Goal: Task Accomplishment & Management: Complete application form

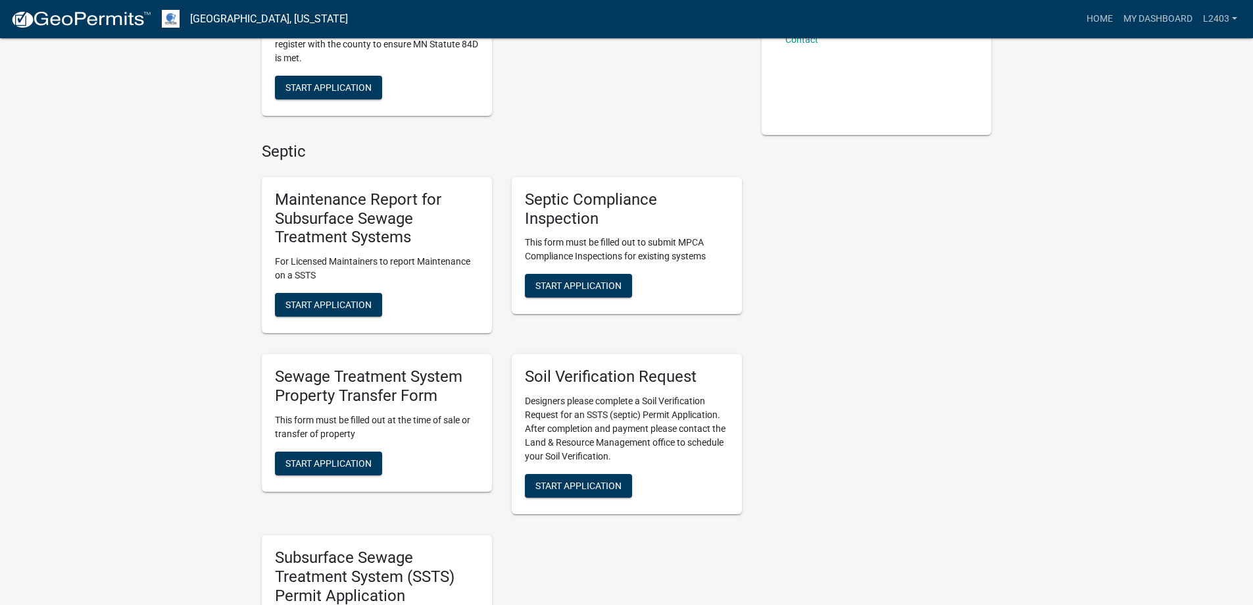
scroll to position [395, 0]
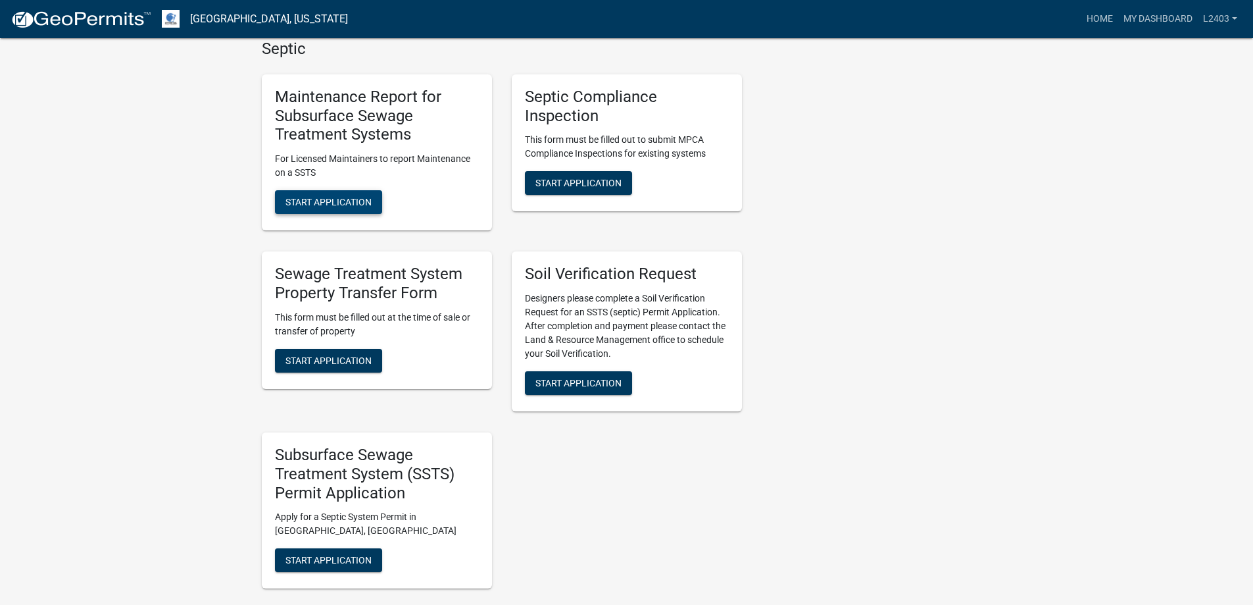
click at [382, 214] on button "Start Application" at bounding box center [328, 202] width 107 height 24
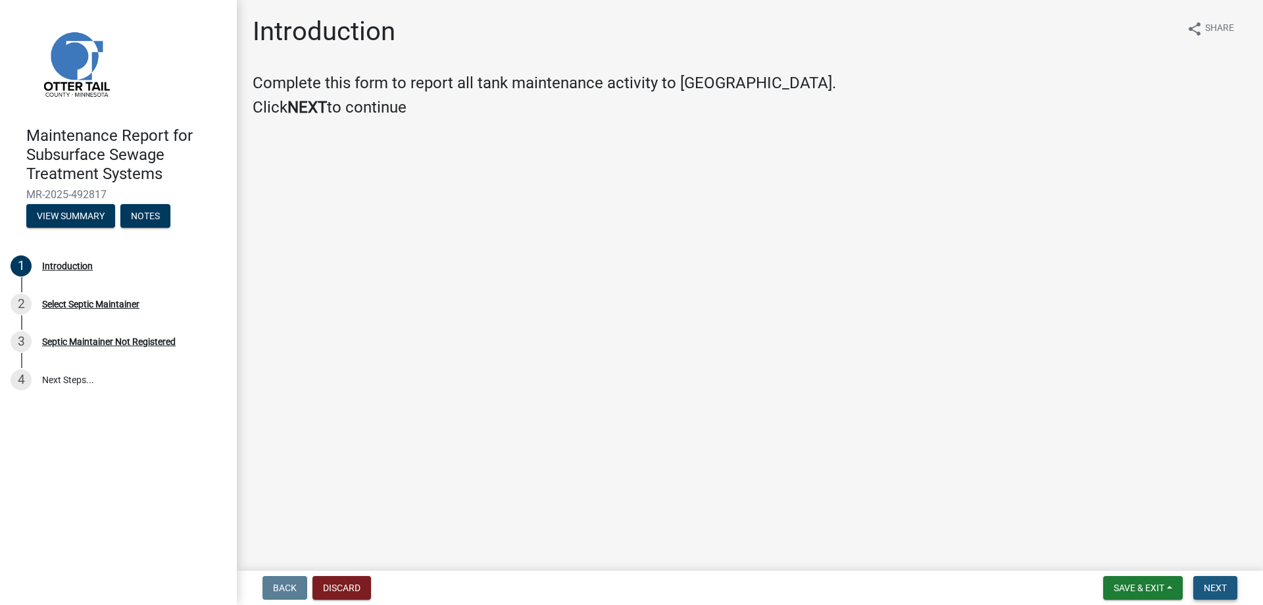
click at [1220, 590] on button "Next" at bounding box center [1216, 588] width 44 height 24
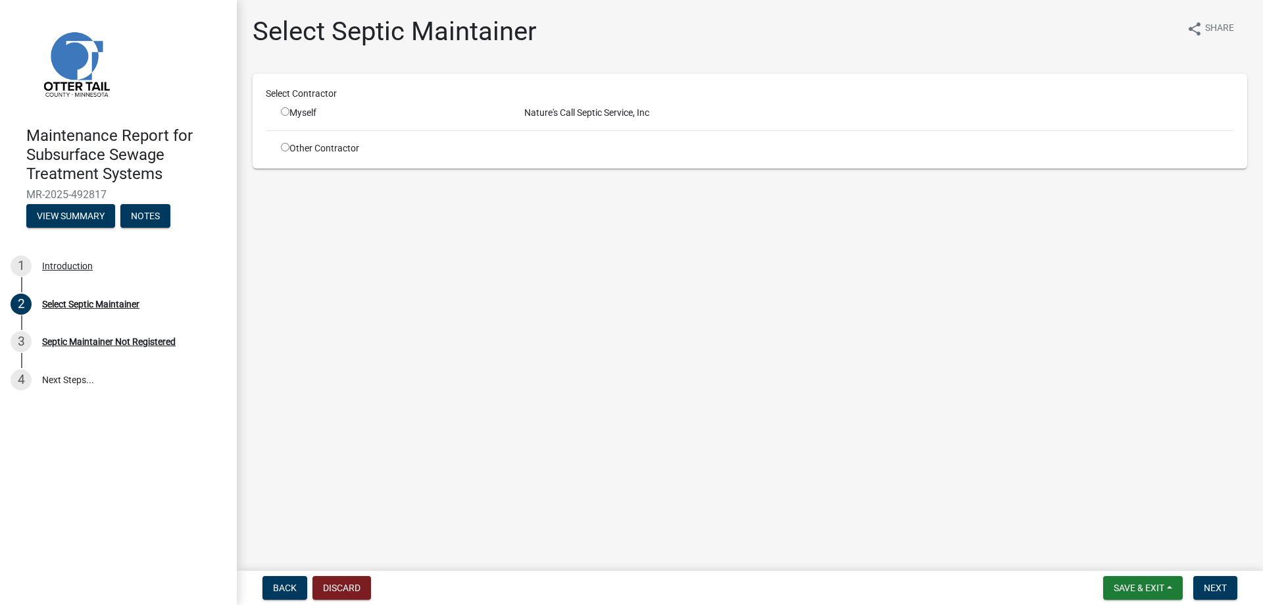
click at [290, 116] on input "radio" at bounding box center [285, 111] width 9 height 9
radio input "true"
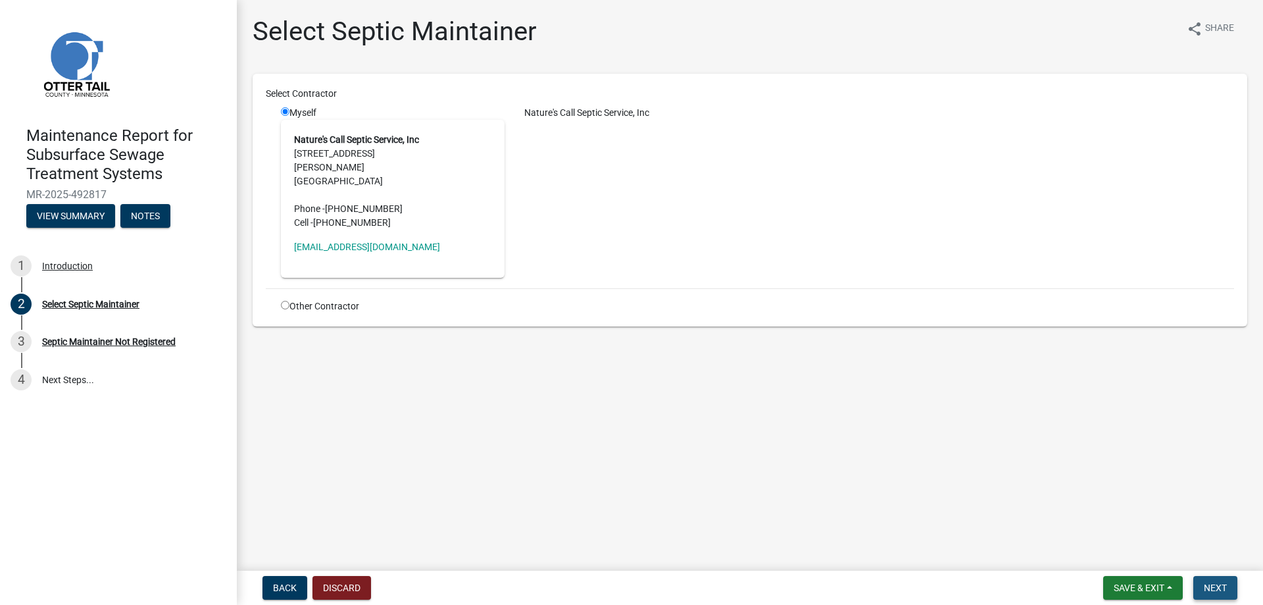
click at [1204, 582] on span "Next" at bounding box center [1215, 587] width 23 height 11
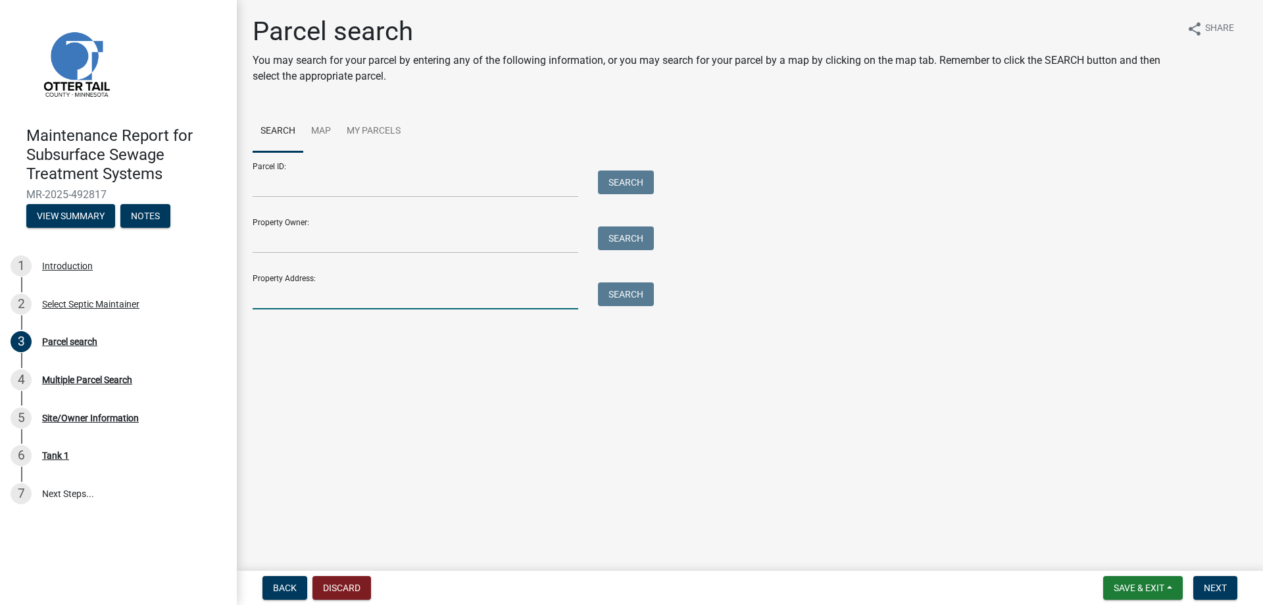
click at [296, 309] on input "Property Address:" at bounding box center [416, 295] width 326 height 27
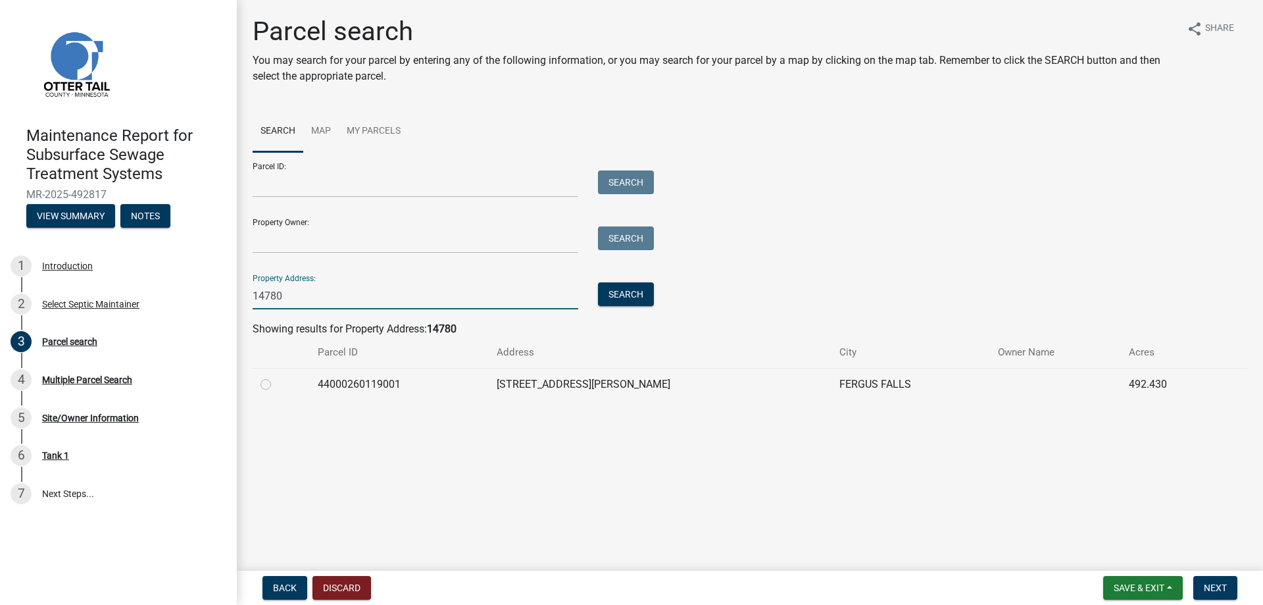
type input "14780"
click at [276, 376] on label at bounding box center [276, 376] width 0 height 0
click at [276, 385] on input "radio" at bounding box center [280, 380] width 9 height 9
radio input "true"
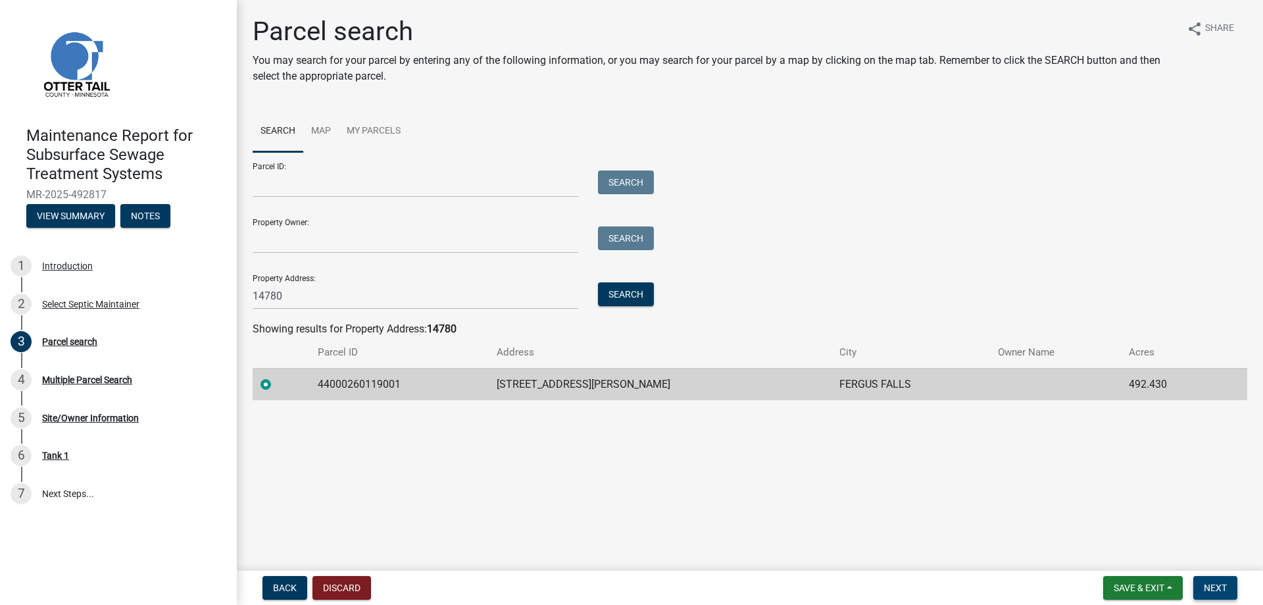
click at [1204, 582] on span "Next" at bounding box center [1215, 587] width 23 height 11
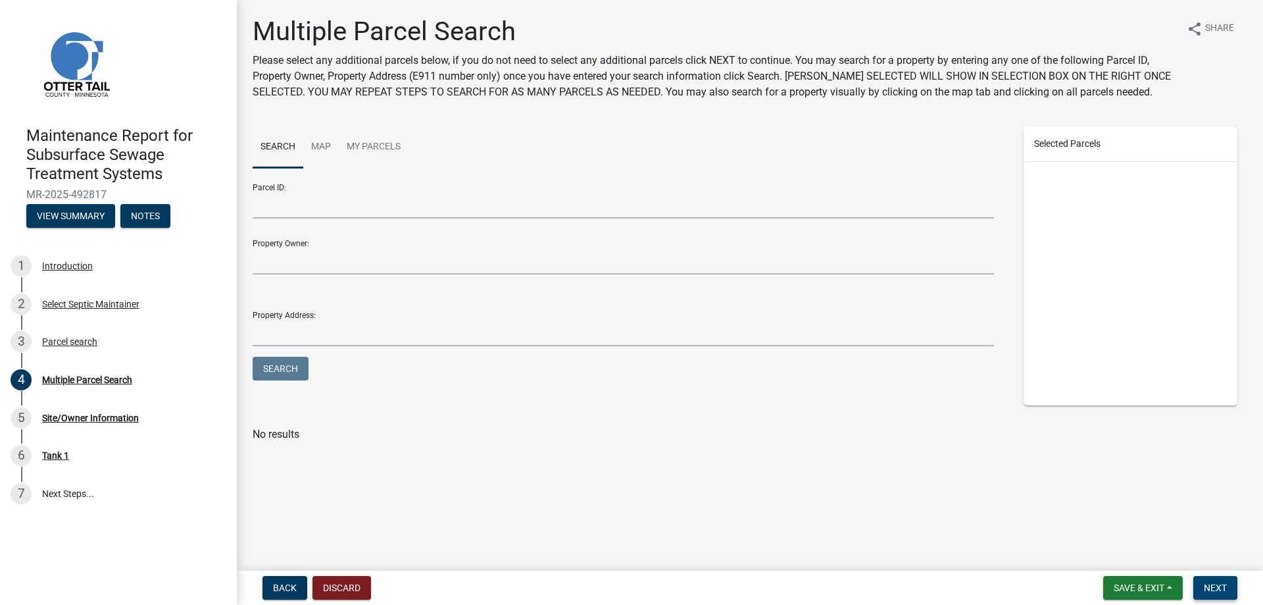
click at [1204, 582] on span "Next" at bounding box center [1215, 587] width 23 height 11
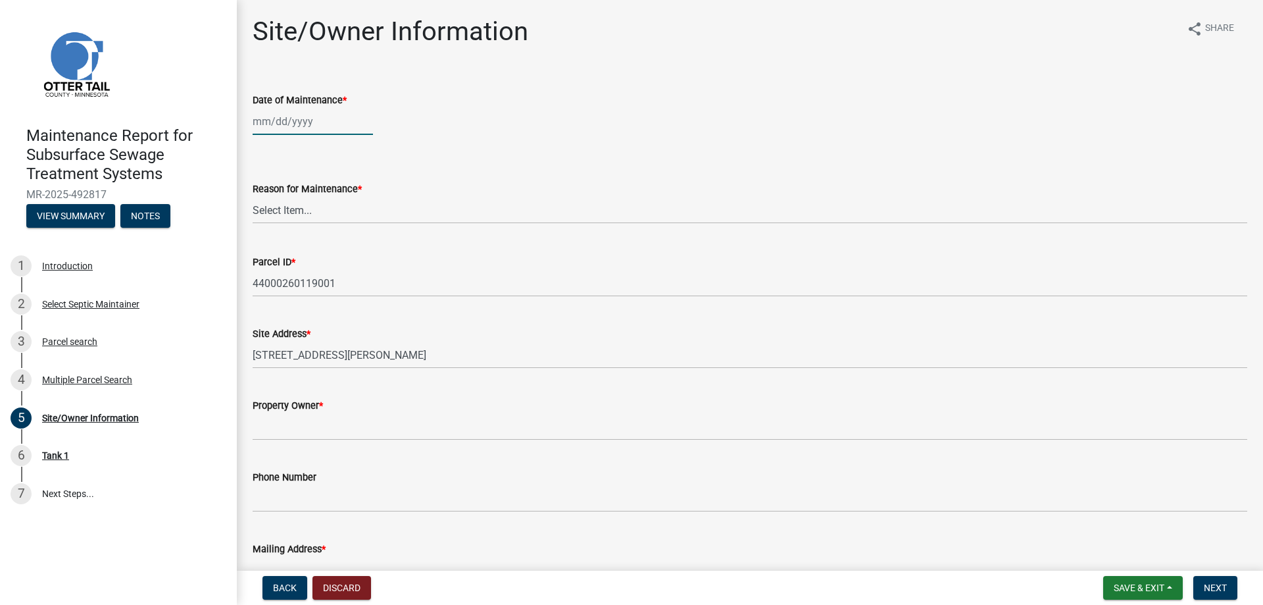
click at [268, 135] on div at bounding box center [313, 121] width 120 height 27
select select "10"
select select "2025"
click at [297, 259] on div "14" at bounding box center [286, 248] width 21 height 21
type input "[DATE]"
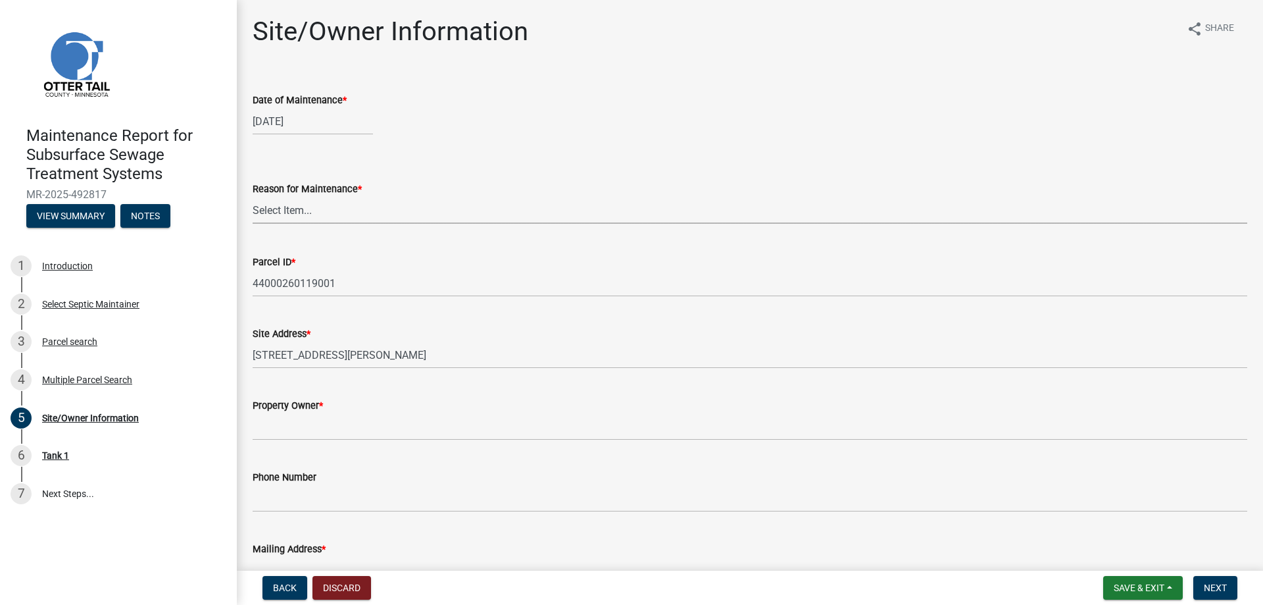
drag, startPoint x: 295, startPoint y: 265, endPoint x: 295, endPoint y: 273, distance: 7.9
click at [295, 224] on select "Select Item... Called Routine Other" at bounding box center [750, 210] width 995 height 27
click at [257, 224] on select "Select Item... Called Routine Other" at bounding box center [750, 210] width 995 height 27
select select "3ac72b63-7b21-42e4-8192-806faae7a4f1"
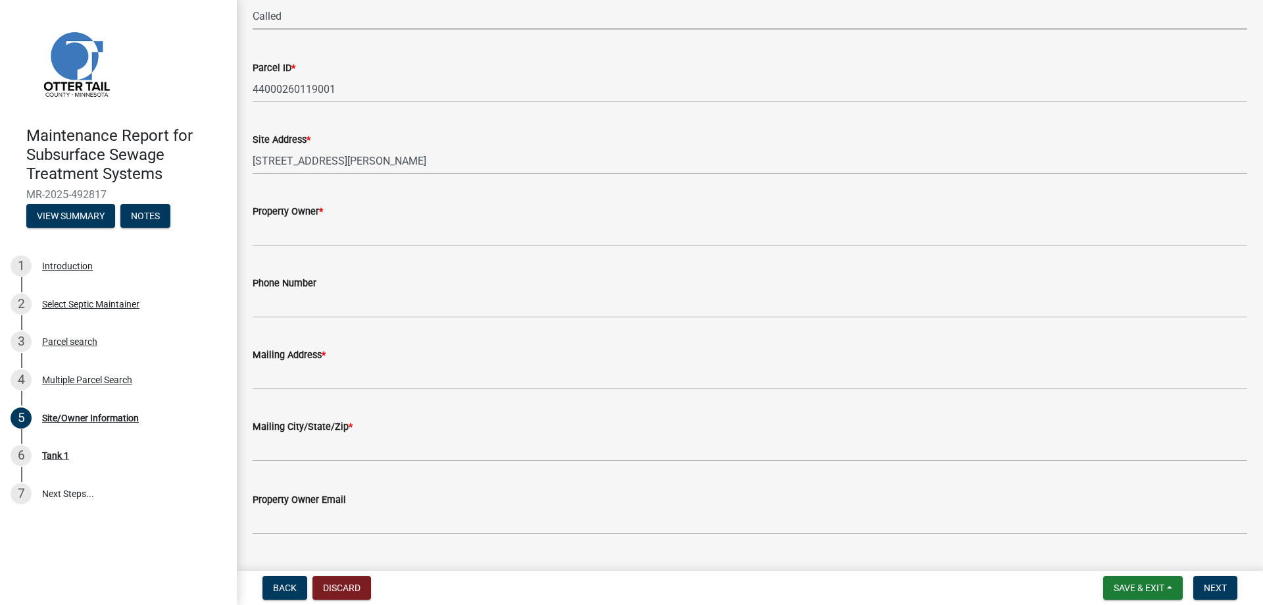
scroll to position [197, 0]
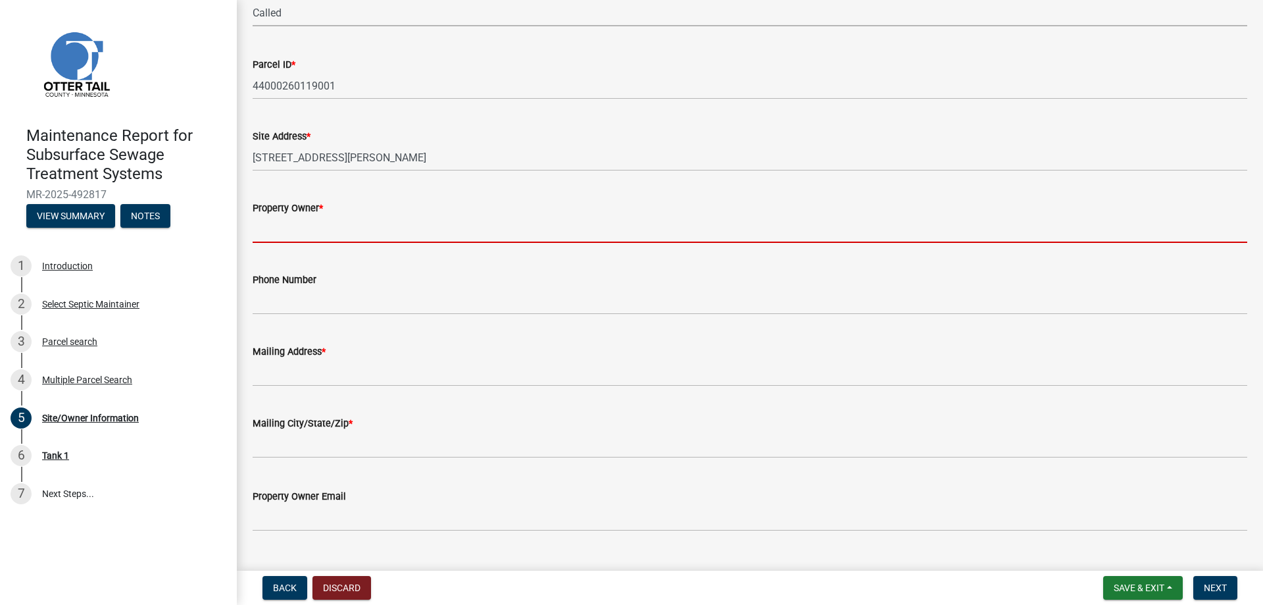
click at [285, 243] on input "Property Owner *" at bounding box center [750, 229] width 995 height 27
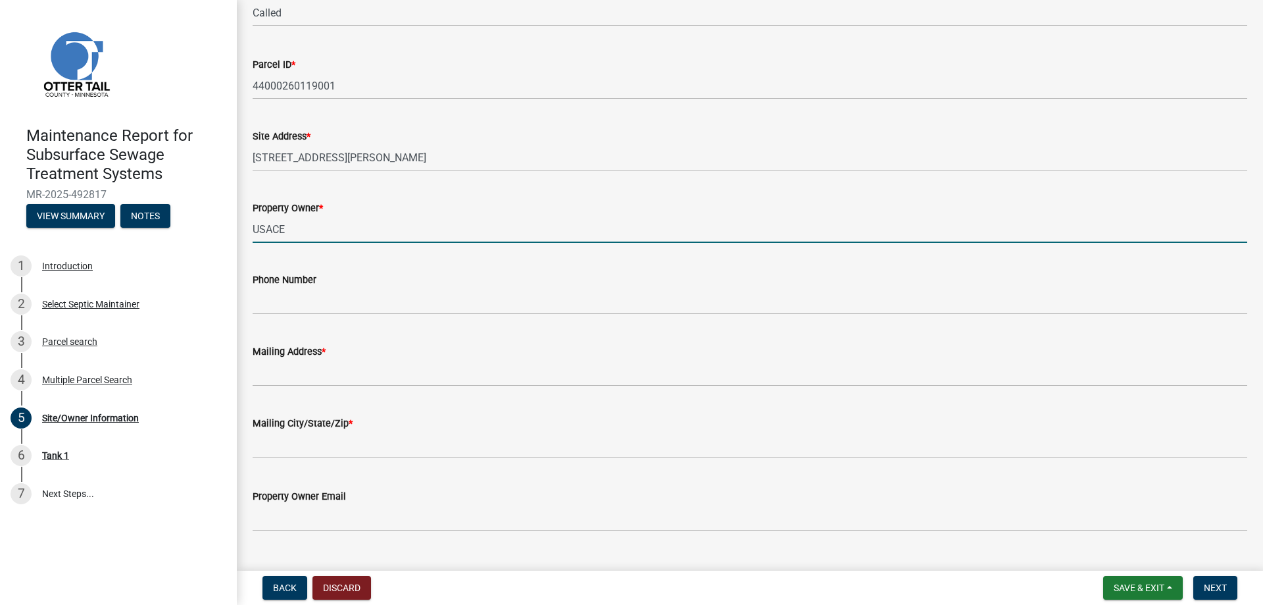
type input "USACE"
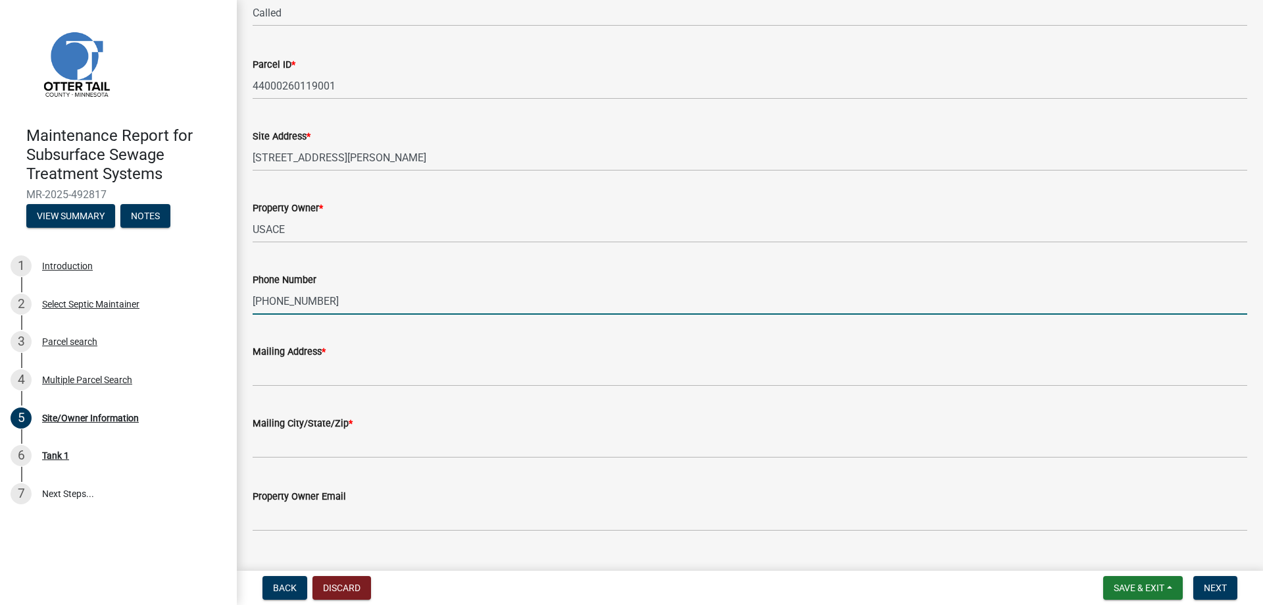
type input "[PHONE_NUMBER]"
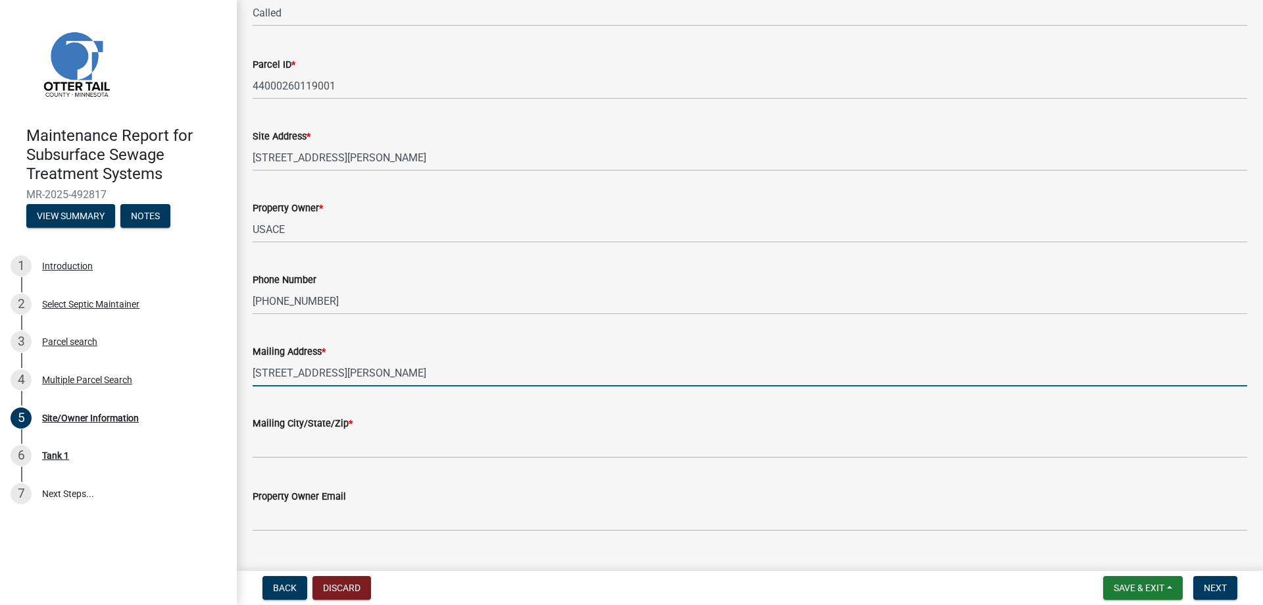
type input "[STREET_ADDRESS][PERSON_NAME]"
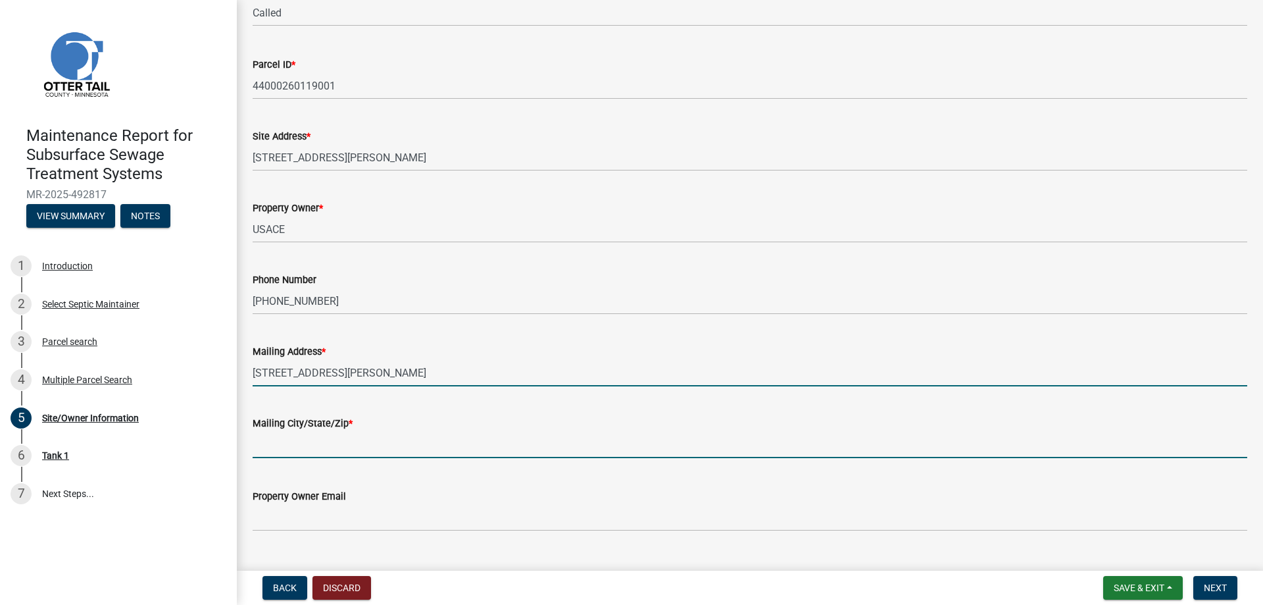
scroll to position [410, 0]
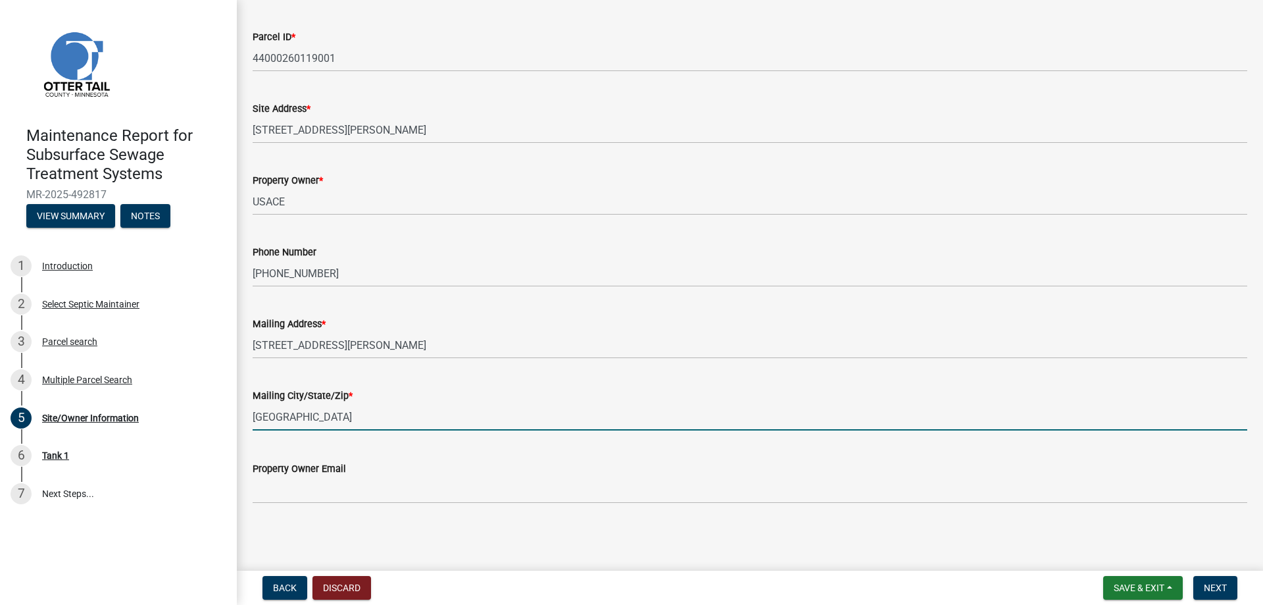
type input "[GEOGRAPHIC_DATA], [GEOGRAPHIC_DATA] 56537"
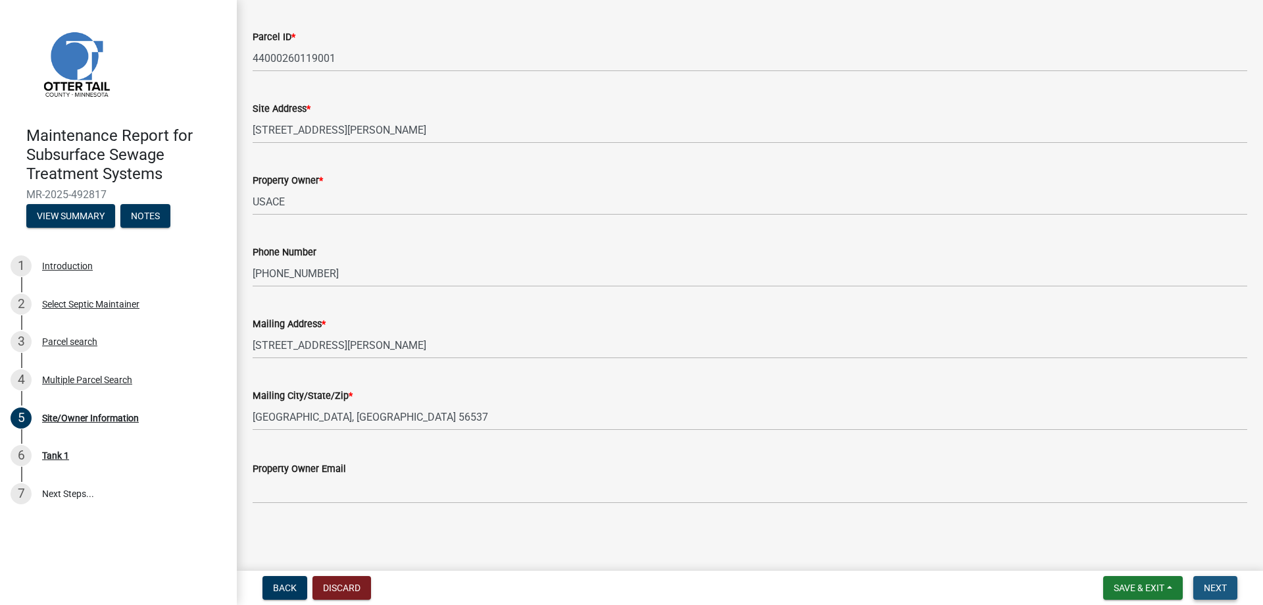
click at [1204, 582] on span "Next" at bounding box center [1215, 587] width 23 height 11
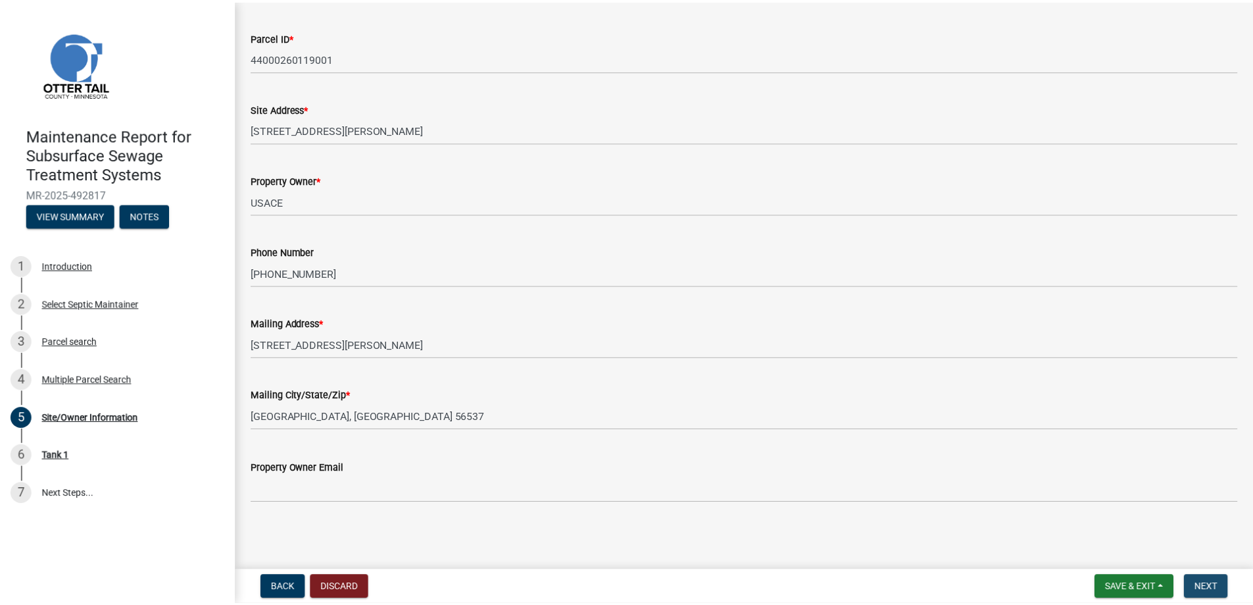
scroll to position [0, 0]
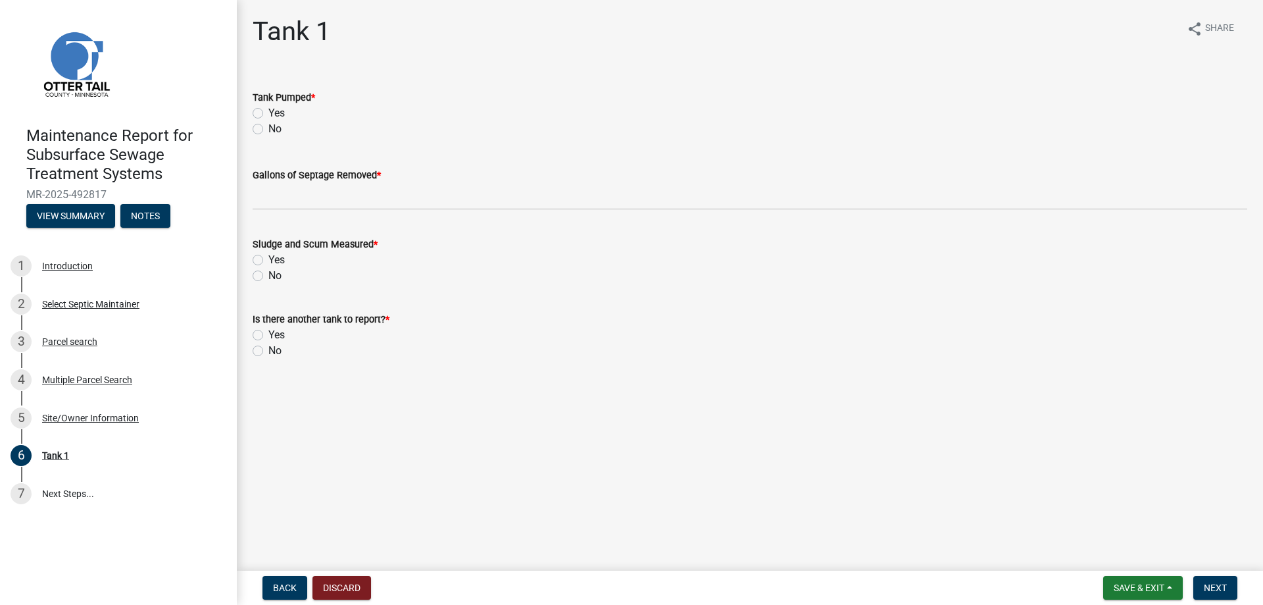
click at [285, 121] on label "Yes" at bounding box center [276, 113] width 16 height 16
click at [277, 114] on input "Yes" at bounding box center [272, 109] width 9 height 9
radio input "true"
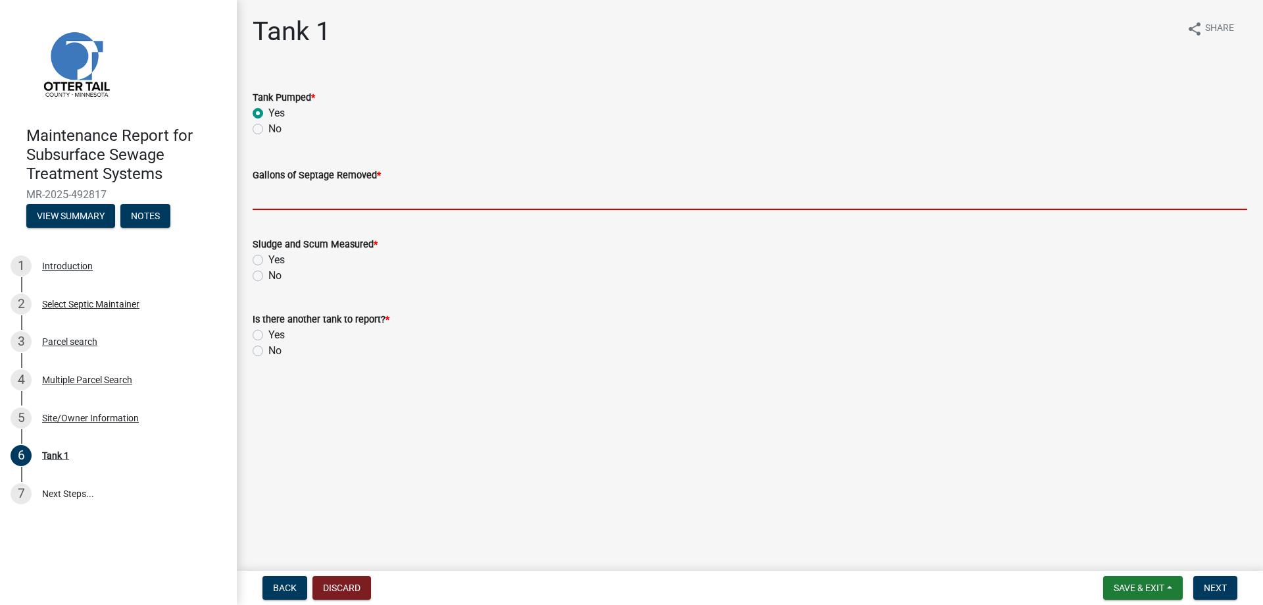
click at [331, 210] on input "Gallons of Septage Removed *" at bounding box center [750, 196] width 995 height 27
type input "4000"
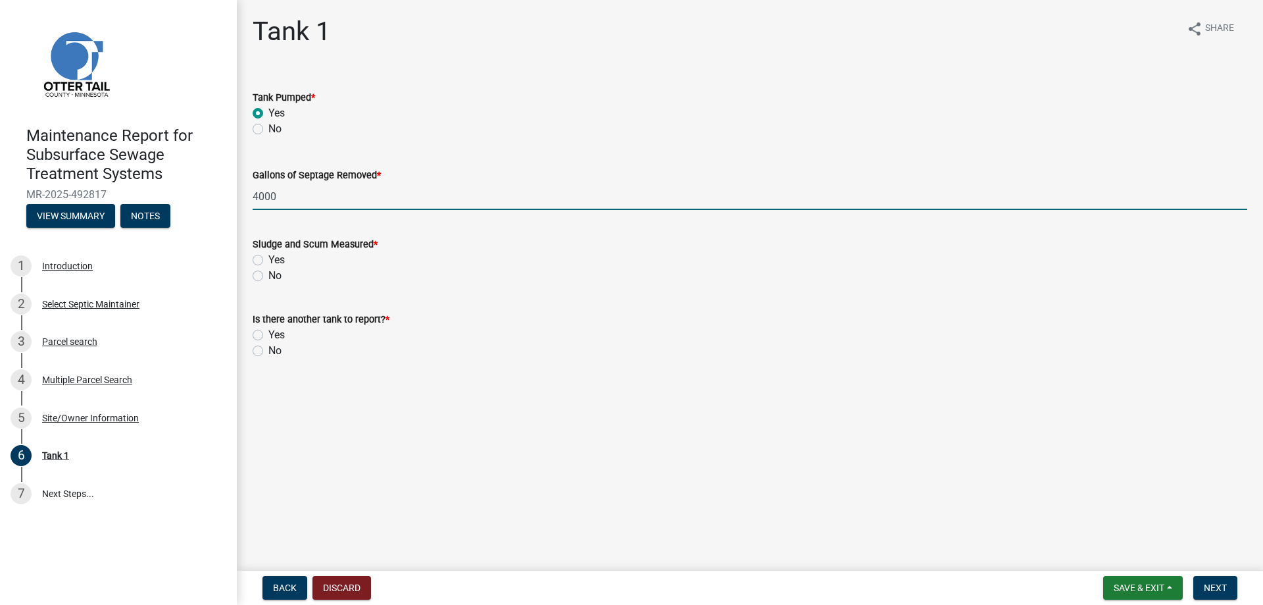
click at [268, 268] on label "Yes" at bounding box center [276, 260] width 16 height 16
click at [268, 261] on input "Yes" at bounding box center [272, 256] width 9 height 9
radio input "true"
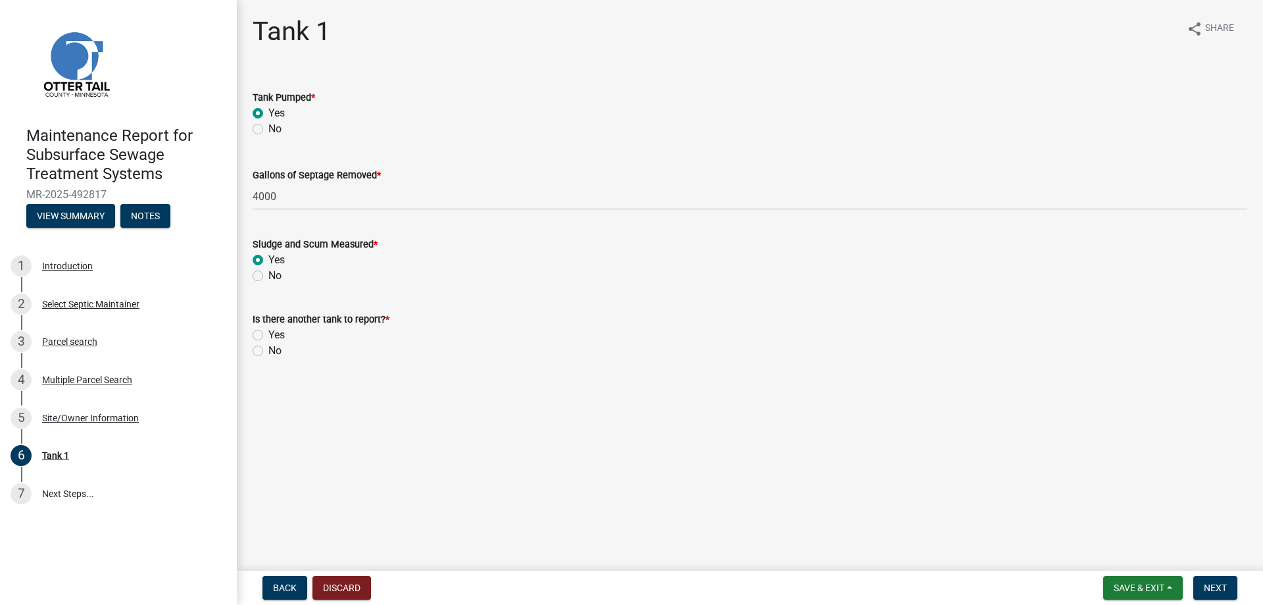
click at [268, 359] on label "No" at bounding box center [274, 351] width 13 height 16
click at [268, 351] on input "No" at bounding box center [272, 347] width 9 height 9
radio input "true"
click at [1215, 582] on span "Next" at bounding box center [1215, 587] width 23 height 11
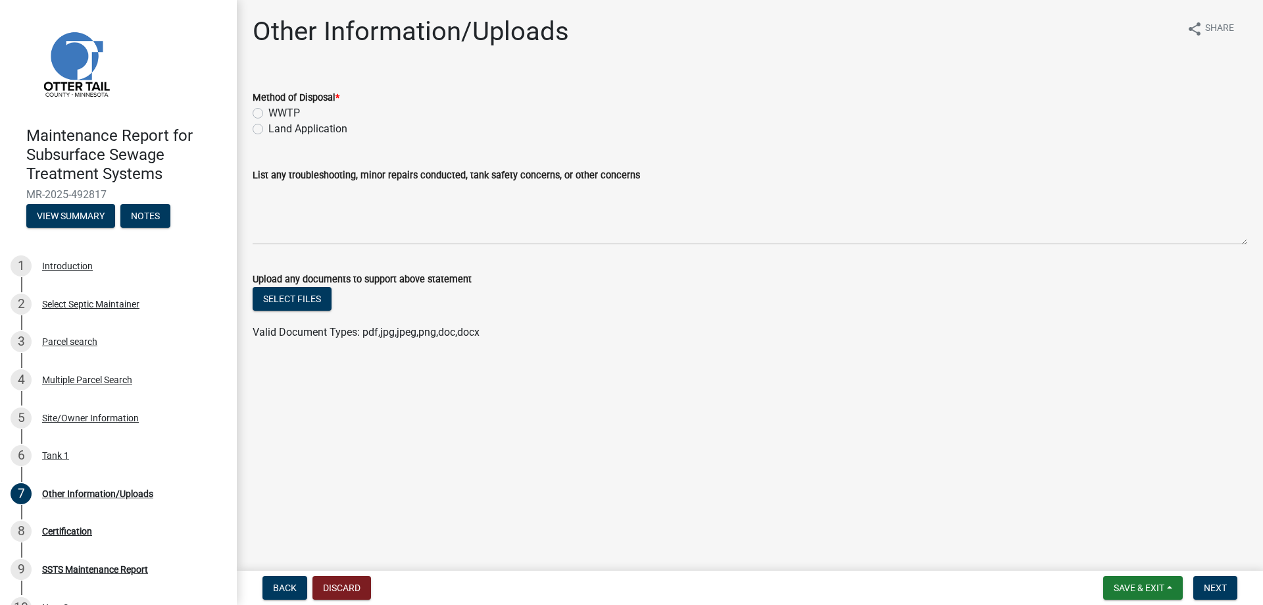
click at [268, 121] on label "WWTP" at bounding box center [284, 113] width 32 height 16
click at [268, 114] on input "WWTP" at bounding box center [272, 109] width 9 height 9
radio input "true"
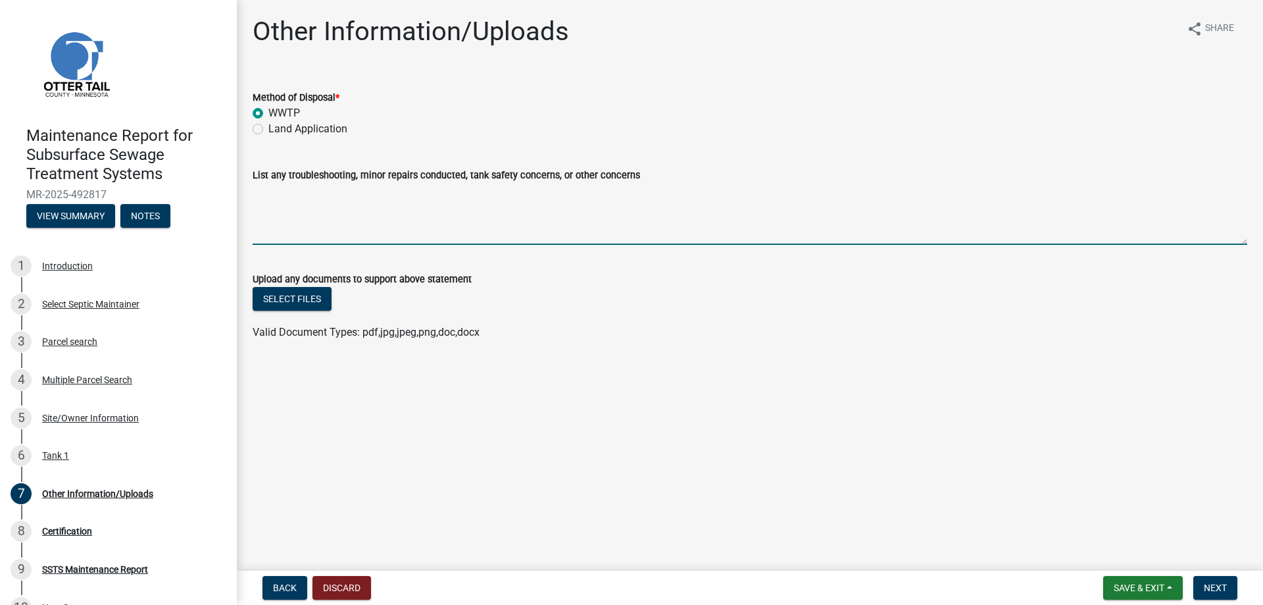
click at [309, 245] on textarea "List any troubleshooting, minor repairs conducted, tank safety concerns, or oth…" at bounding box center [750, 214] width 995 height 62
type textarea "Privies and office tanks"
click at [1211, 583] on span "Next" at bounding box center [1215, 587] width 23 height 11
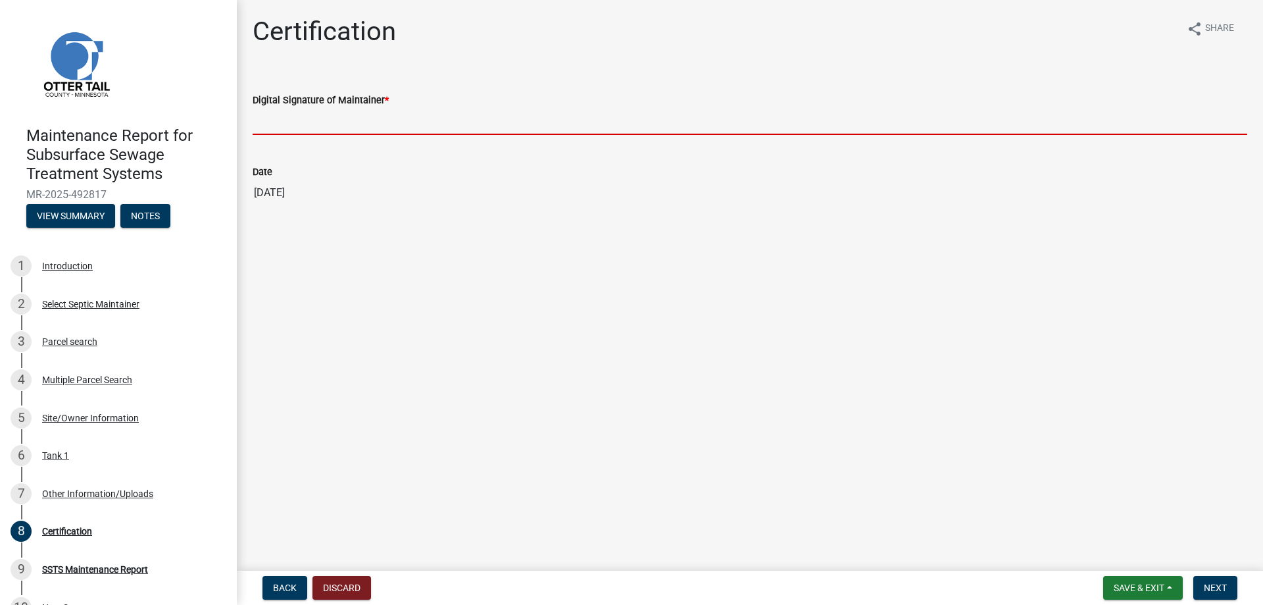
drag, startPoint x: 313, startPoint y: 153, endPoint x: 318, endPoint y: 160, distance: 8.9
click at [313, 135] on input "Digital Signature of Maintainer *" at bounding box center [750, 121] width 995 height 27
type input "[PERSON_NAME]/KG"
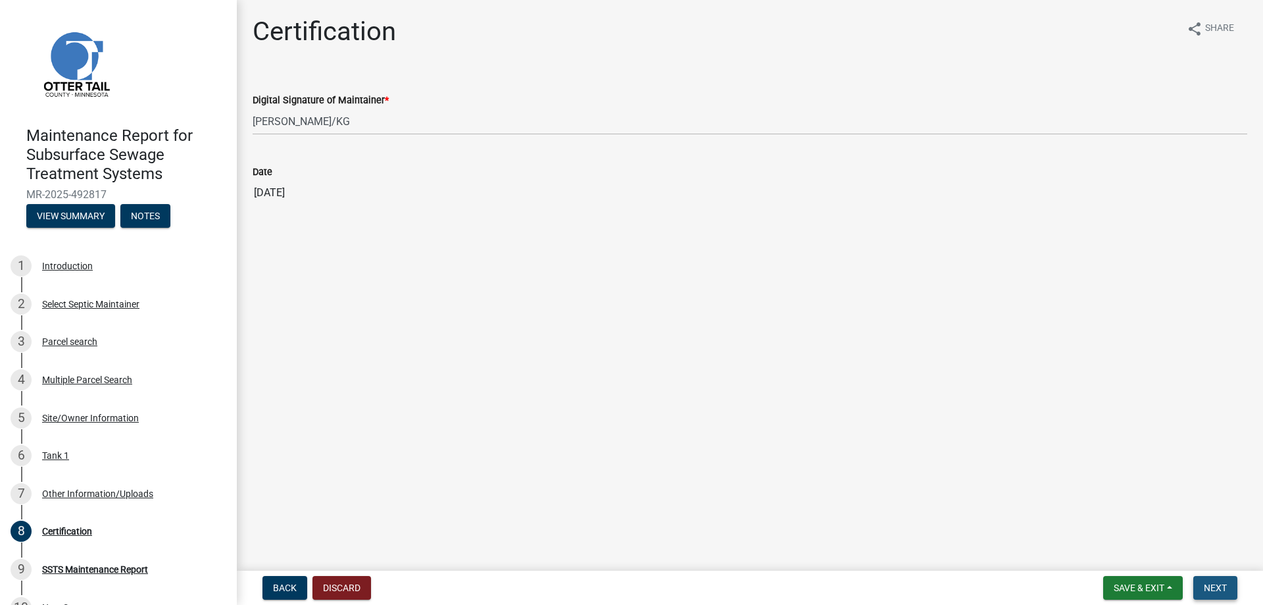
click at [1204, 582] on span "Next" at bounding box center [1215, 587] width 23 height 11
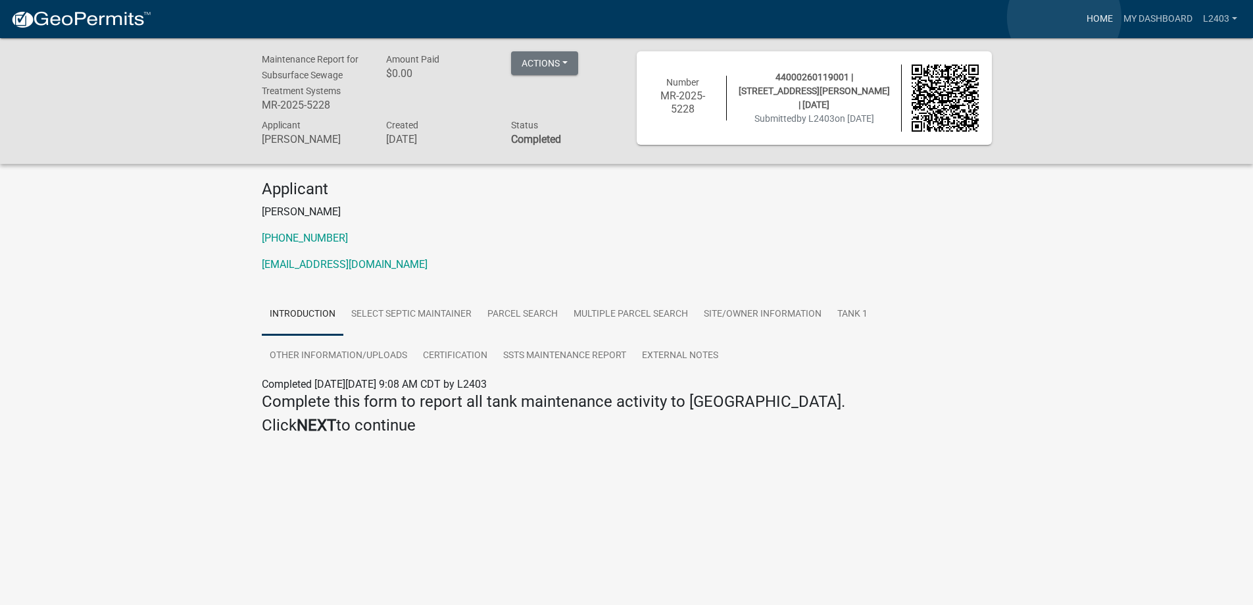
click at [1082, 17] on link "Home" at bounding box center [1100, 19] width 37 height 25
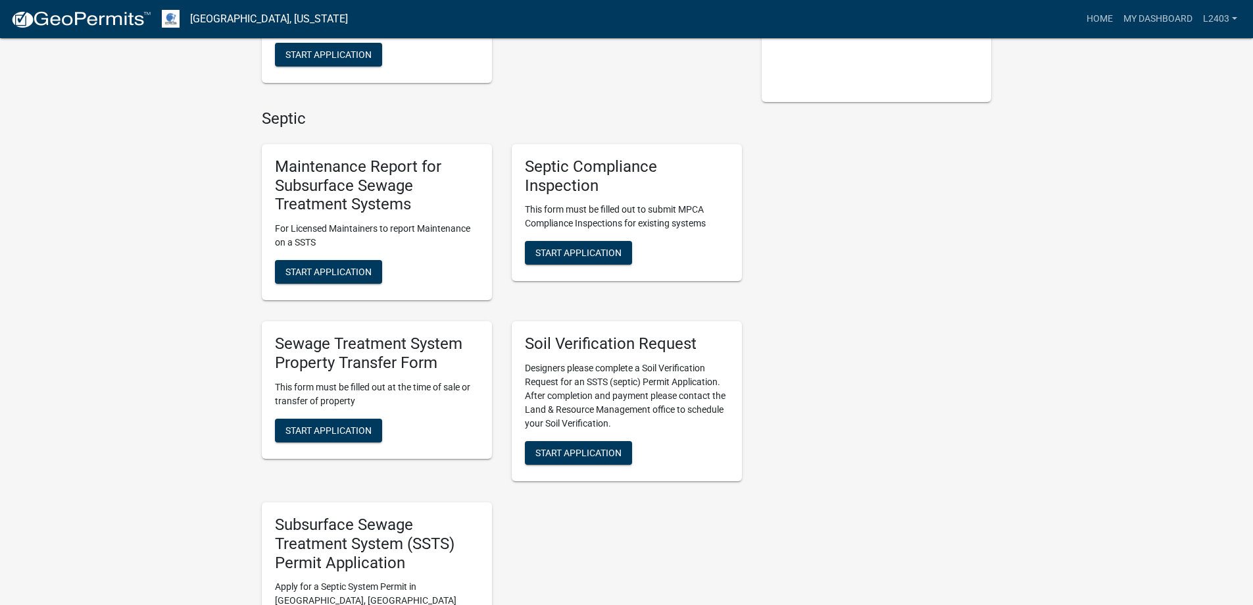
scroll to position [329, 0]
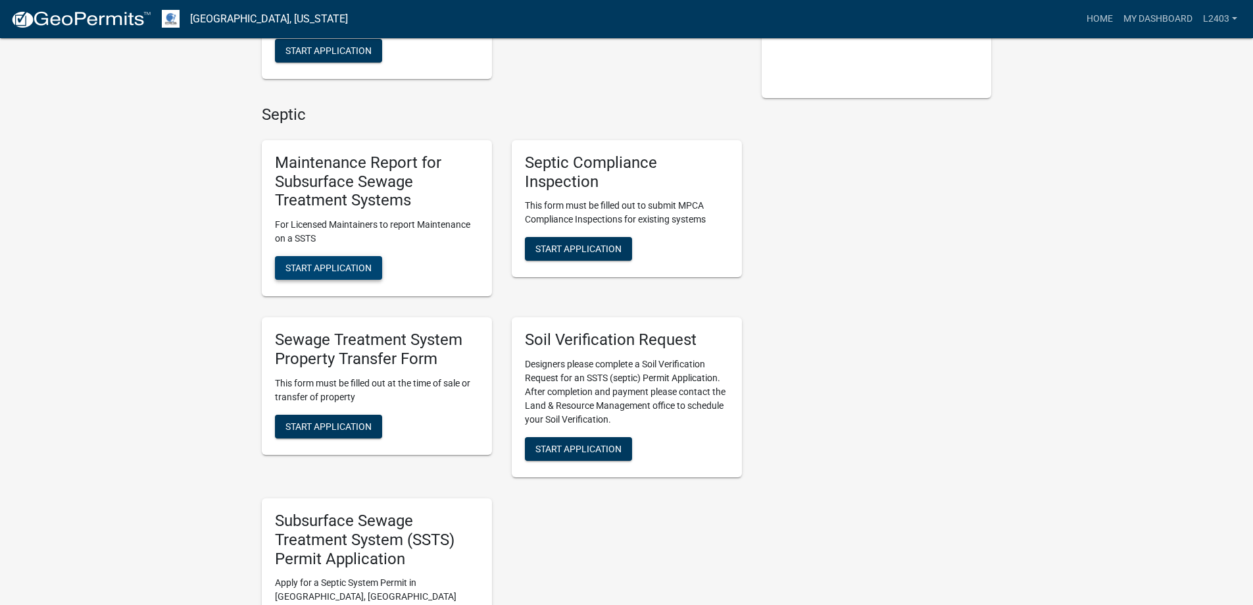
click at [370, 273] on span "Start Application" at bounding box center [329, 268] width 86 height 11
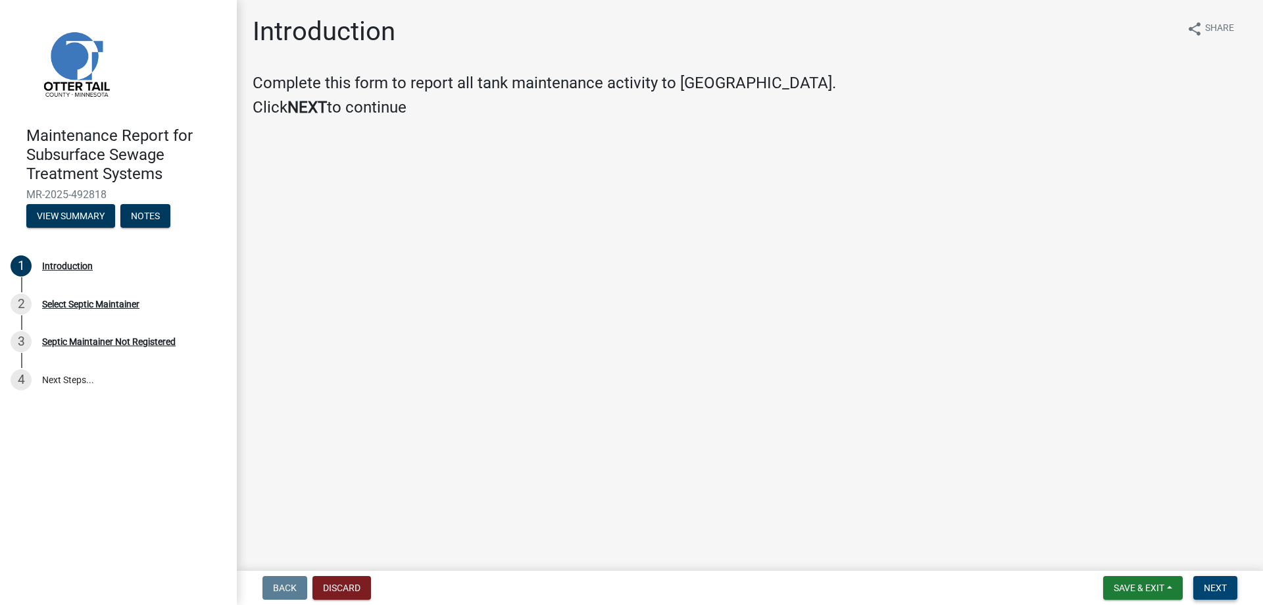
drag, startPoint x: 1202, startPoint y: 581, endPoint x: 1203, endPoint y: 570, distance: 11.2
click at [1204, 582] on span "Next" at bounding box center [1215, 587] width 23 height 11
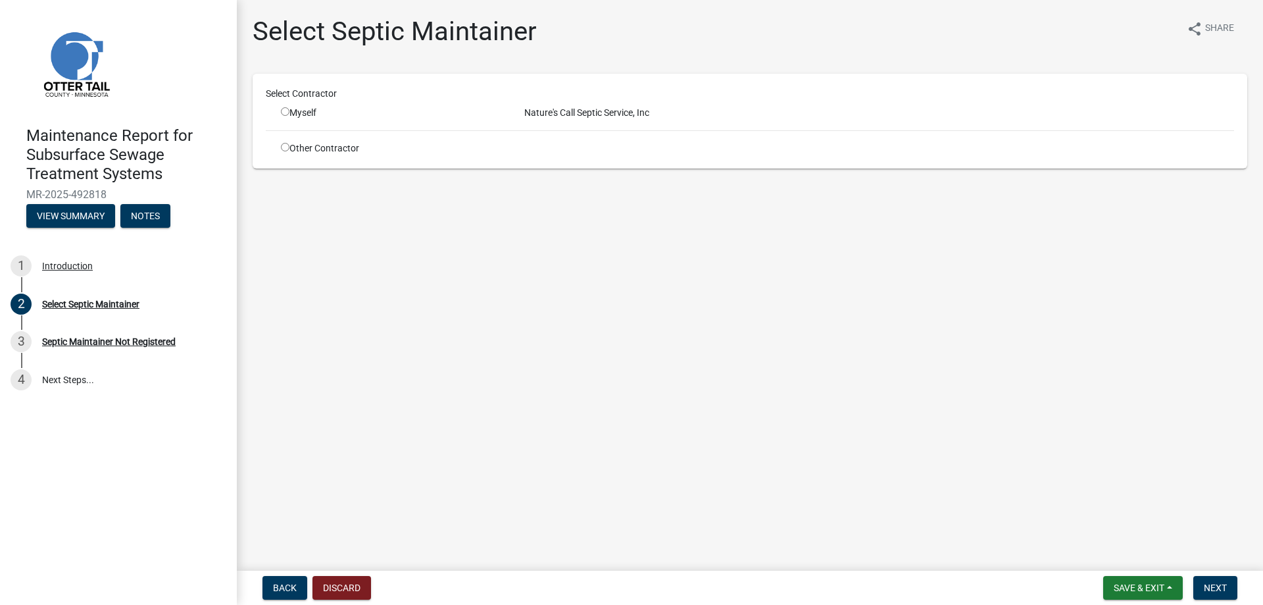
click at [290, 116] on input "radio" at bounding box center [285, 111] width 9 height 9
radio input "true"
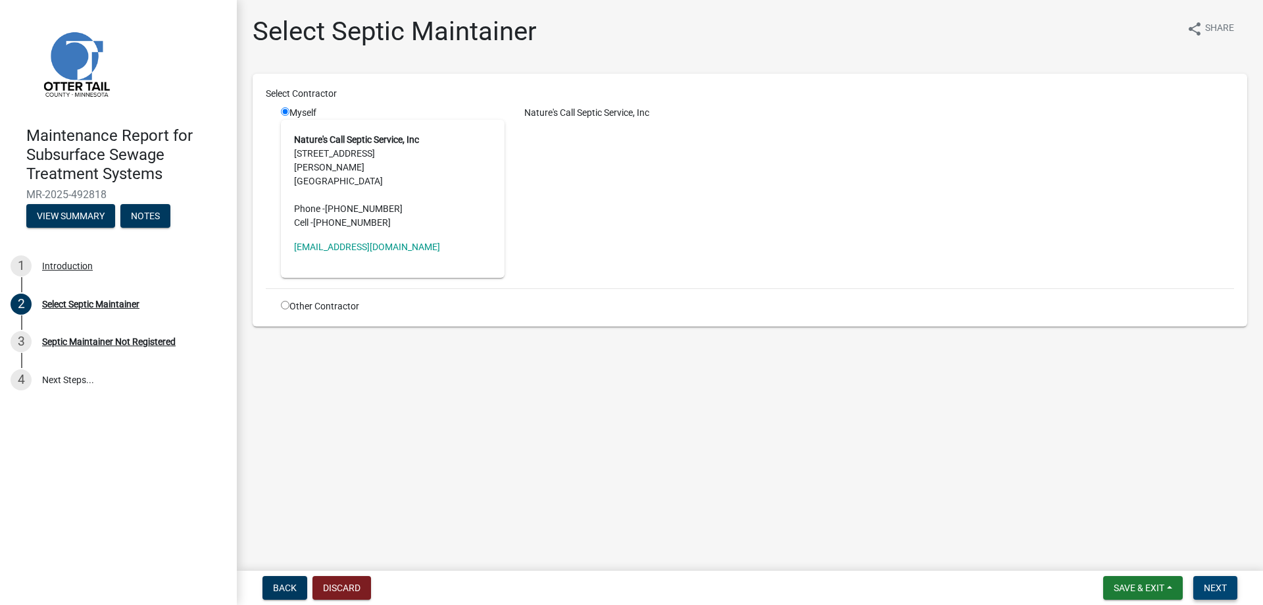
click at [1213, 585] on span "Next" at bounding box center [1215, 587] width 23 height 11
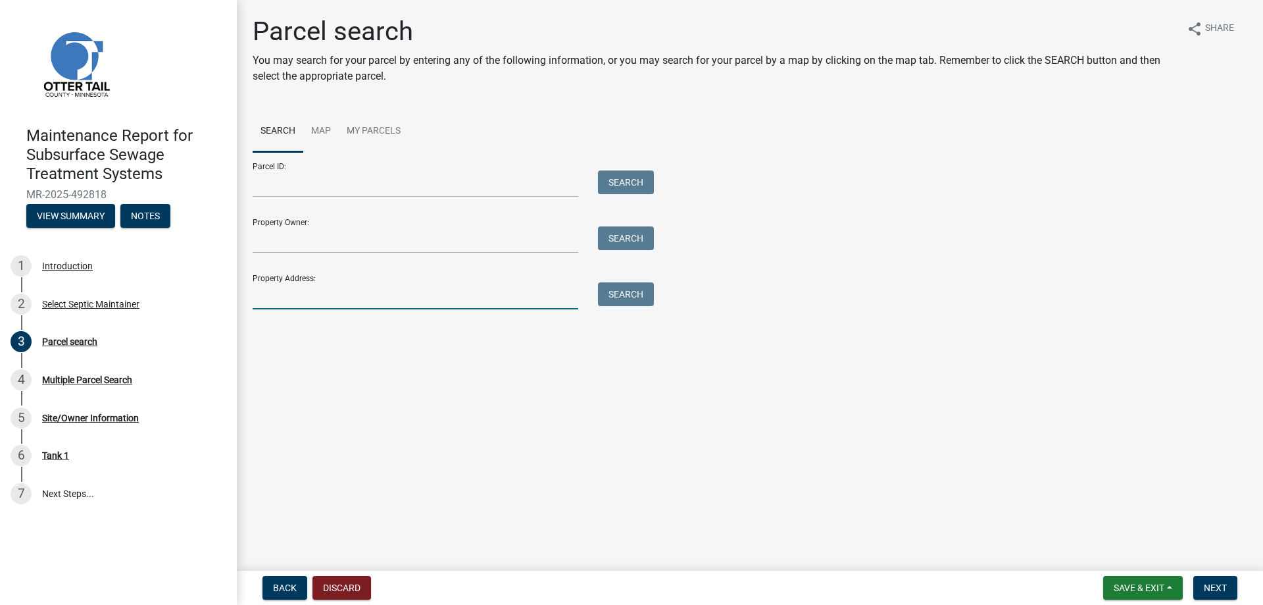
click at [297, 309] on input "Property Address:" at bounding box center [416, 295] width 326 height 27
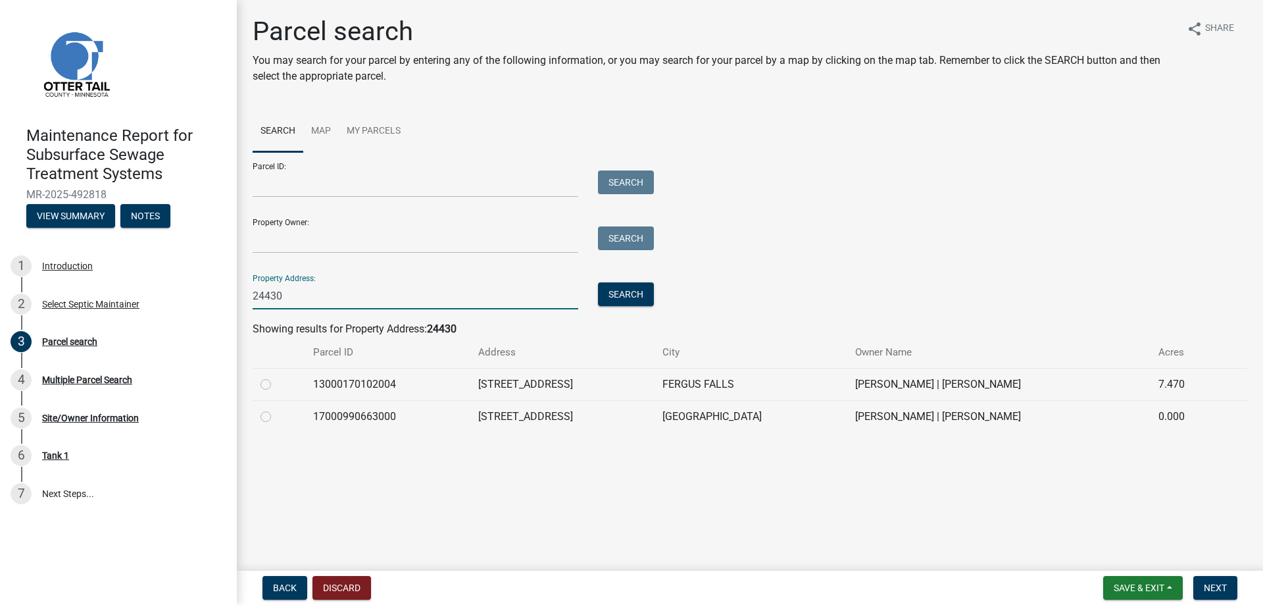
type input "24430"
click at [302, 400] on td at bounding box center [279, 384] width 53 height 32
click at [276, 376] on label at bounding box center [276, 376] width 0 height 0
click at [276, 385] on input "radio" at bounding box center [280, 380] width 9 height 9
radio input "true"
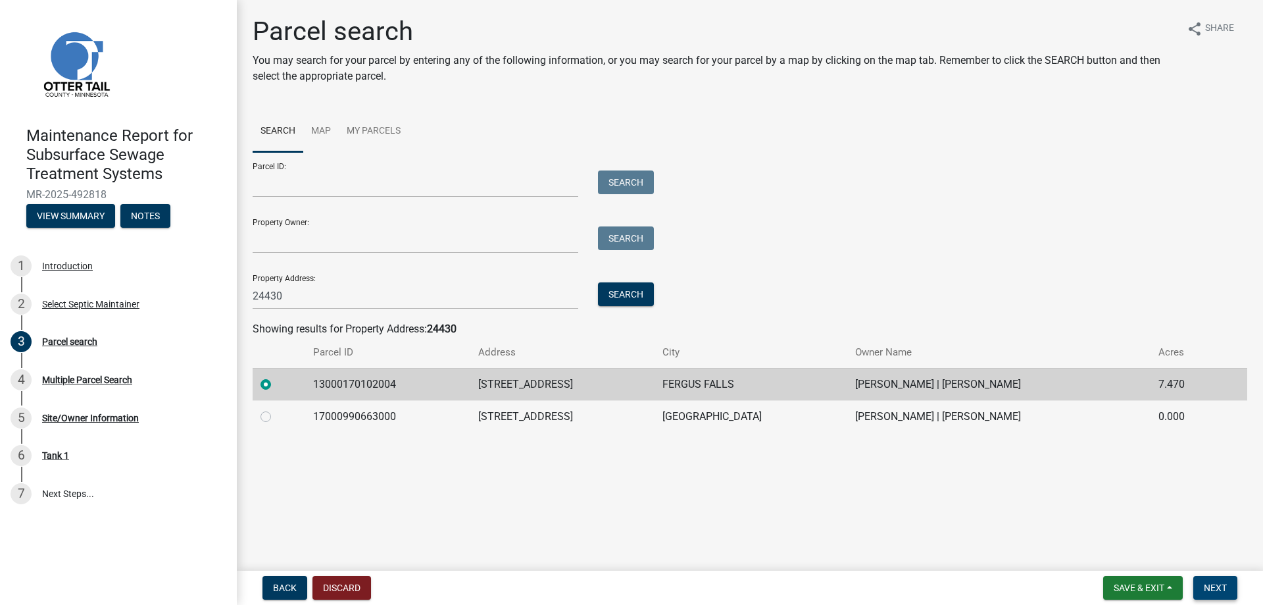
click at [1221, 576] on button "Next" at bounding box center [1216, 588] width 44 height 24
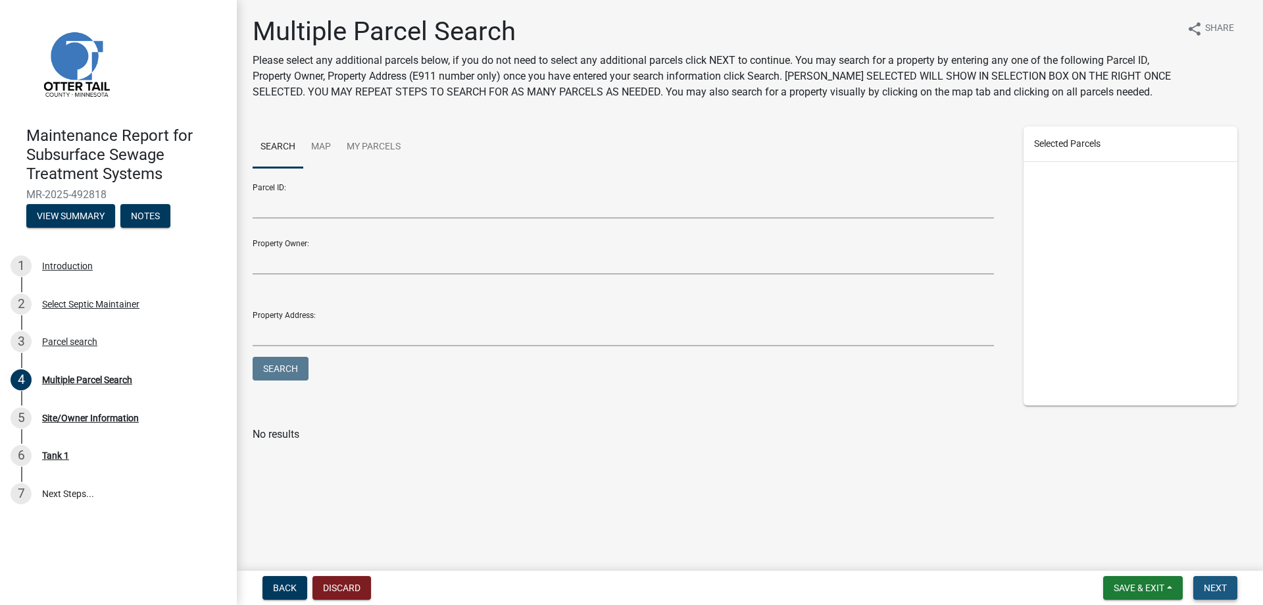
click at [1211, 582] on span "Next" at bounding box center [1215, 587] width 23 height 11
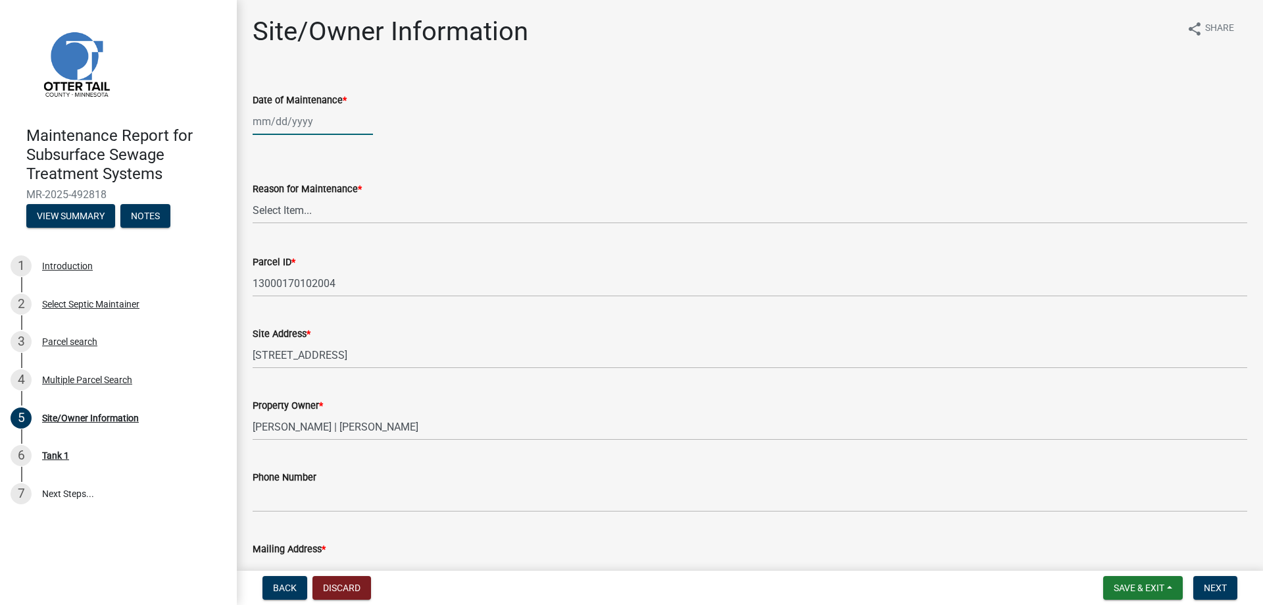
click at [325, 135] on div at bounding box center [313, 121] width 120 height 27
select select "10"
select select "2025"
click at [297, 259] on div "14" at bounding box center [286, 248] width 21 height 21
type input "[DATE]"
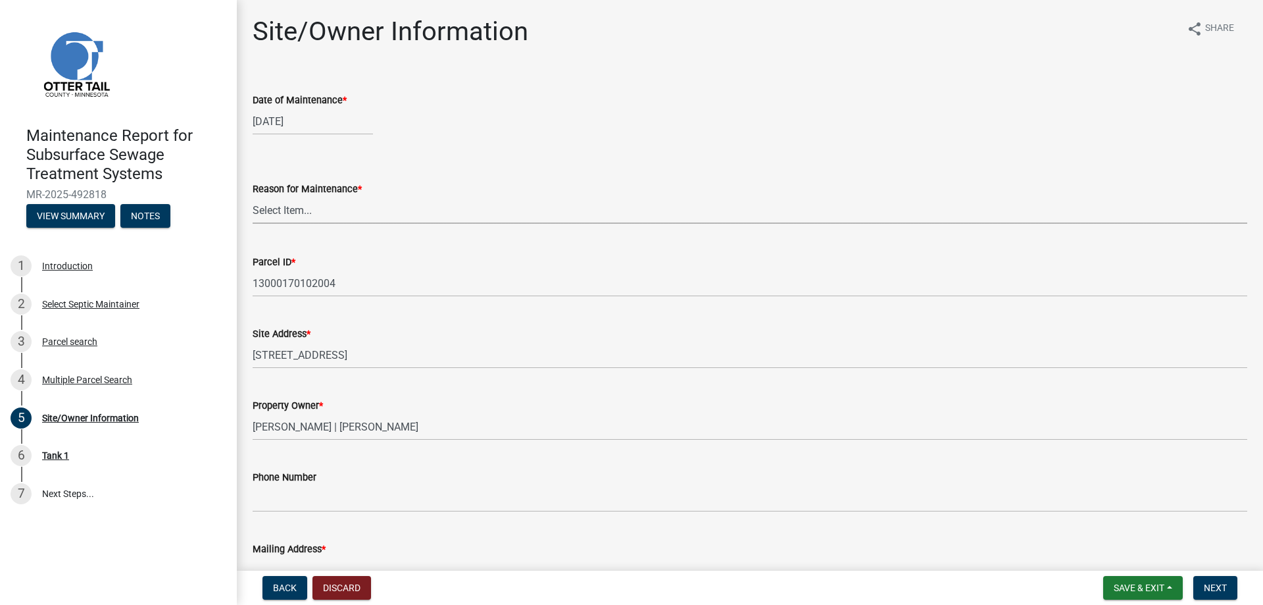
drag, startPoint x: 284, startPoint y: 263, endPoint x: 284, endPoint y: 278, distance: 15.1
click at [284, 224] on select "Select Item... Called Routine Other" at bounding box center [750, 210] width 995 height 27
click at [257, 224] on select "Select Item... Called Routine Other" at bounding box center [750, 210] width 995 height 27
select select "3ac72b63-7b21-42e4-8192-806faae7a4f1"
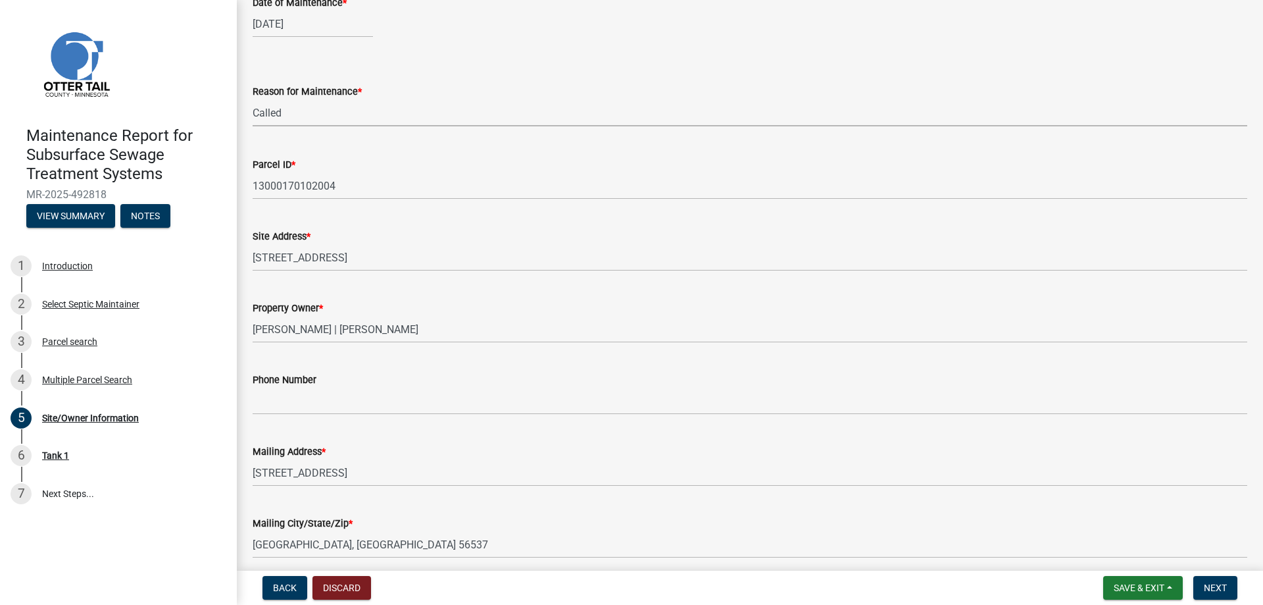
scroll to position [263, 0]
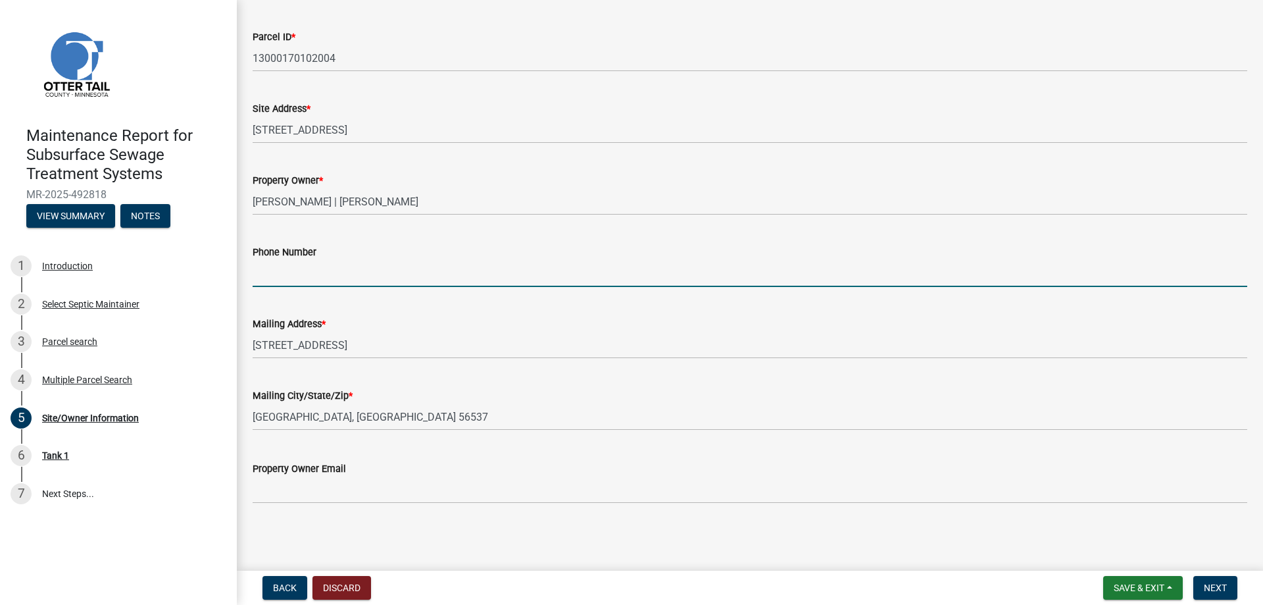
click at [293, 287] on input "Phone Number" at bounding box center [750, 273] width 995 height 27
type input "[PHONE_NUMBER]"
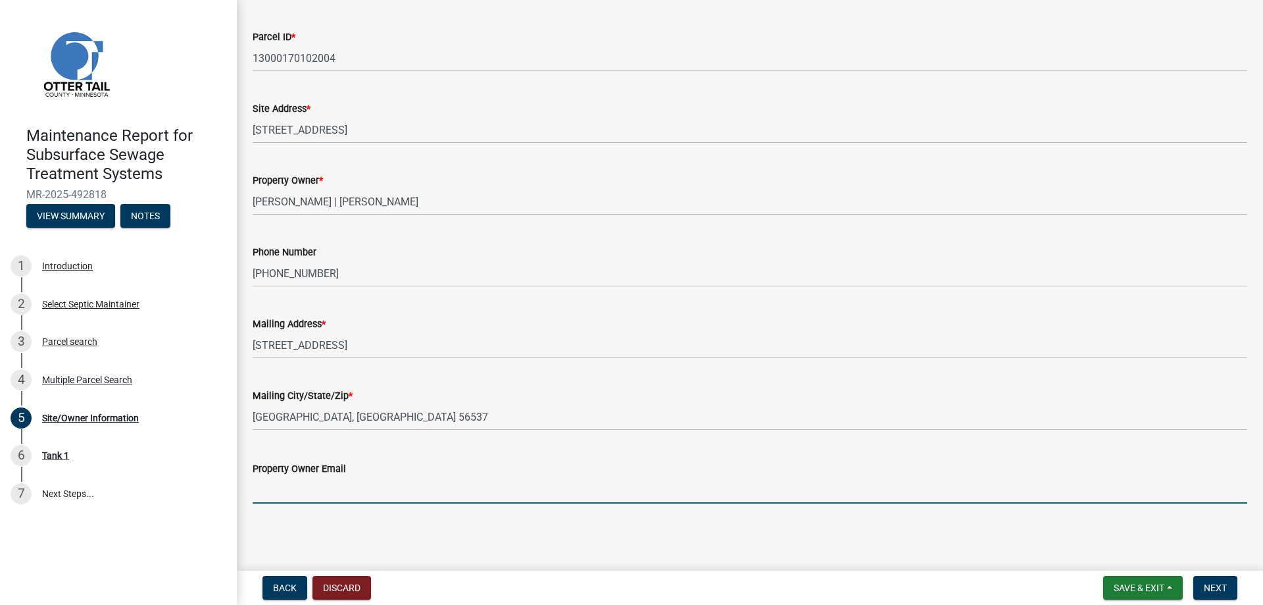
click at [307, 481] on input "Property Owner Email" at bounding box center [750, 489] width 995 height 27
type input "[PERSON_NAME][EMAIL_ADDRESS][DOMAIN_NAME]"
click at [1213, 582] on span "Next" at bounding box center [1215, 587] width 23 height 11
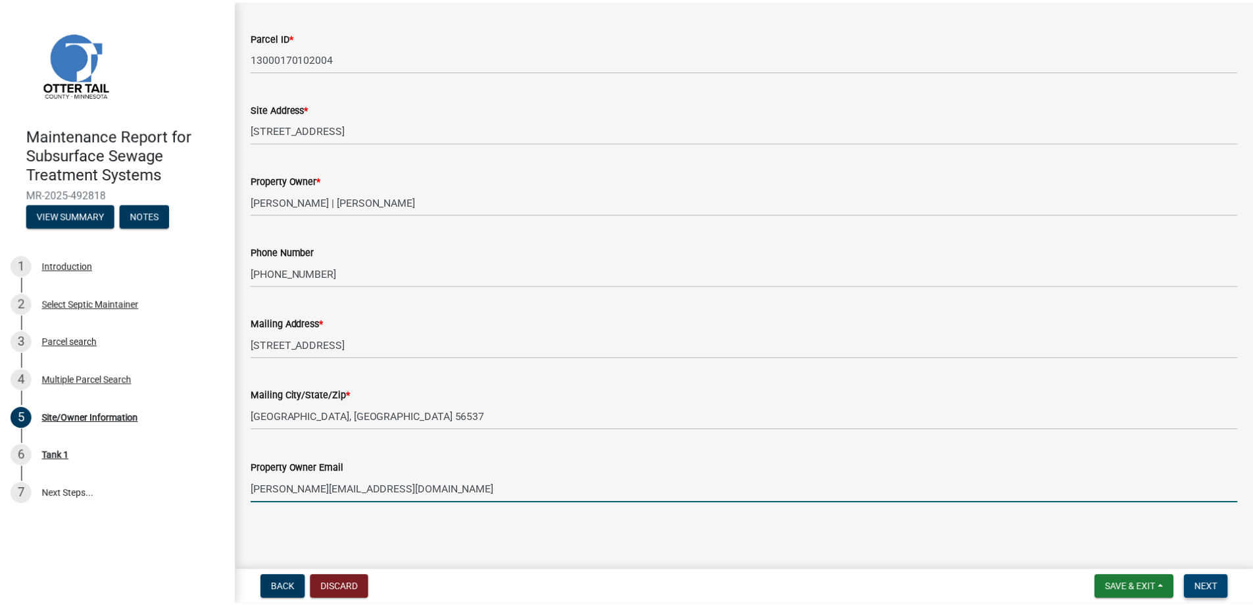
scroll to position [0, 0]
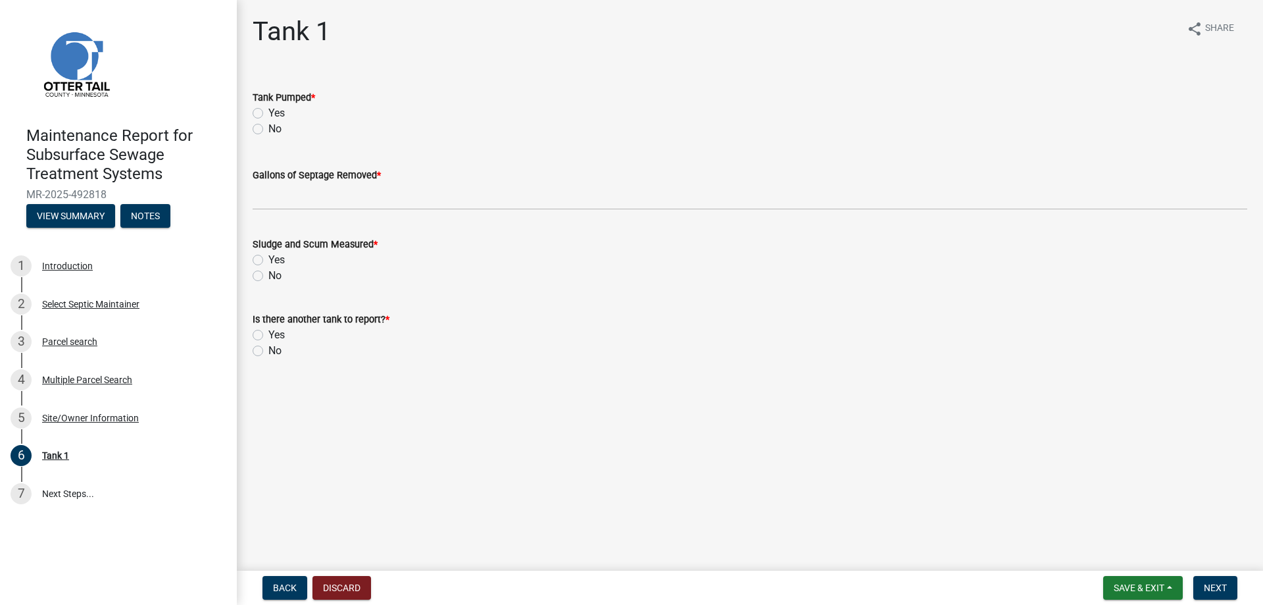
click at [268, 121] on label "Yes" at bounding box center [276, 113] width 16 height 16
click at [268, 114] on input "Yes" at bounding box center [272, 109] width 9 height 9
radio input "true"
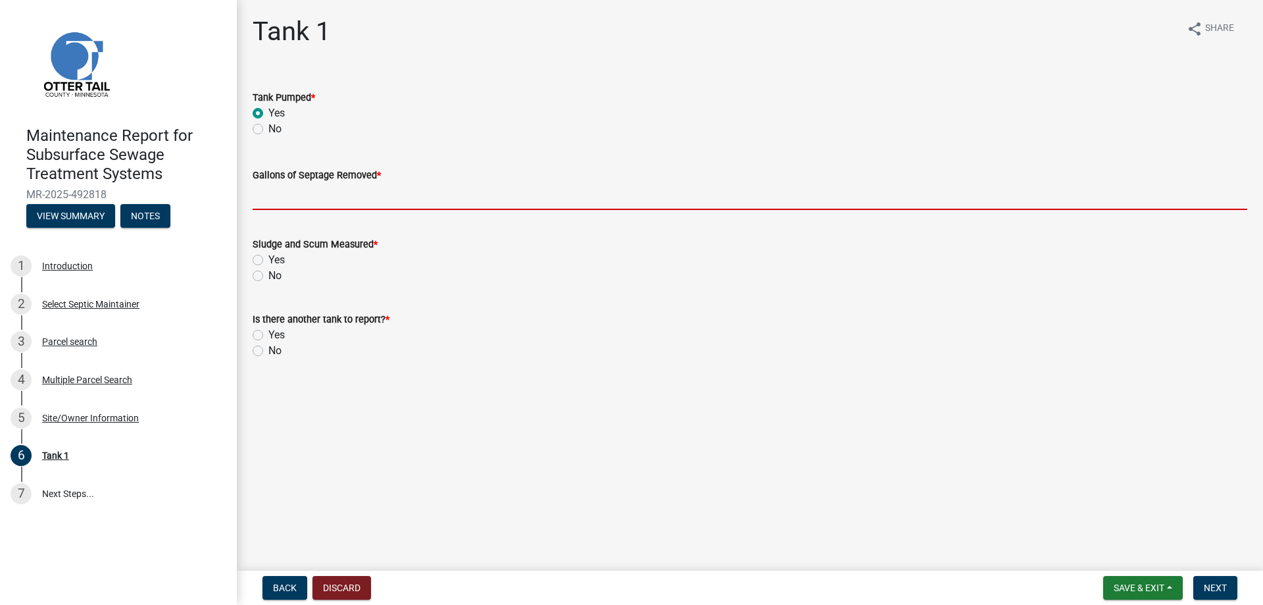
click at [282, 210] on input "Gallons of Septage Removed *" at bounding box center [750, 196] width 995 height 27
type input "2000"
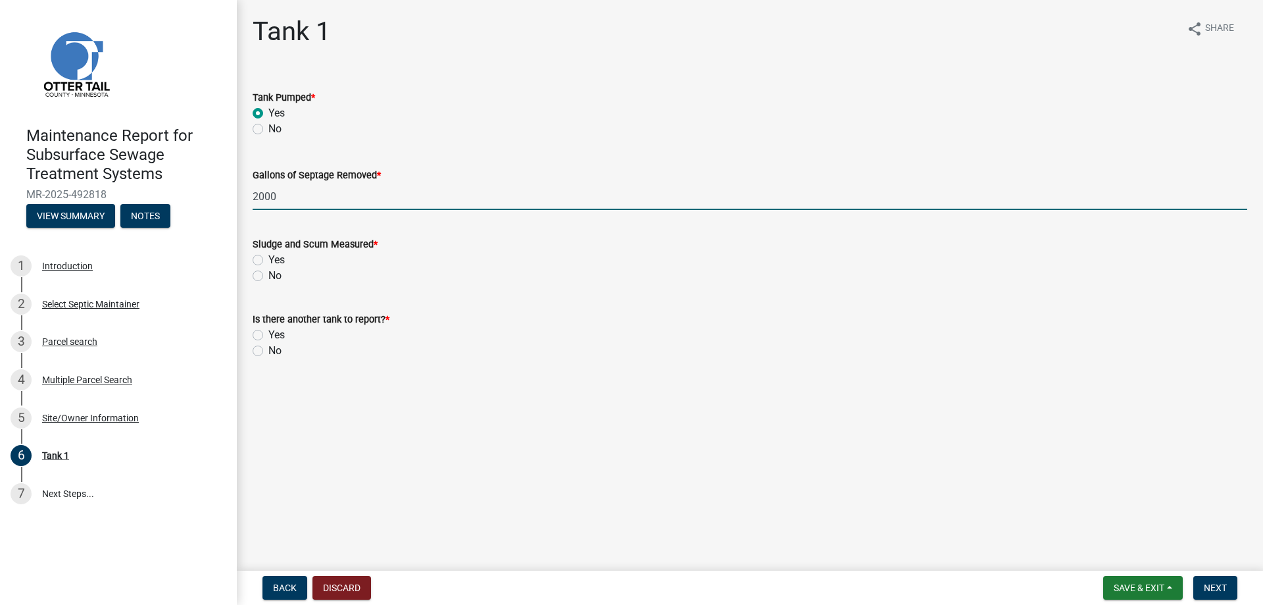
click at [268, 268] on label "Yes" at bounding box center [276, 260] width 16 height 16
click at [268, 261] on input "Yes" at bounding box center [272, 256] width 9 height 9
radio input "true"
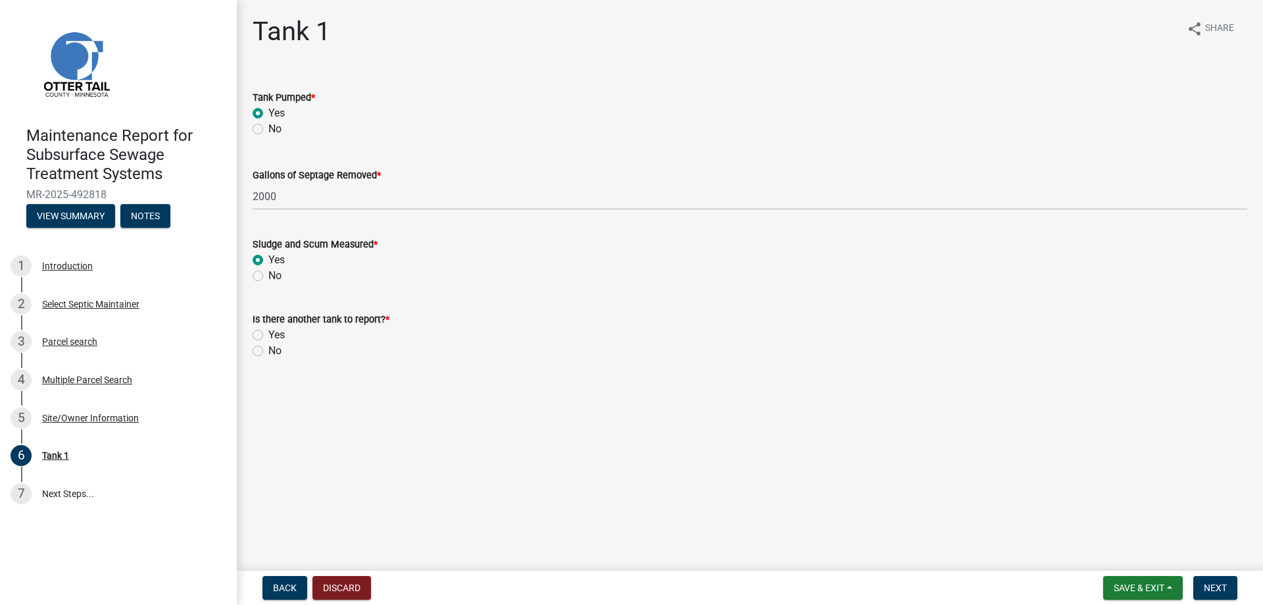
click at [268, 359] on label "No" at bounding box center [274, 351] width 13 height 16
click at [268, 351] on input "No" at bounding box center [272, 347] width 9 height 9
radio input "true"
click at [1204, 586] on span "Next" at bounding box center [1215, 587] width 23 height 11
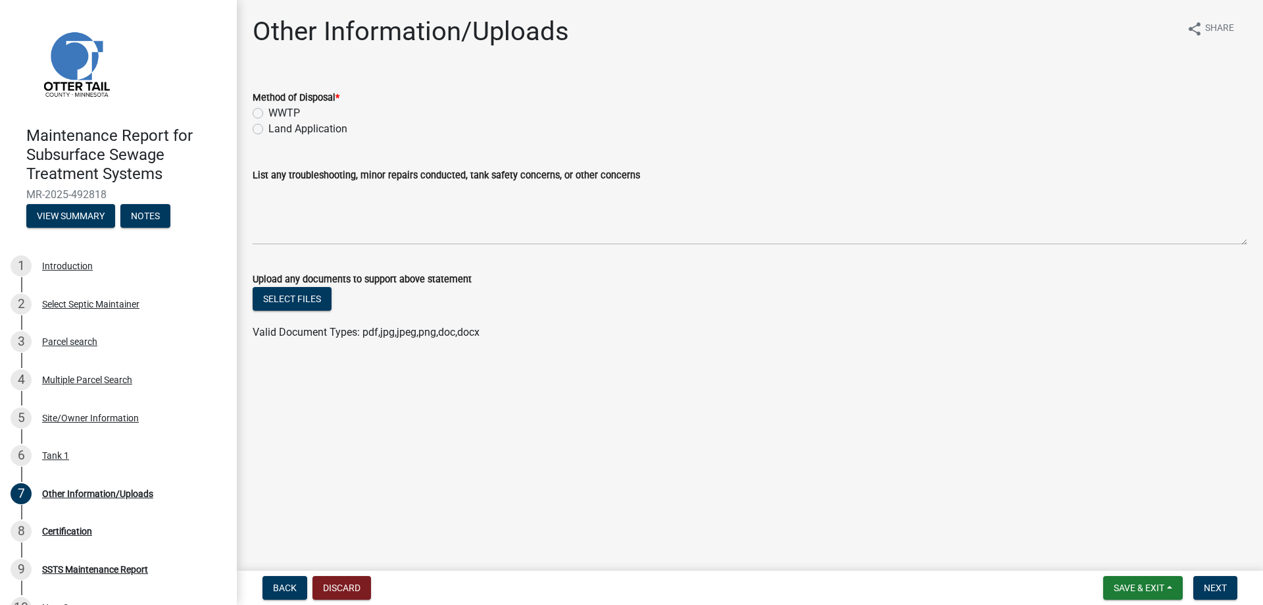
click at [347, 137] on label "Land Application" at bounding box center [307, 129] width 79 height 16
click at [277, 130] on input "Land Application" at bounding box center [272, 125] width 9 height 9
radio input "true"
click at [1219, 584] on span "Next" at bounding box center [1215, 587] width 23 height 11
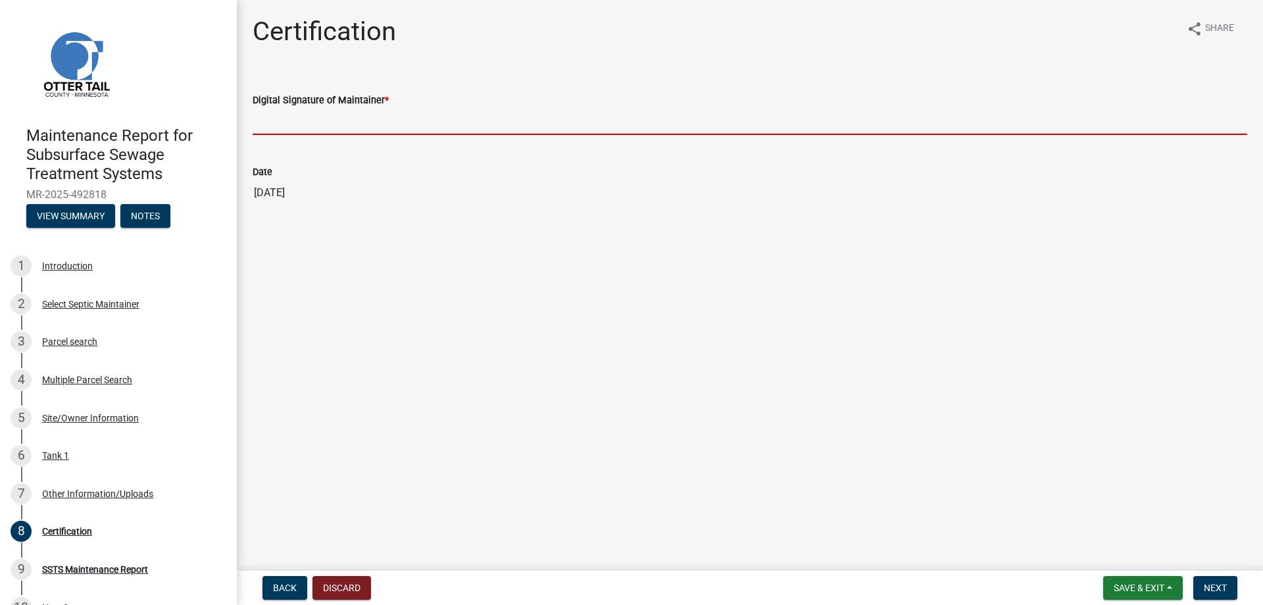
click at [342, 135] on input "Digital Signature of Maintainer *" at bounding box center [750, 121] width 995 height 27
type input "[PERSON_NAME]/KG"
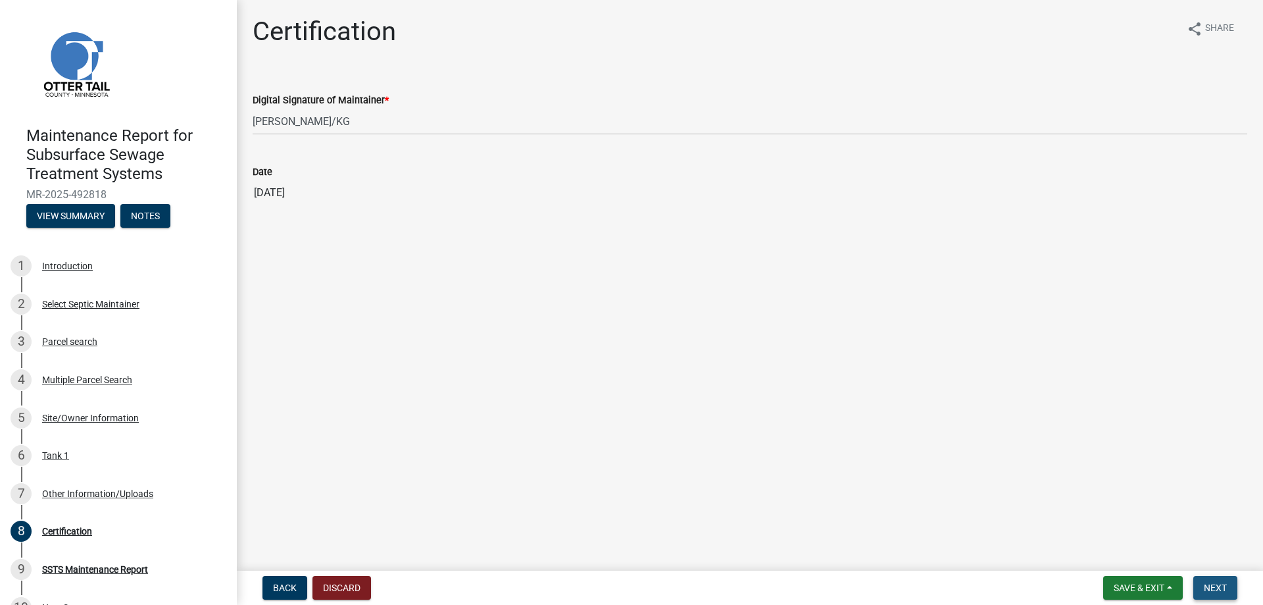
click at [1211, 586] on span "Next" at bounding box center [1215, 587] width 23 height 11
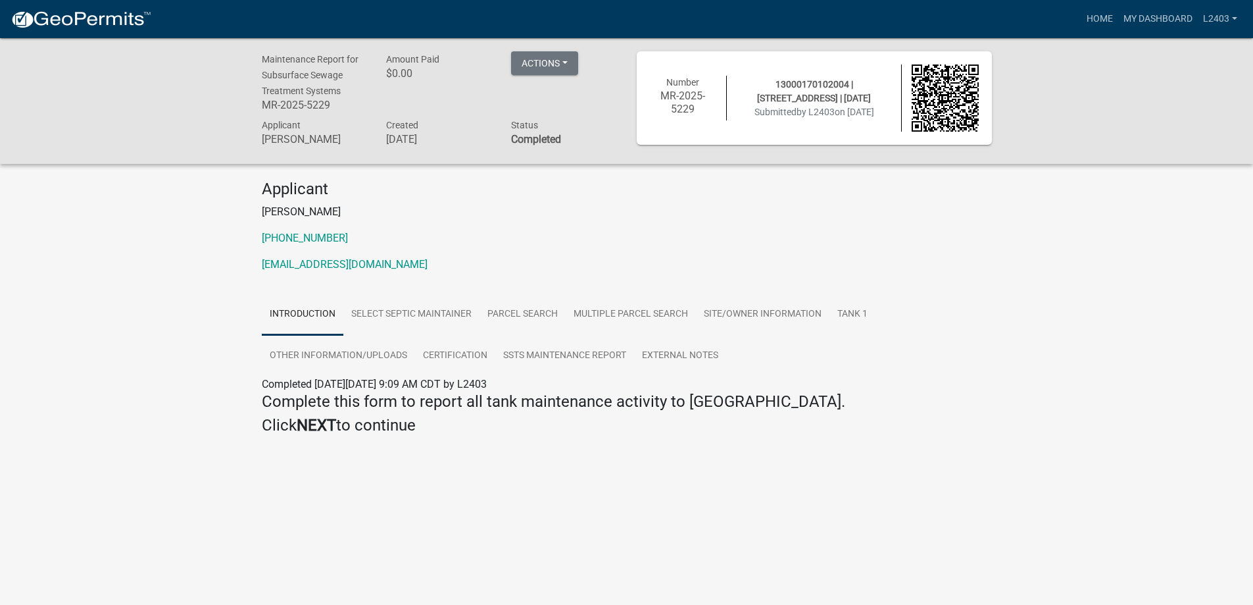
click at [859, 246] on p "[PHONE_NUMBER]" at bounding box center [627, 238] width 730 height 16
click at [1082, 24] on link "Home" at bounding box center [1100, 19] width 37 height 25
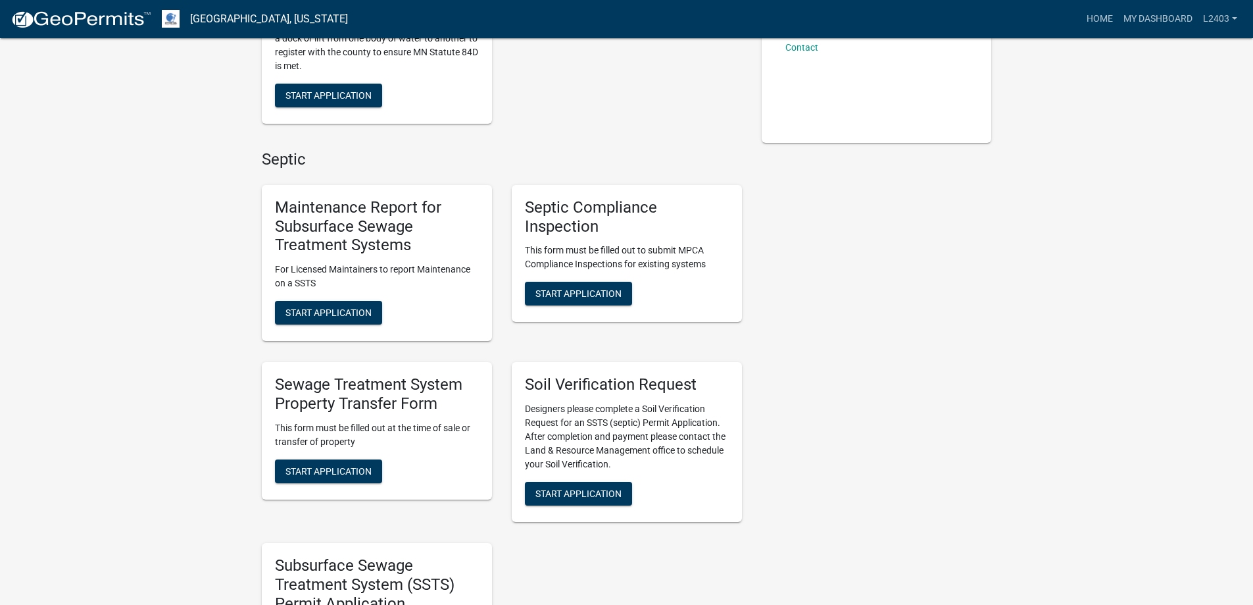
scroll to position [395, 0]
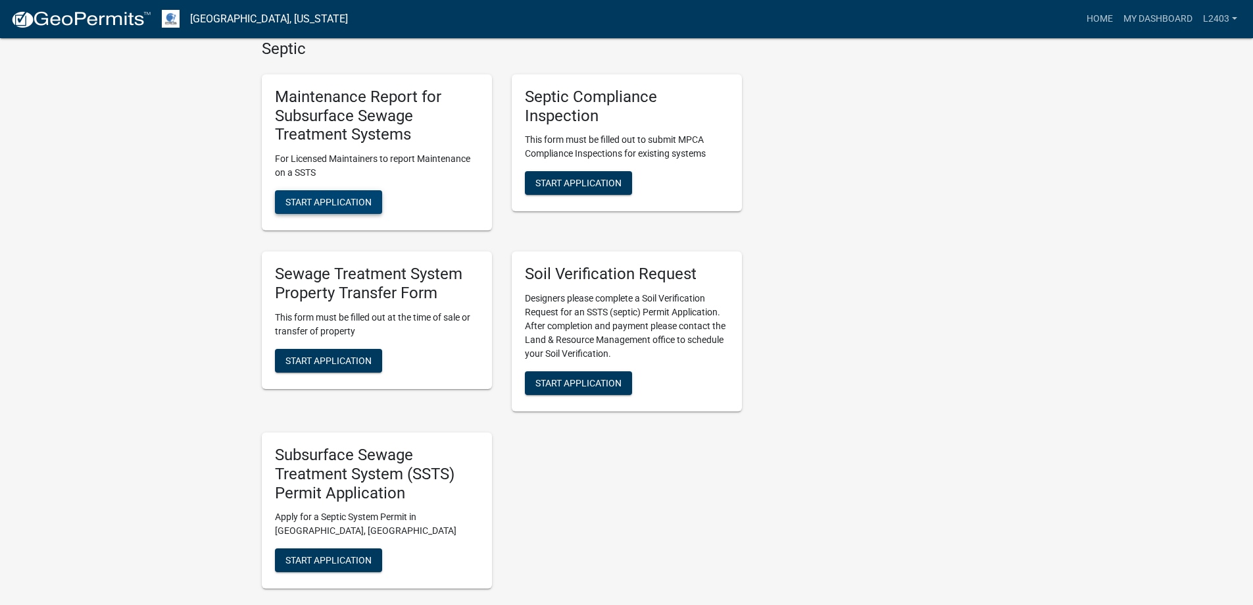
click at [359, 207] on span "Start Application" at bounding box center [329, 202] width 86 height 11
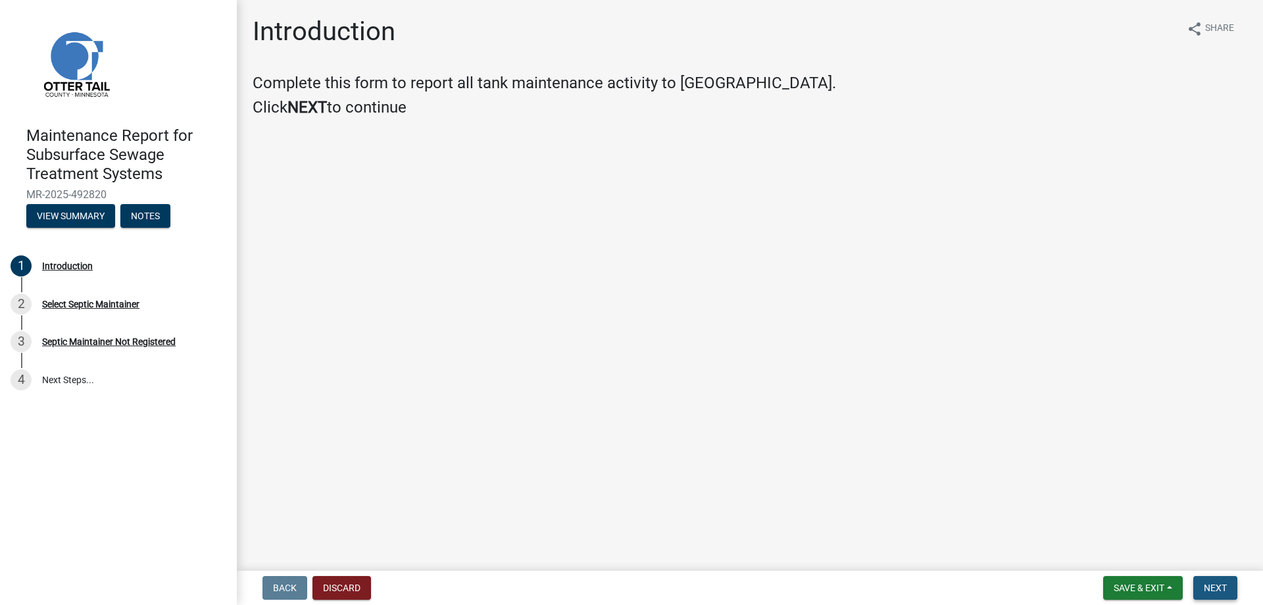
click at [1218, 582] on span "Next" at bounding box center [1215, 587] width 23 height 11
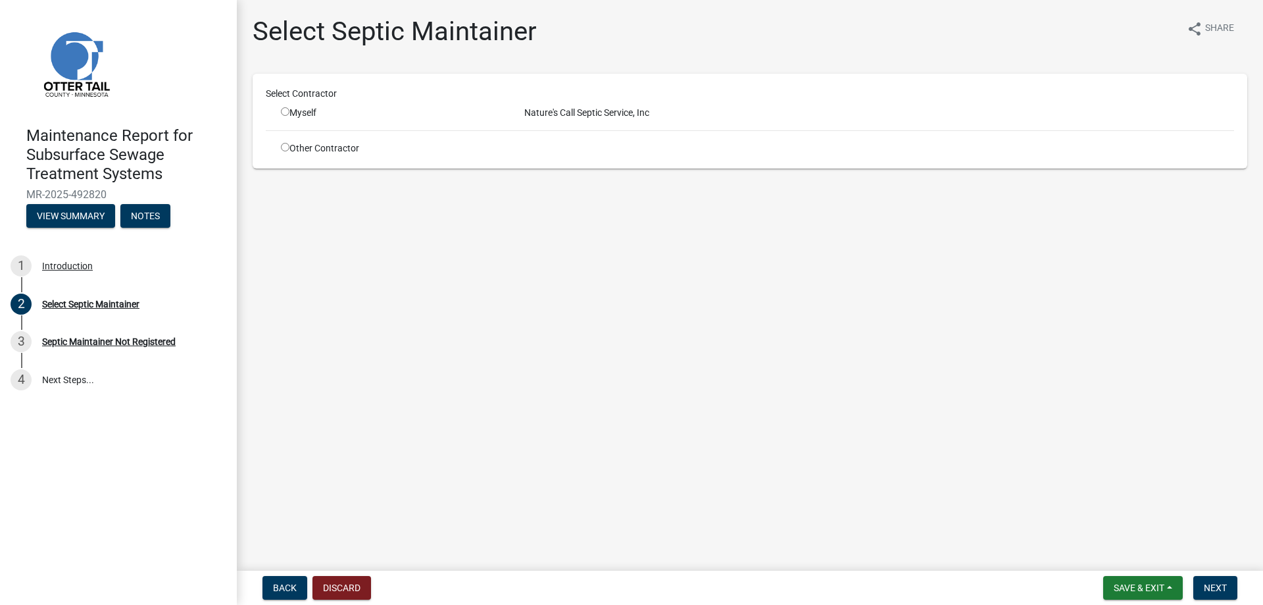
click at [290, 116] on input "radio" at bounding box center [285, 111] width 9 height 9
radio input "true"
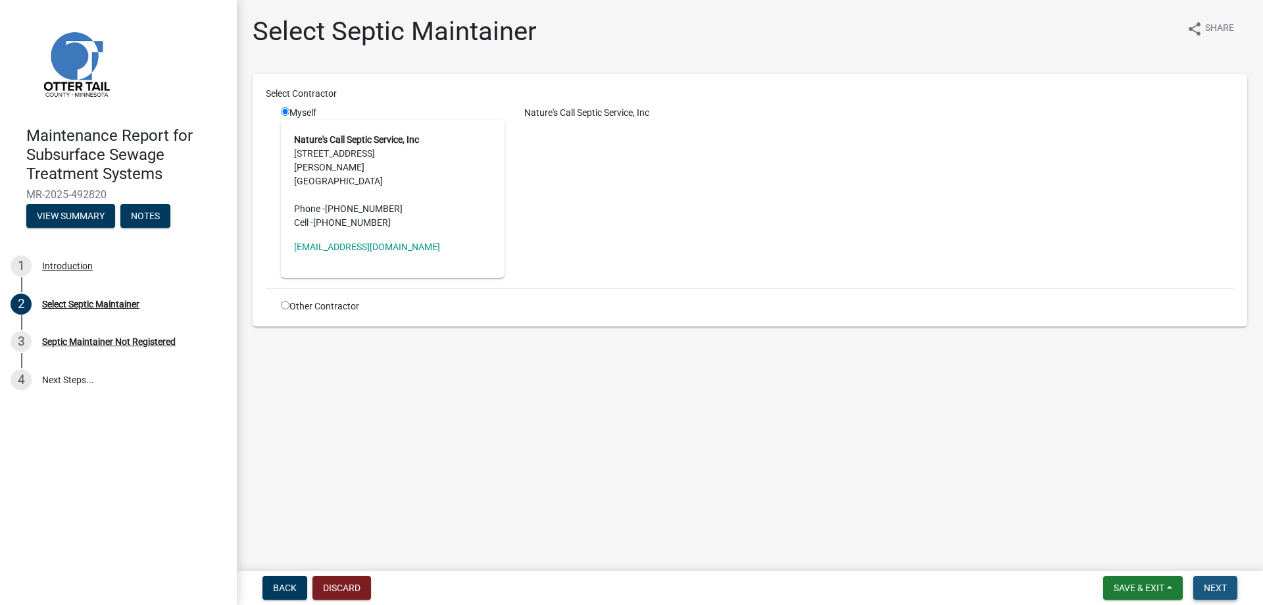
click at [1204, 582] on span "Next" at bounding box center [1215, 587] width 23 height 11
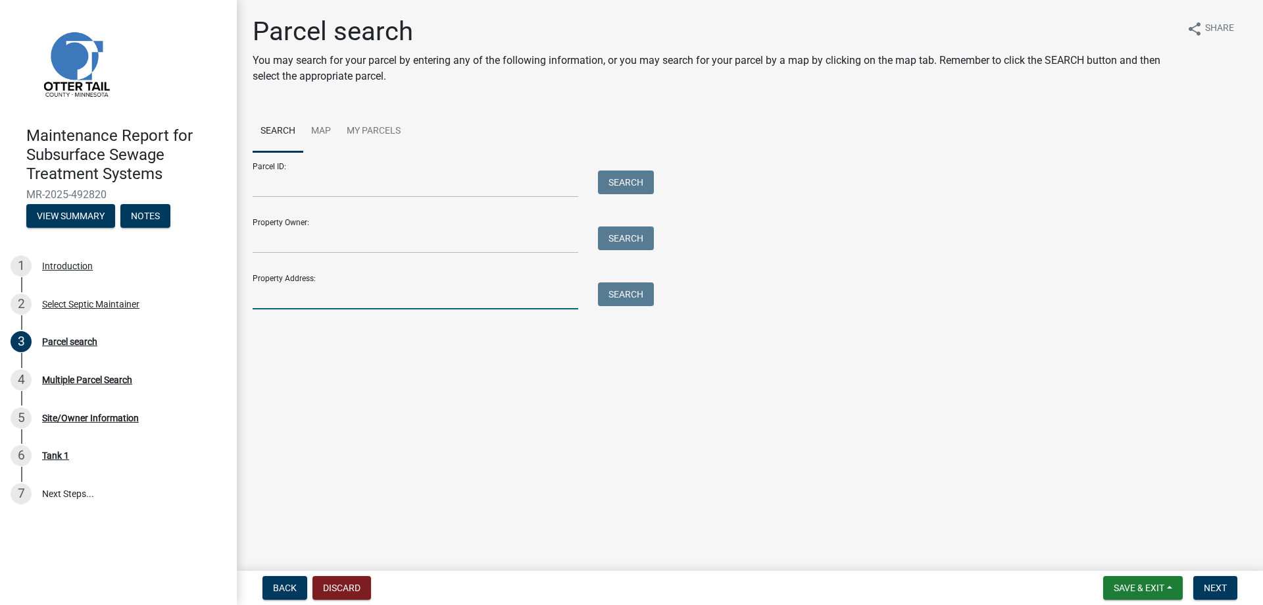
click at [376, 309] on input "Property Address:" at bounding box center [416, 295] width 326 height 27
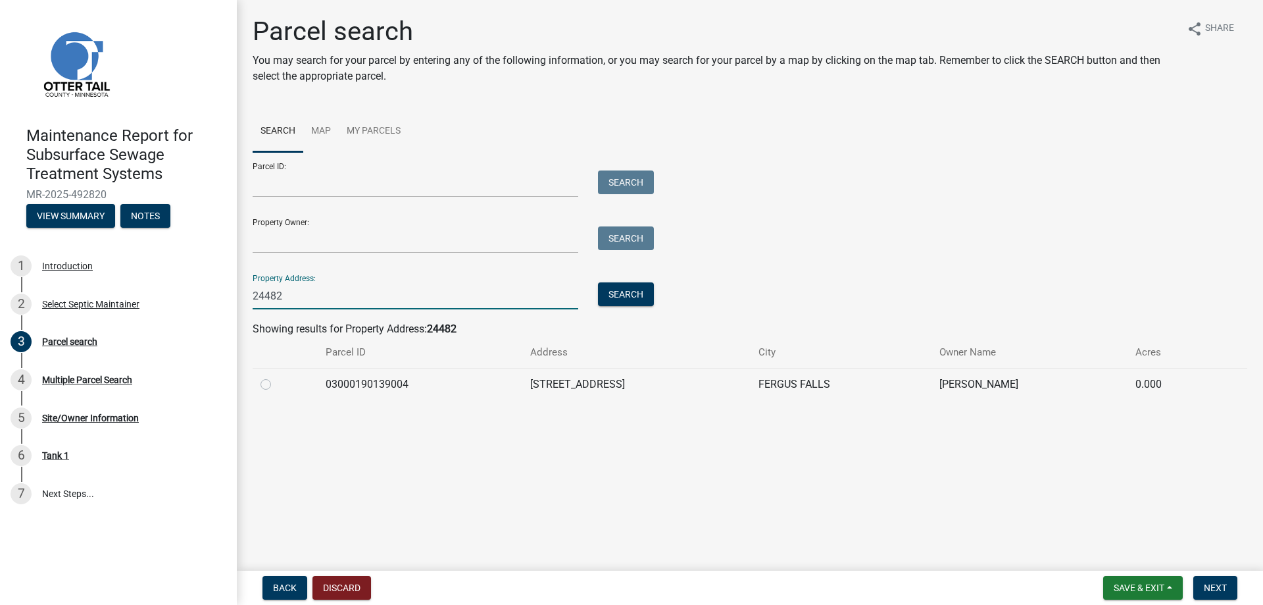
type input "24482"
click at [276, 376] on label at bounding box center [276, 376] width 0 height 0
click at [277, 385] on input "radio" at bounding box center [280, 380] width 9 height 9
radio input "true"
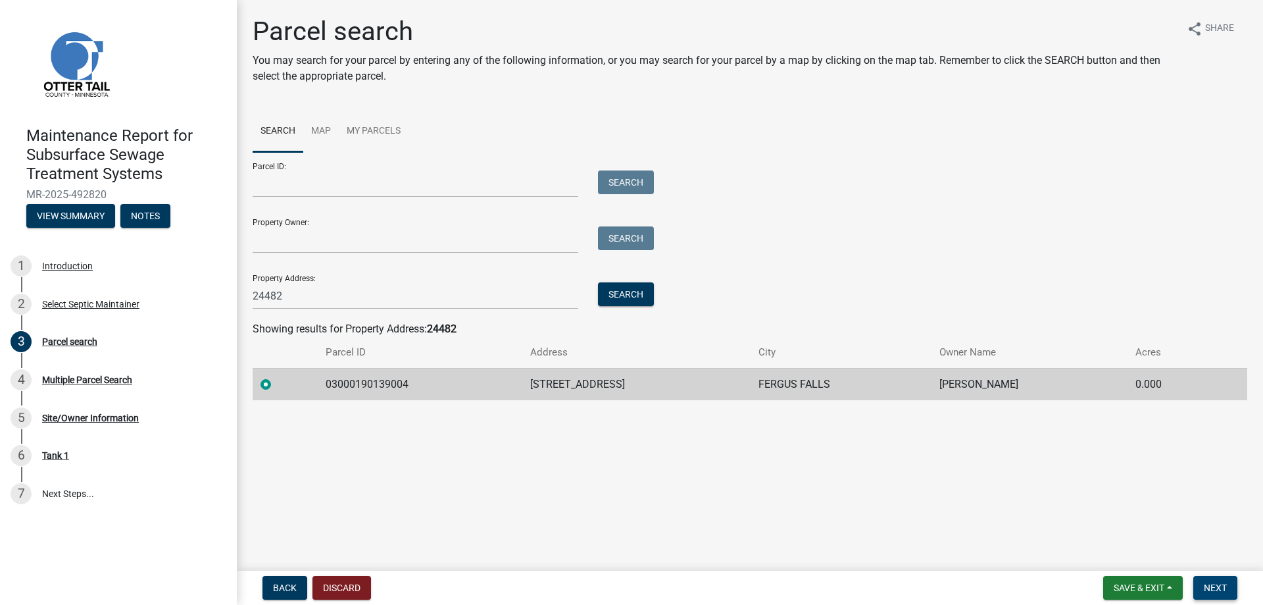
click at [1204, 582] on span "Next" at bounding box center [1215, 587] width 23 height 11
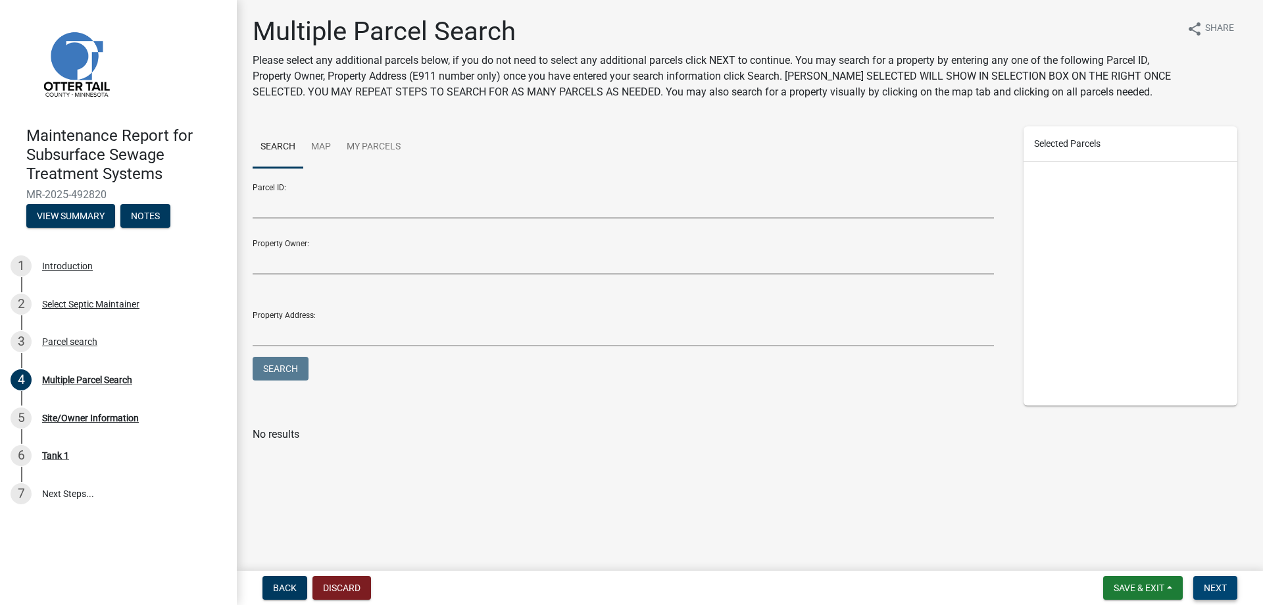
click at [1204, 582] on span "Next" at bounding box center [1215, 587] width 23 height 11
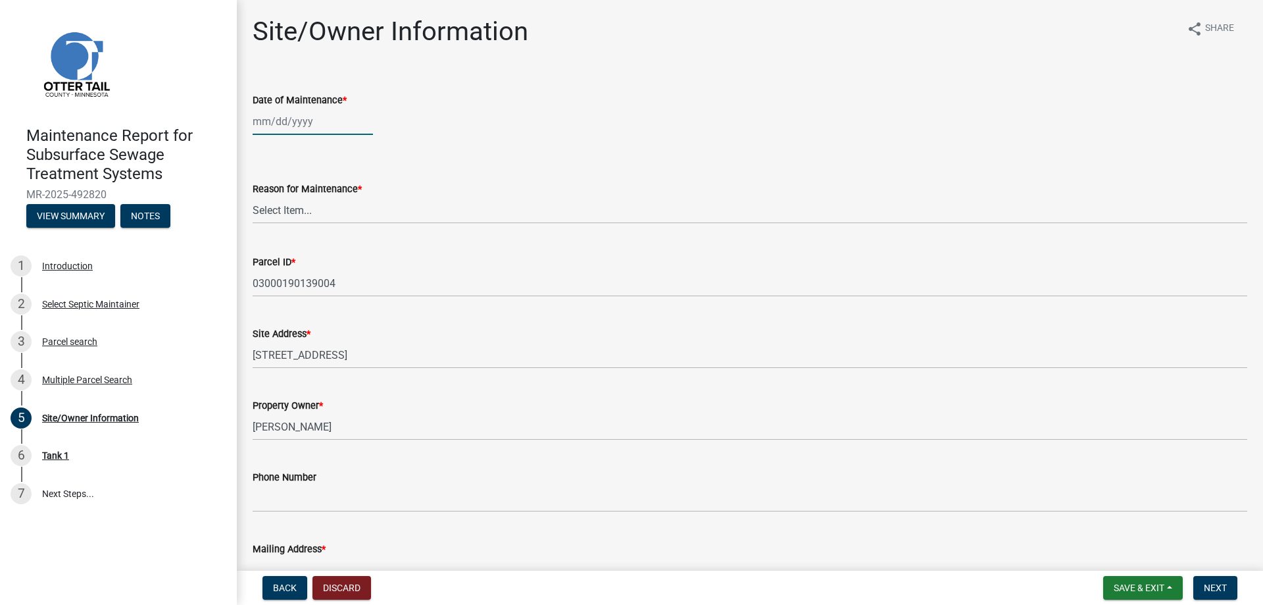
click at [305, 135] on div at bounding box center [313, 121] width 120 height 27
select select "10"
select select "2025"
click at [297, 259] on div "14" at bounding box center [286, 248] width 21 height 21
type input "[DATE]"
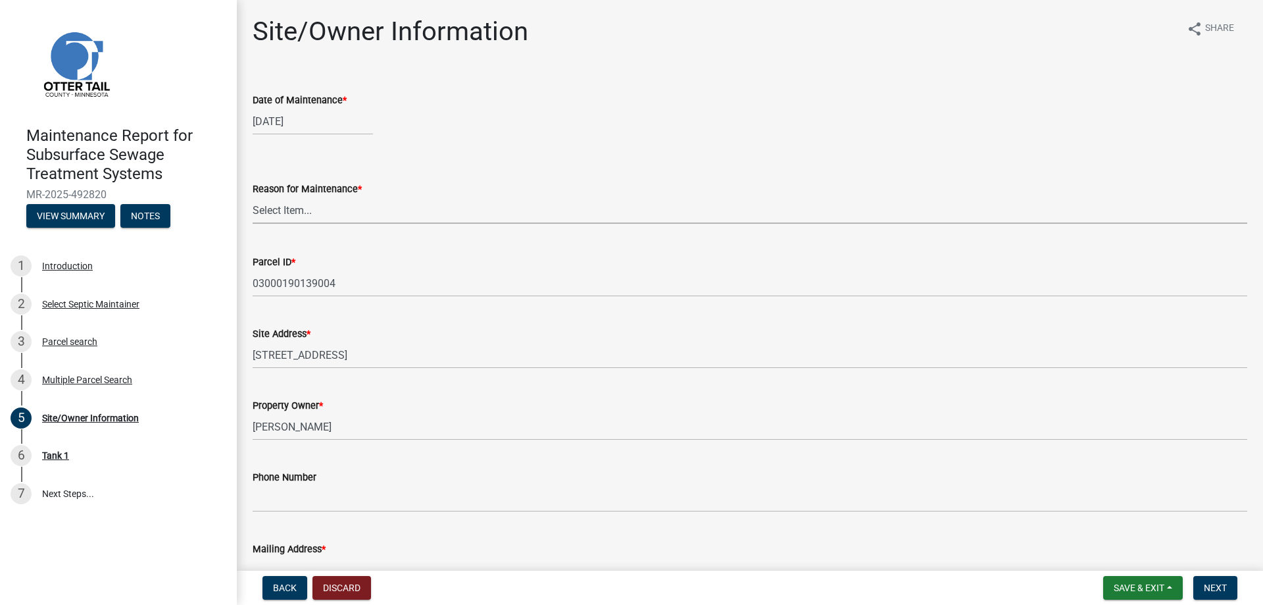
drag, startPoint x: 281, startPoint y: 261, endPoint x: 286, endPoint y: 272, distance: 12.4
click at [281, 224] on select "Select Item... Called Routine Other" at bounding box center [750, 210] width 995 height 27
click at [257, 224] on select "Select Item... Called Routine Other" at bounding box center [750, 210] width 995 height 27
select select "3ac72b63-7b21-42e4-8192-806faae7a4f1"
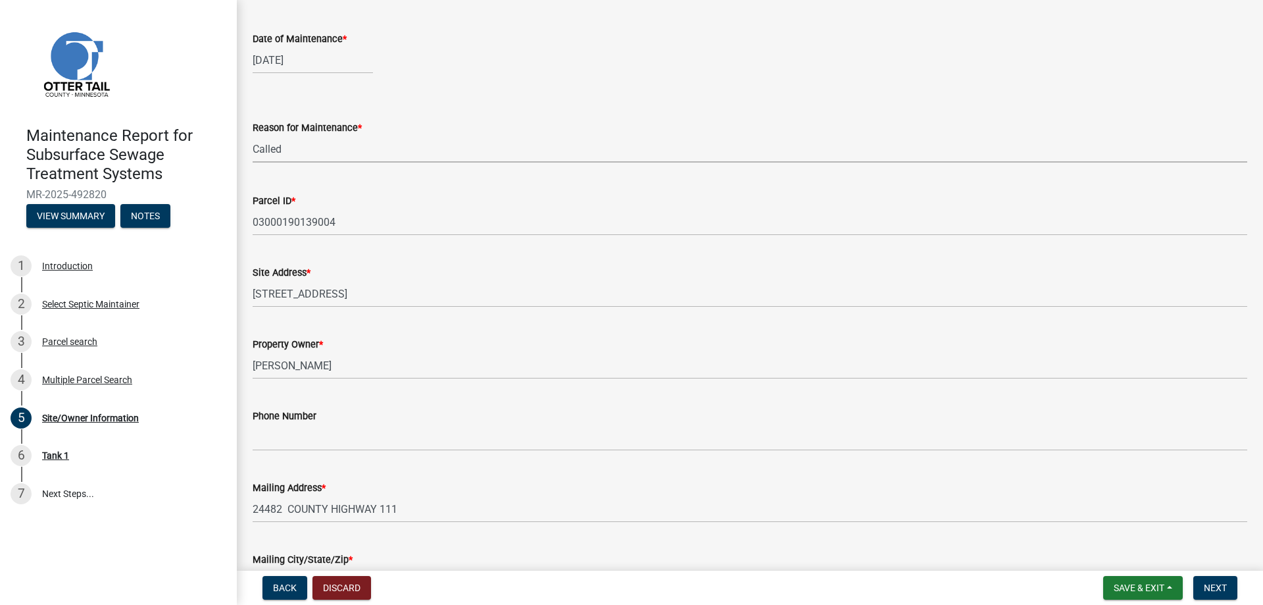
scroll to position [263, 0]
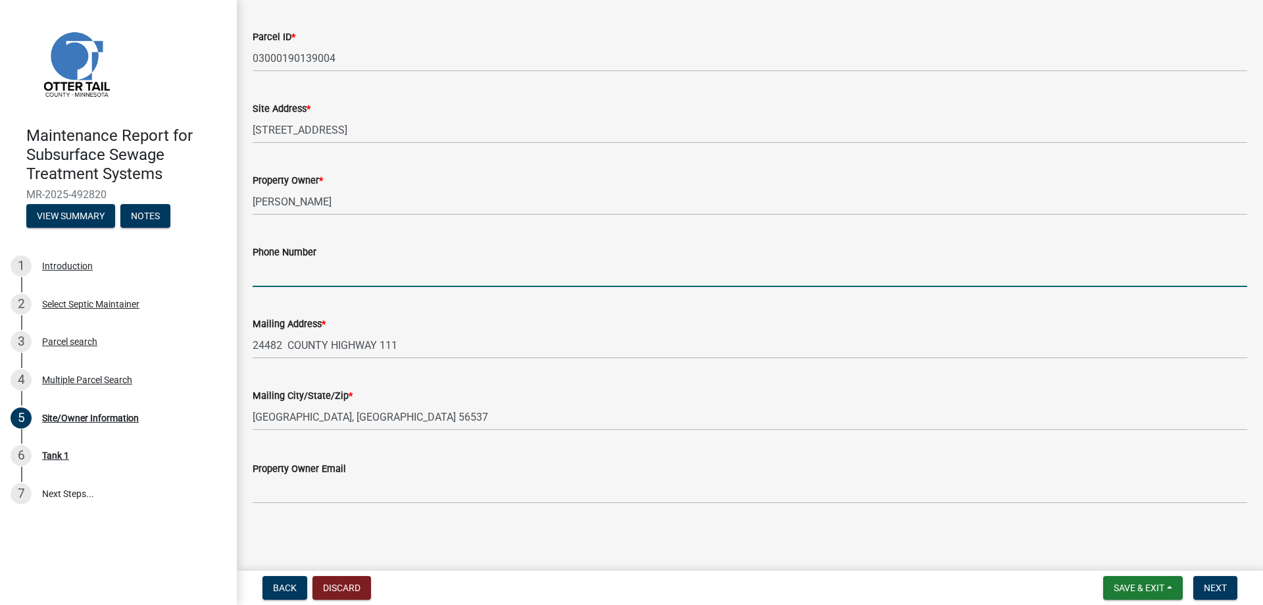
click at [302, 287] on input "Phone Number" at bounding box center [750, 273] width 995 height 27
type input "[PHONE_NUMBER]"
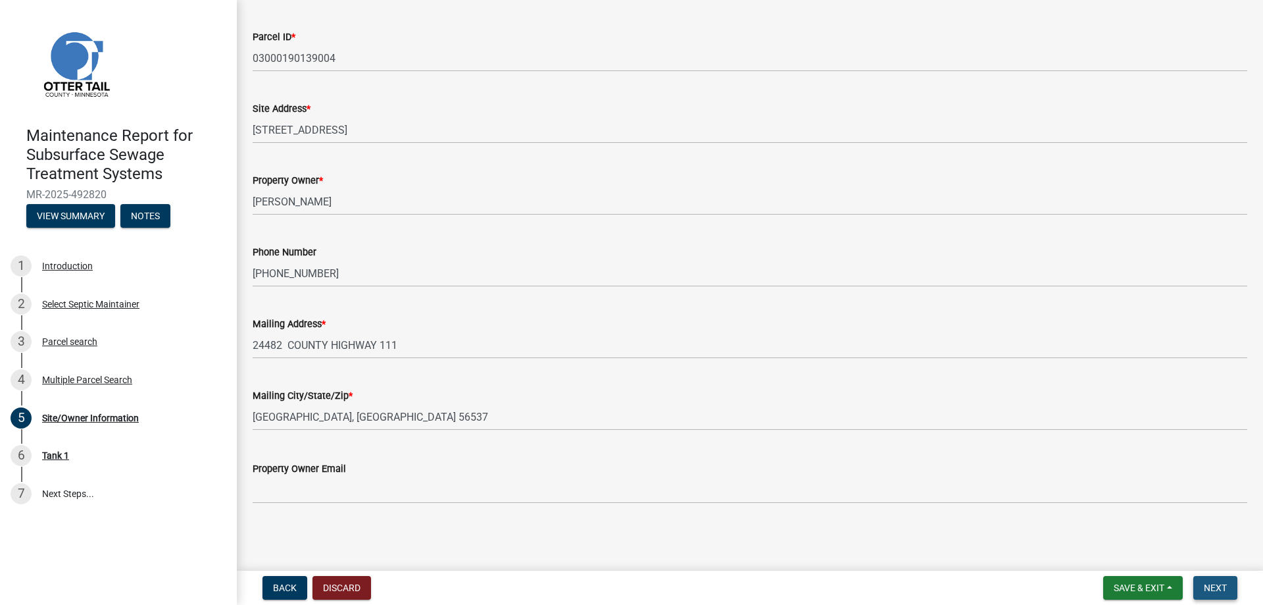
click at [1207, 584] on span "Next" at bounding box center [1215, 587] width 23 height 11
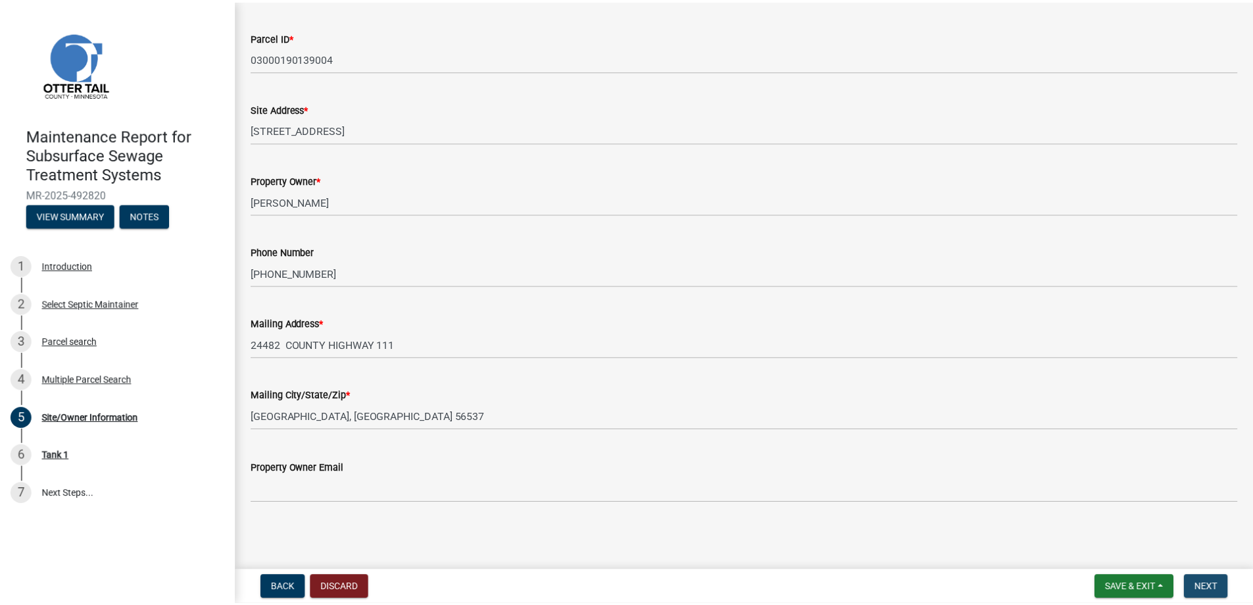
scroll to position [0, 0]
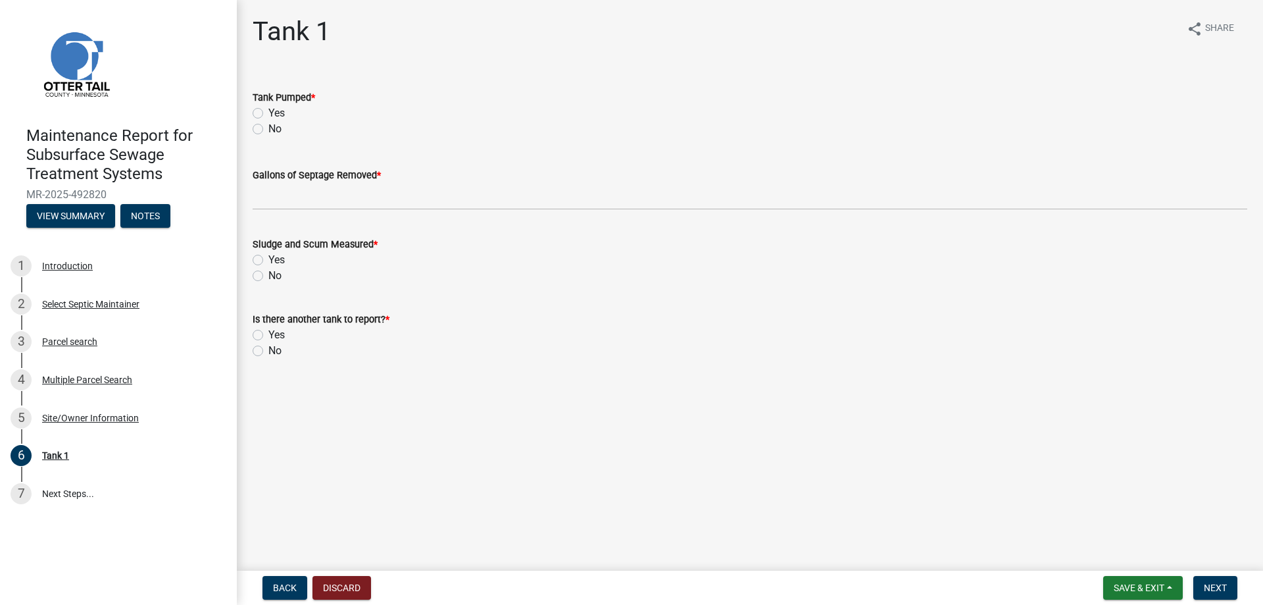
click at [285, 121] on label "Yes" at bounding box center [276, 113] width 16 height 16
click at [277, 114] on input "Yes" at bounding box center [272, 109] width 9 height 9
radio input "true"
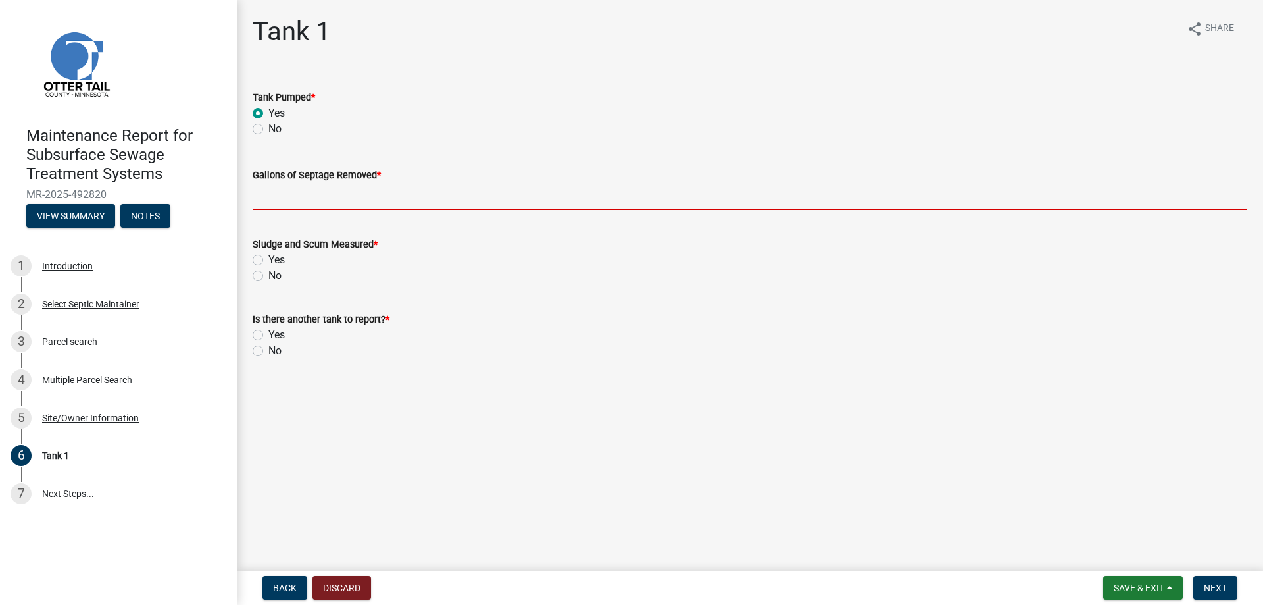
click at [307, 210] on input "Gallons of Septage Removed *" at bounding box center [750, 196] width 995 height 27
type input "1500"
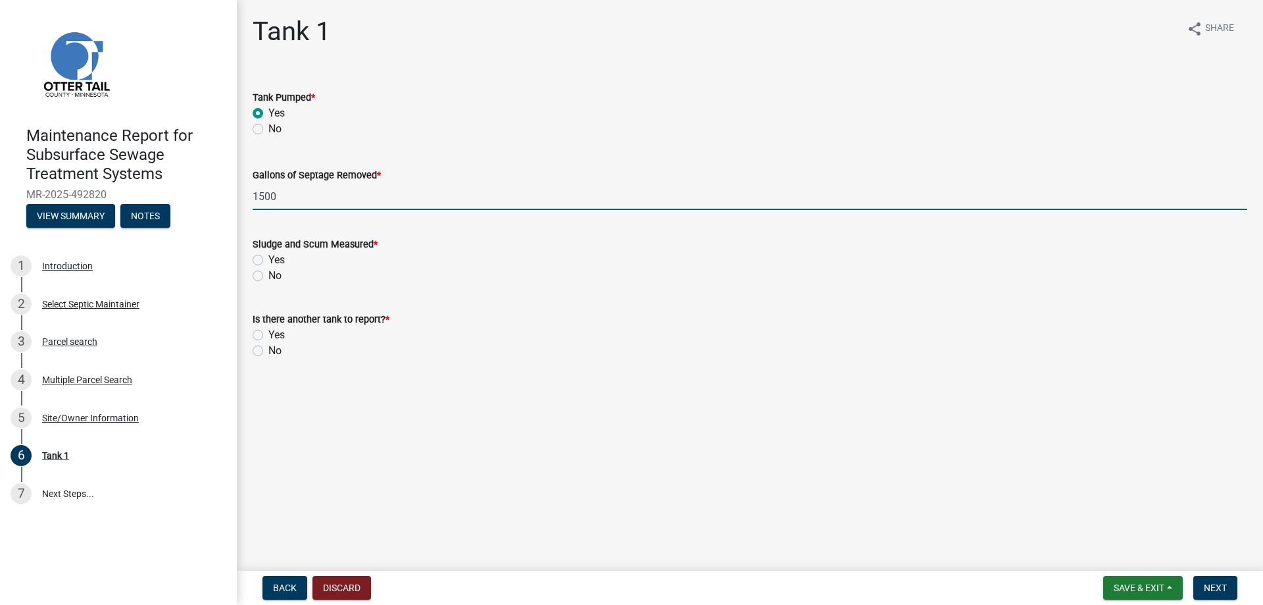
click at [268, 268] on label "Yes" at bounding box center [276, 260] width 16 height 16
click at [268, 261] on input "Yes" at bounding box center [272, 256] width 9 height 9
radio input "true"
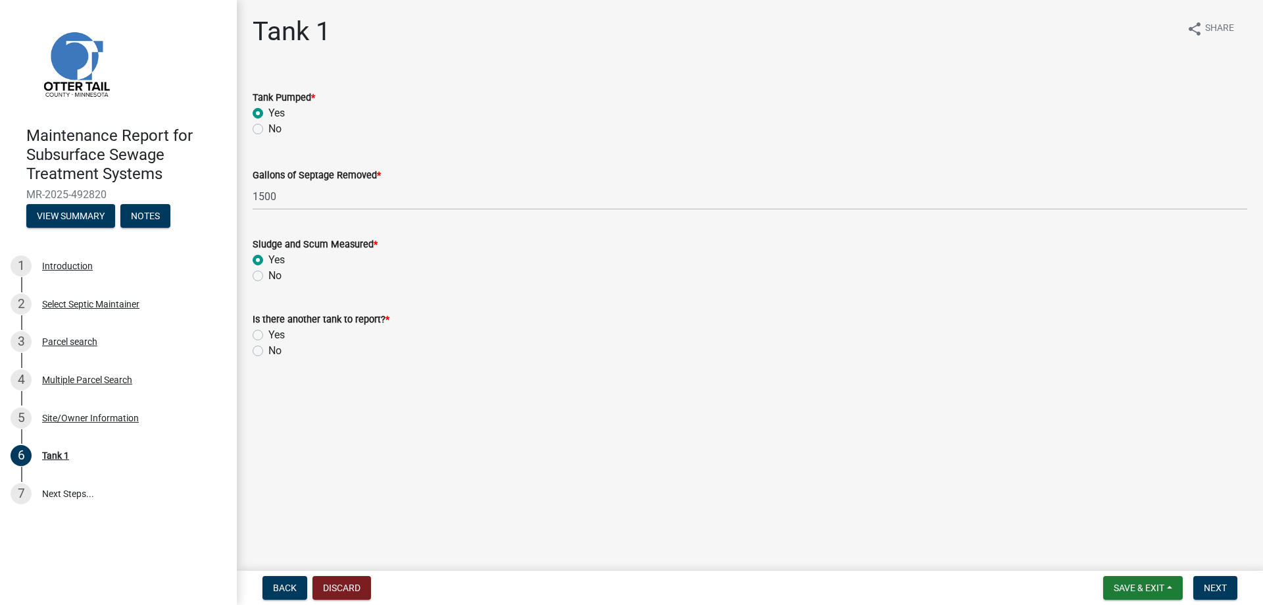
click at [268, 359] on label "No" at bounding box center [274, 351] width 13 height 16
click at [268, 351] on input "No" at bounding box center [272, 347] width 9 height 9
radio input "true"
click at [1210, 582] on span "Next" at bounding box center [1215, 587] width 23 height 11
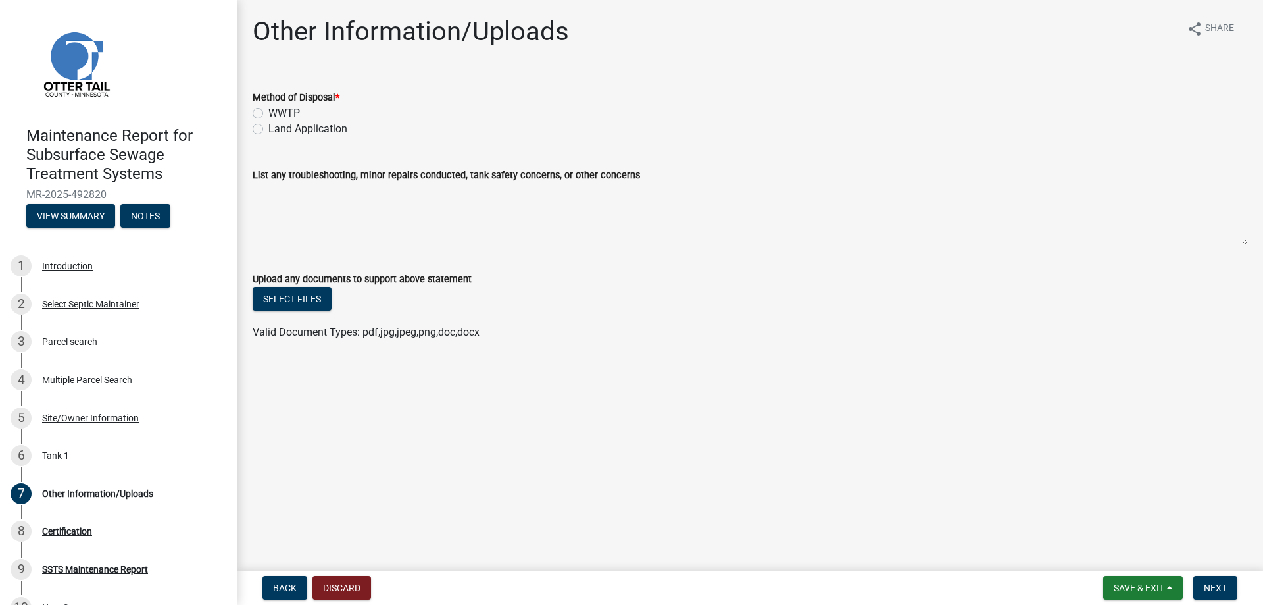
click at [297, 121] on label "WWTP" at bounding box center [284, 113] width 32 height 16
click at [277, 114] on input "WWTP" at bounding box center [272, 109] width 9 height 9
radio input "true"
click at [1206, 582] on span "Next" at bounding box center [1215, 587] width 23 height 11
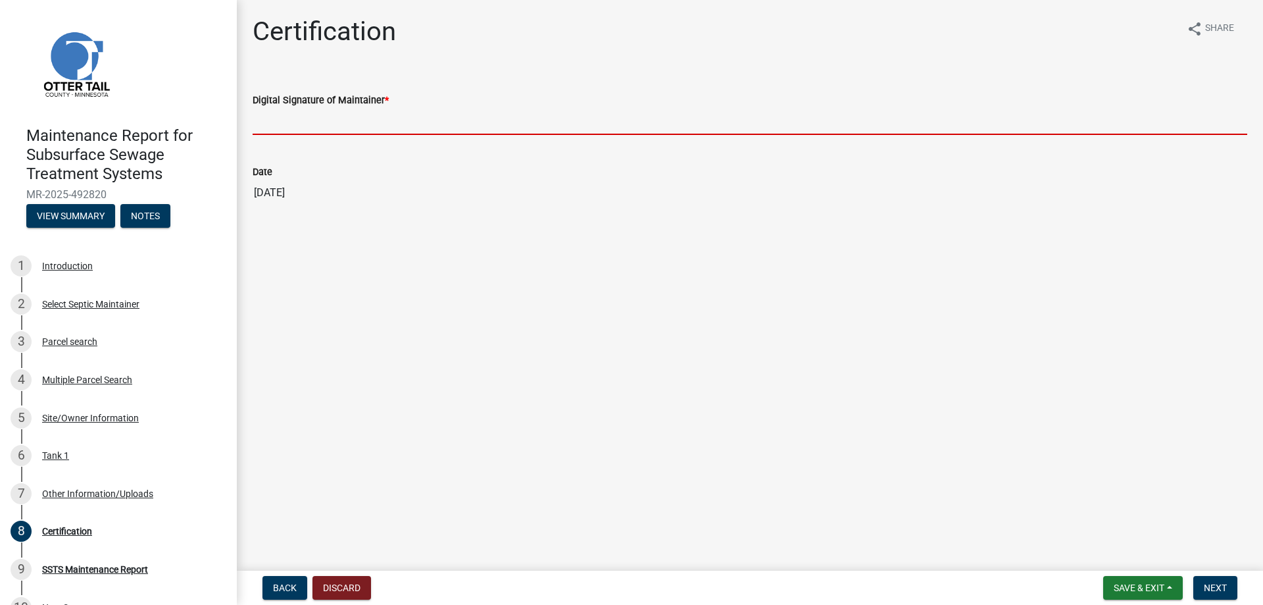
click at [368, 135] on input "Digital Signature of Maintainer *" at bounding box center [750, 121] width 995 height 27
type input "[PERSON_NAME]/KG"
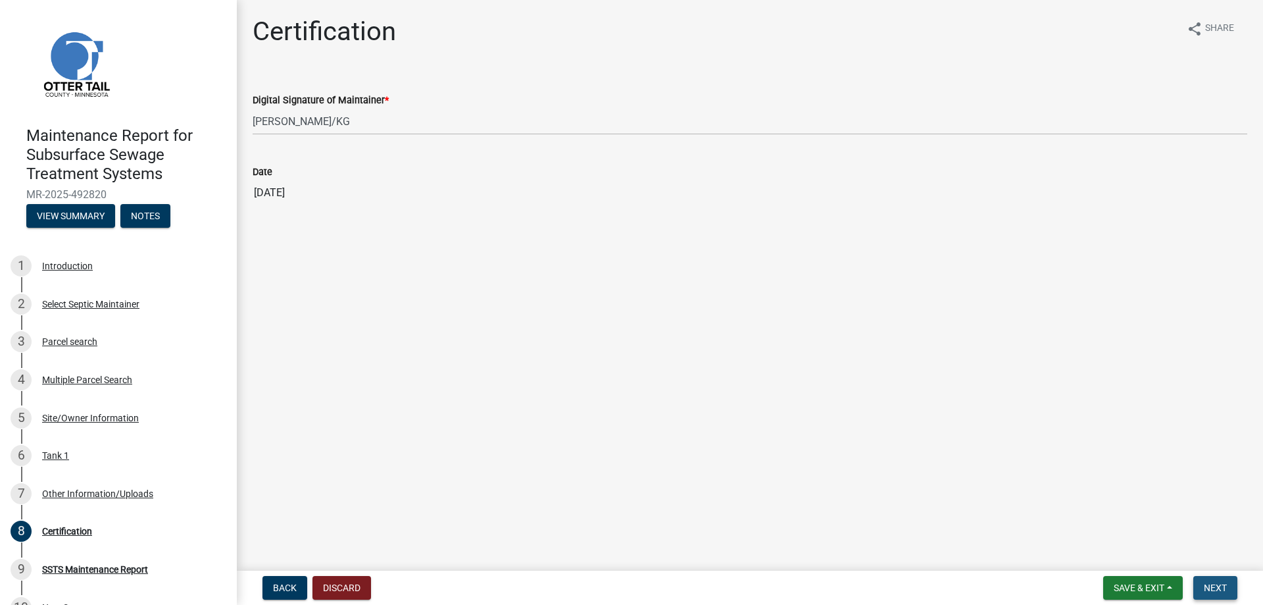
click at [1219, 586] on span "Next" at bounding box center [1215, 587] width 23 height 11
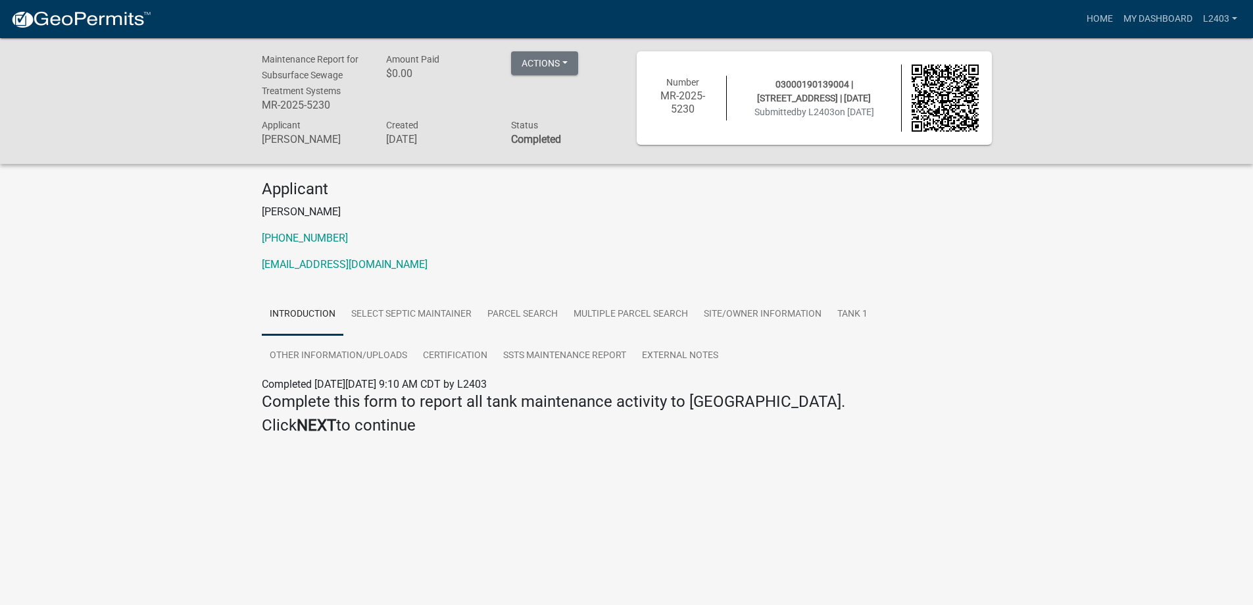
drag, startPoint x: 774, startPoint y: 290, endPoint x: 953, endPoint y: 233, distance: 187.1
click at [775, 246] on p "[PHONE_NUMBER]" at bounding box center [627, 238] width 730 height 16
click at [1082, 30] on link "Home" at bounding box center [1100, 19] width 37 height 25
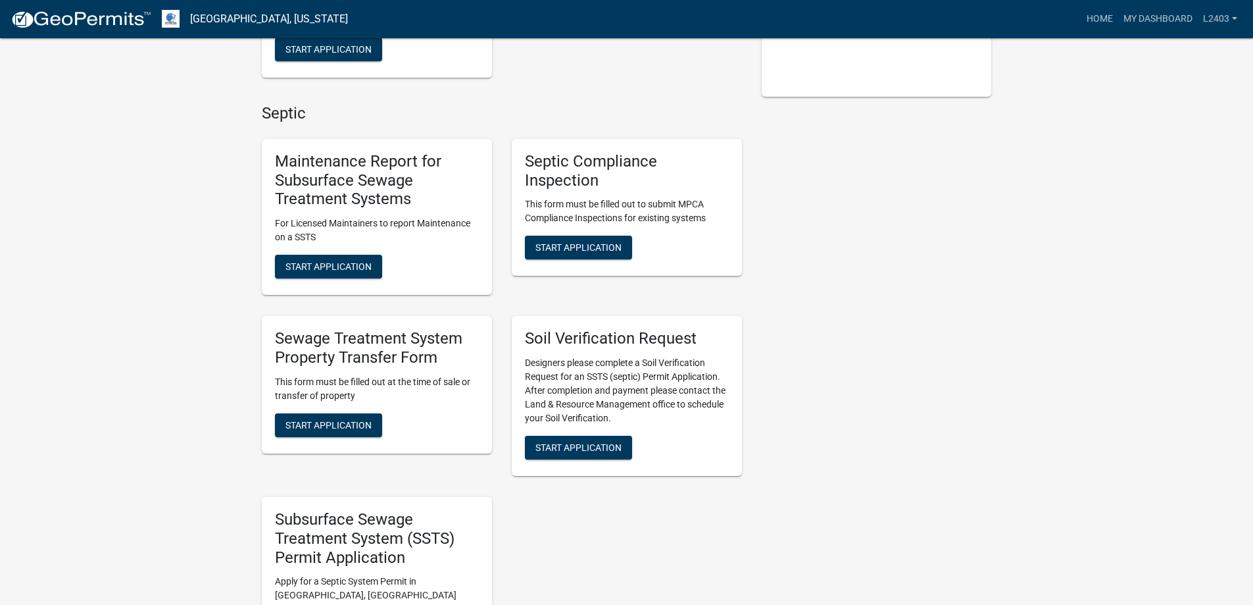
scroll to position [395, 0]
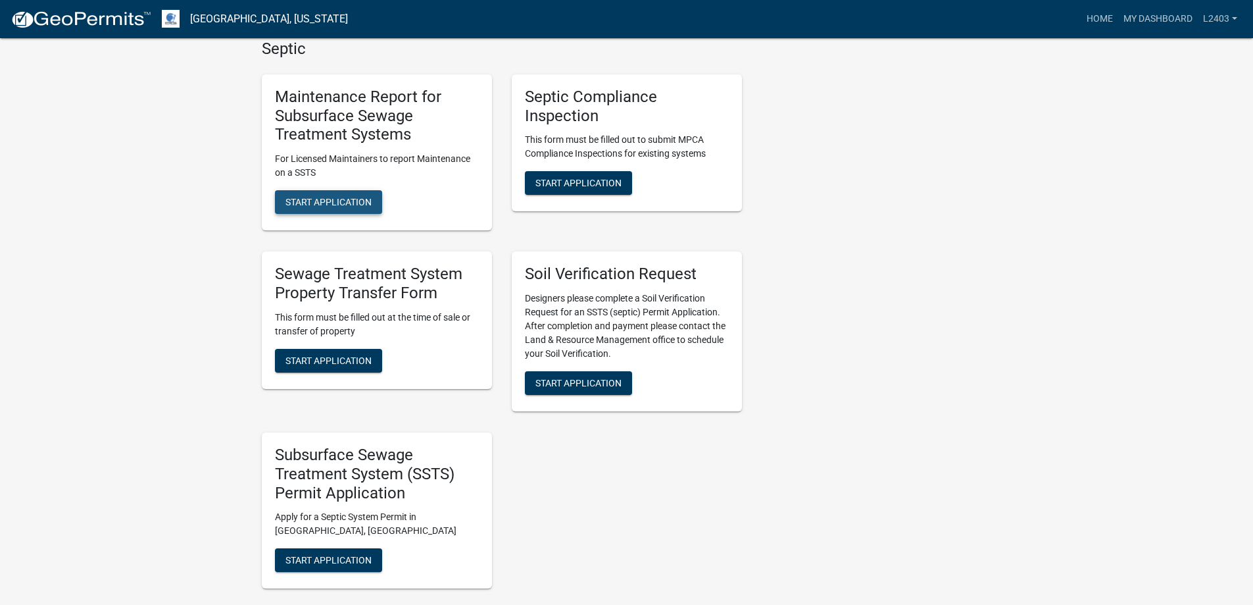
click at [355, 207] on span "Start Application" at bounding box center [329, 202] width 86 height 11
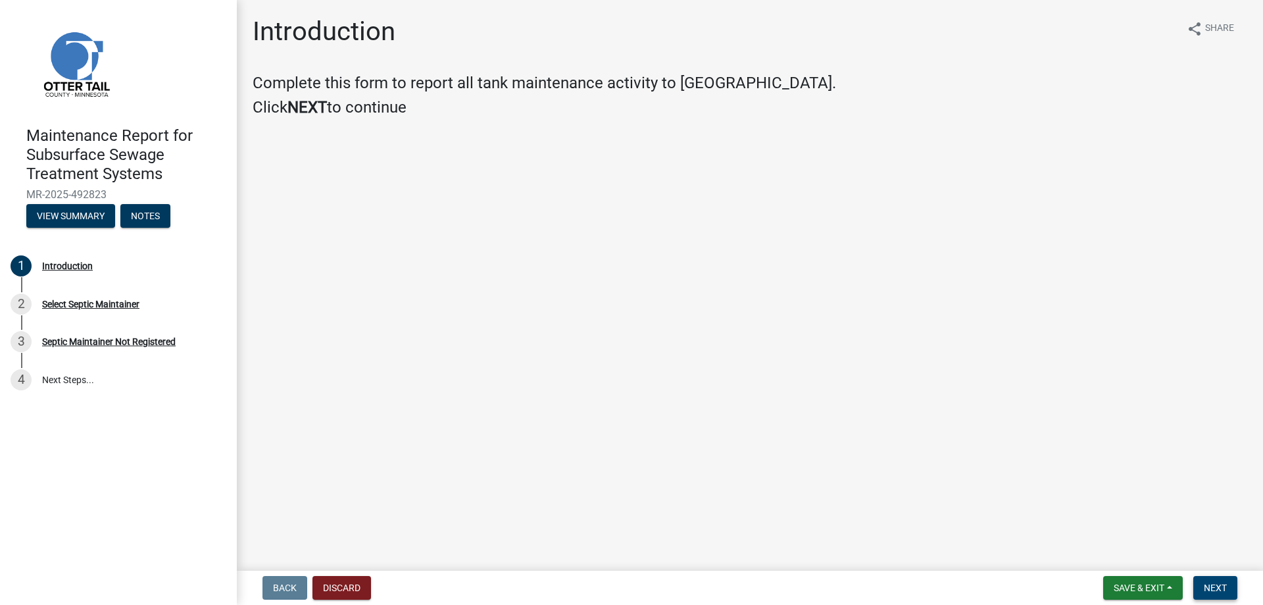
click at [1204, 582] on span "Next" at bounding box center [1215, 587] width 23 height 11
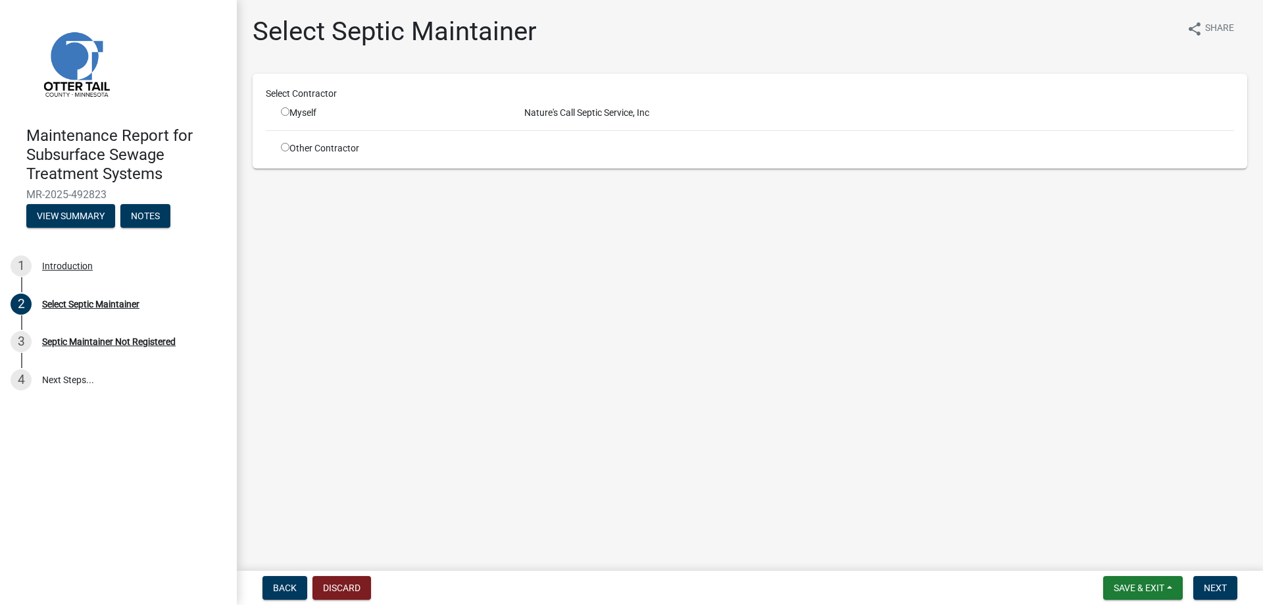
click at [290, 116] on input "radio" at bounding box center [285, 111] width 9 height 9
radio input "true"
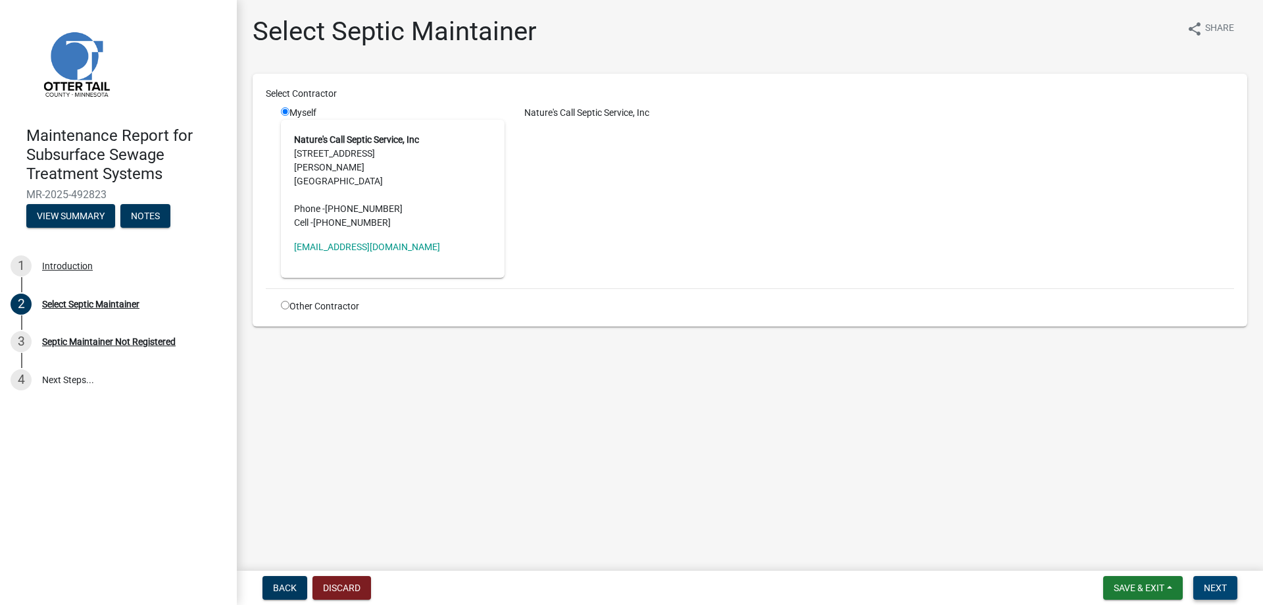
click at [1204, 582] on span "Next" at bounding box center [1215, 587] width 23 height 11
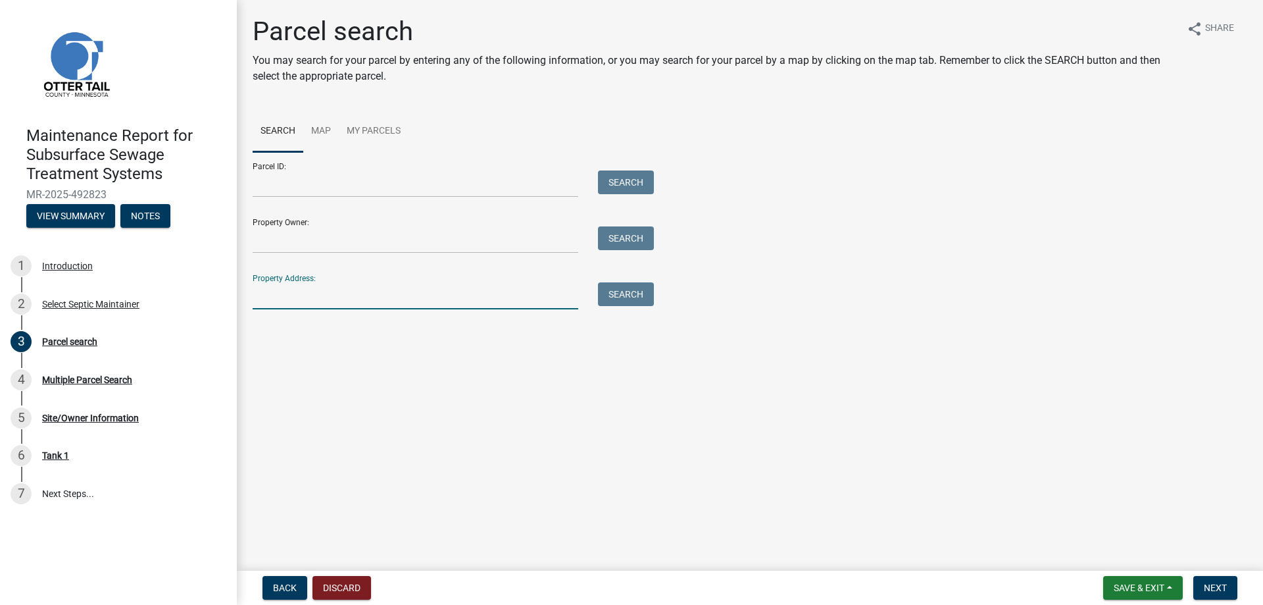
click at [315, 309] on input "Property Address:" at bounding box center [416, 295] width 326 height 27
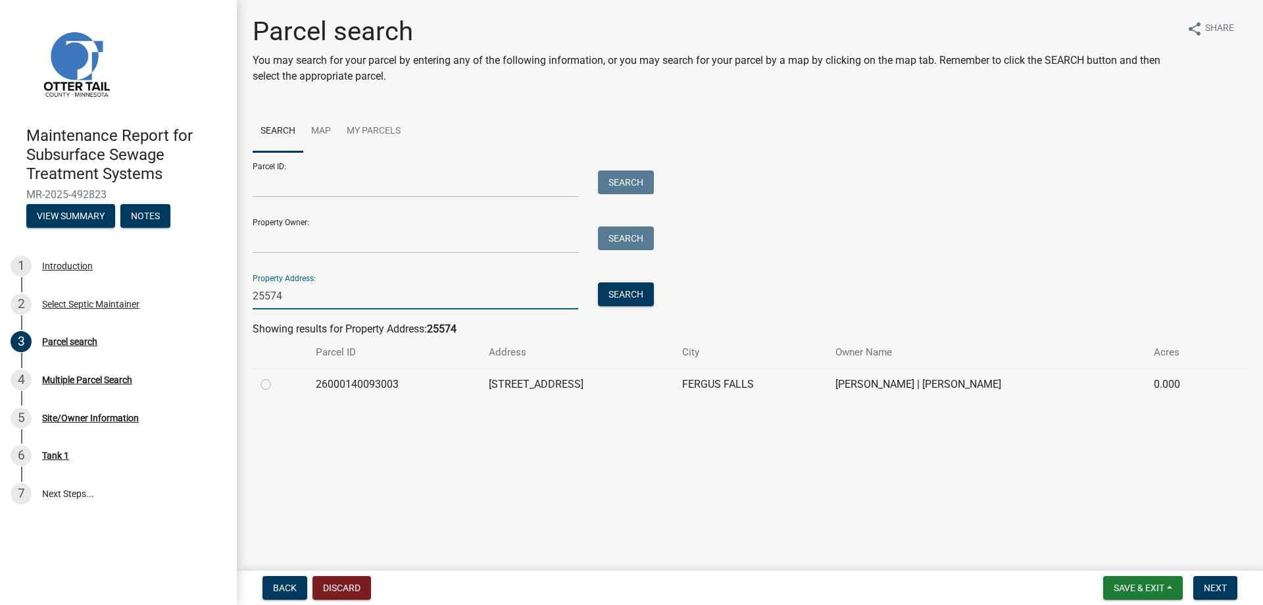
type input "25574"
click at [276, 376] on label at bounding box center [276, 376] width 0 height 0
click at [276, 385] on input "radio" at bounding box center [280, 380] width 9 height 9
radio input "true"
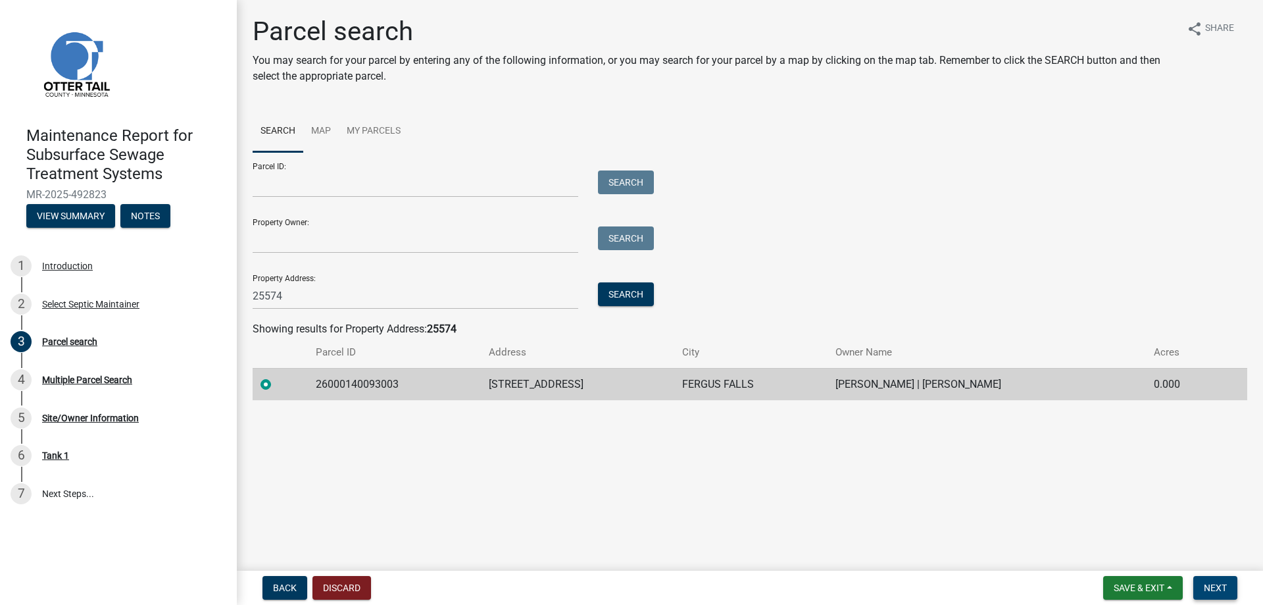
click at [1210, 584] on span "Next" at bounding box center [1215, 587] width 23 height 11
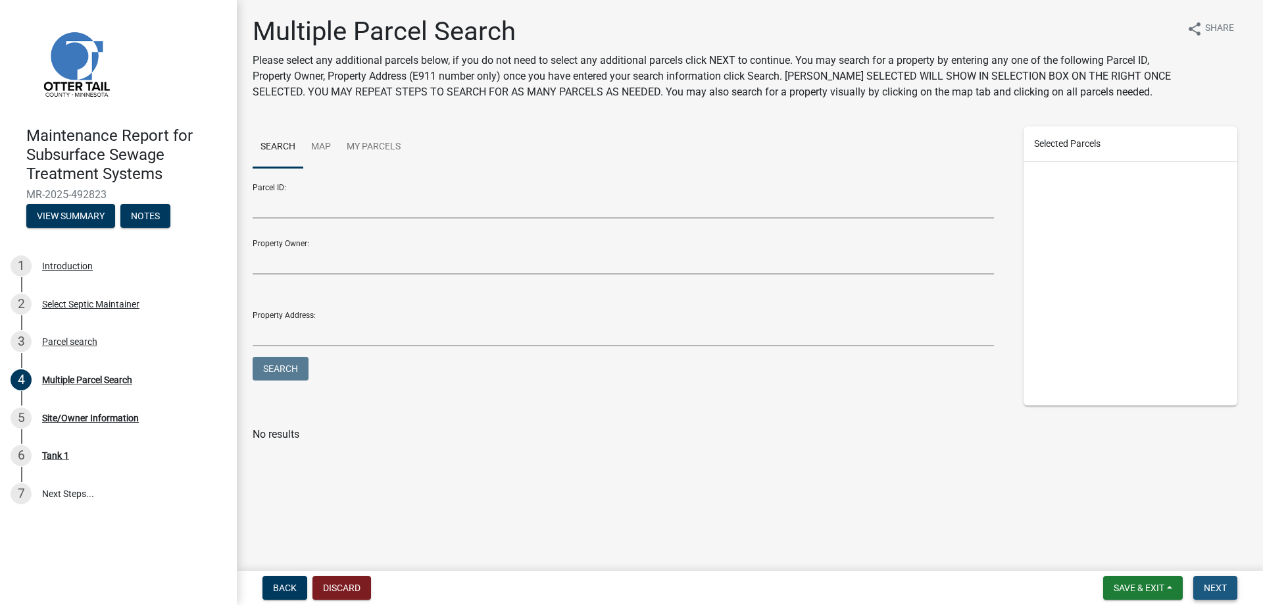
click at [1219, 582] on span "Next" at bounding box center [1215, 587] width 23 height 11
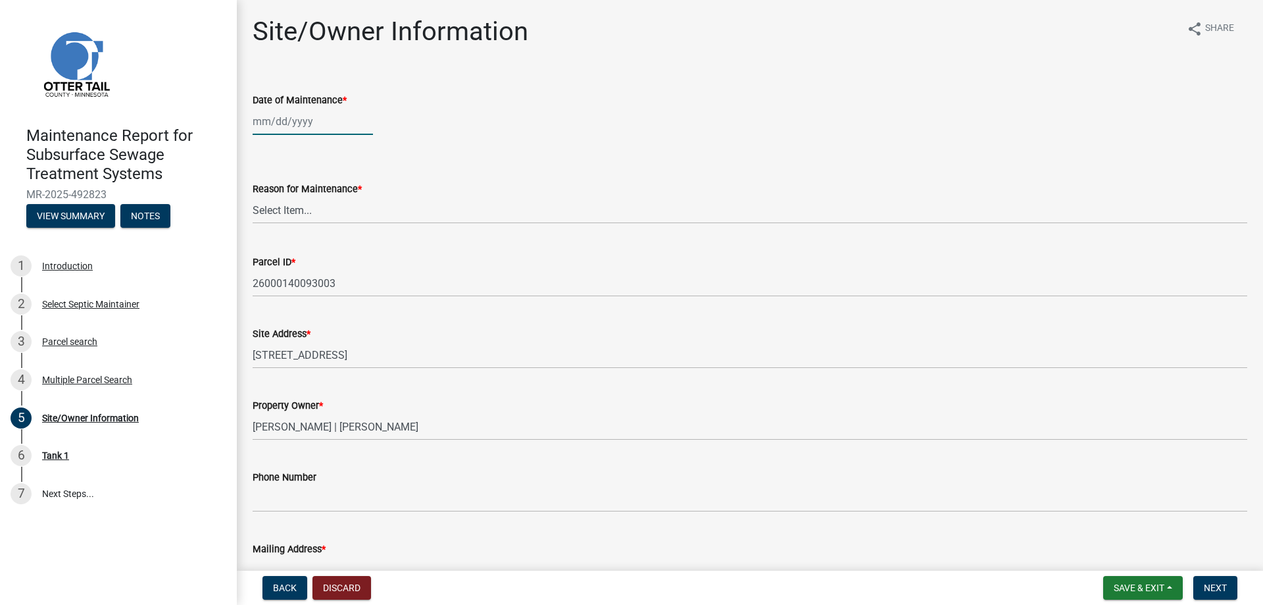
click at [293, 135] on div at bounding box center [313, 121] width 120 height 27
select select "10"
select select "2025"
click at [297, 259] on div "14" at bounding box center [286, 248] width 21 height 21
type input "[DATE]"
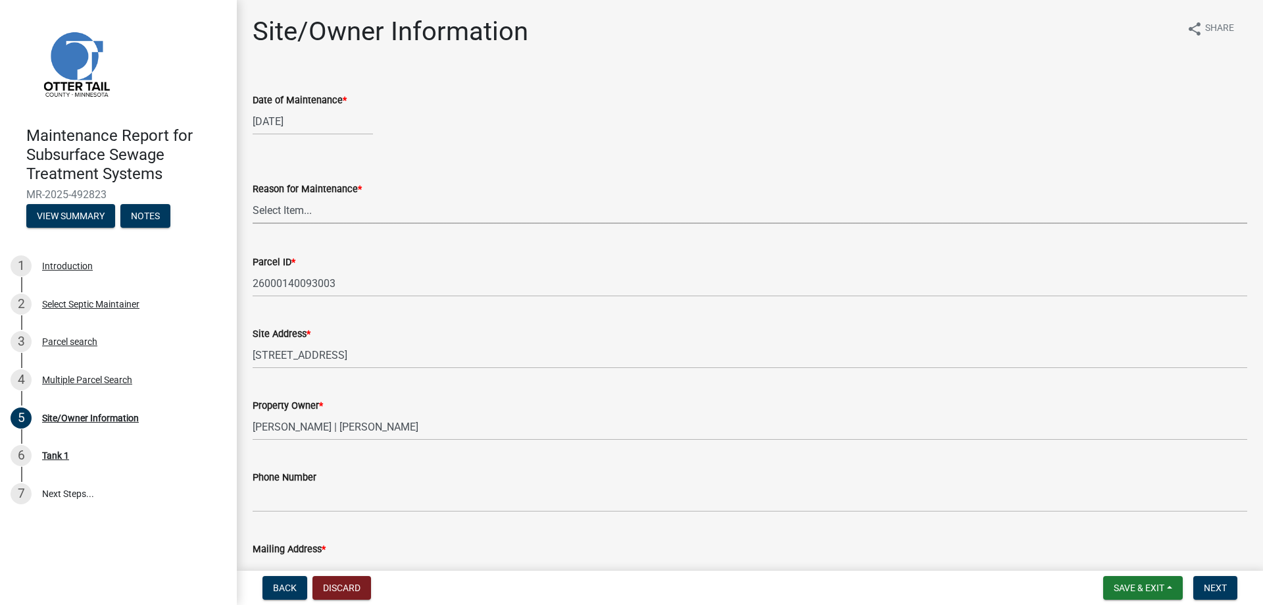
drag, startPoint x: 280, startPoint y: 263, endPoint x: 279, endPoint y: 276, distance: 12.5
click at [280, 224] on select "Select Item... Called Routine Other" at bounding box center [750, 210] width 995 height 27
click at [257, 224] on select "Select Item... Called Routine Other" at bounding box center [750, 210] width 995 height 27
select select "3ac72b63-7b21-42e4-8192-806faae7a4f1"
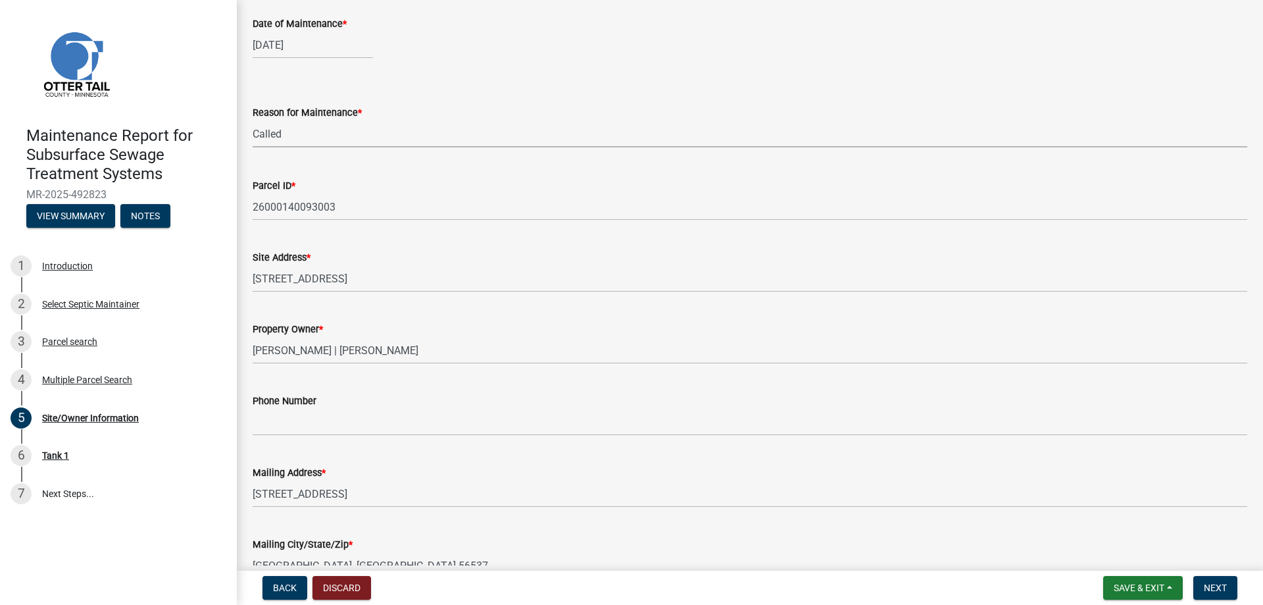
scroll to position [197, 0]
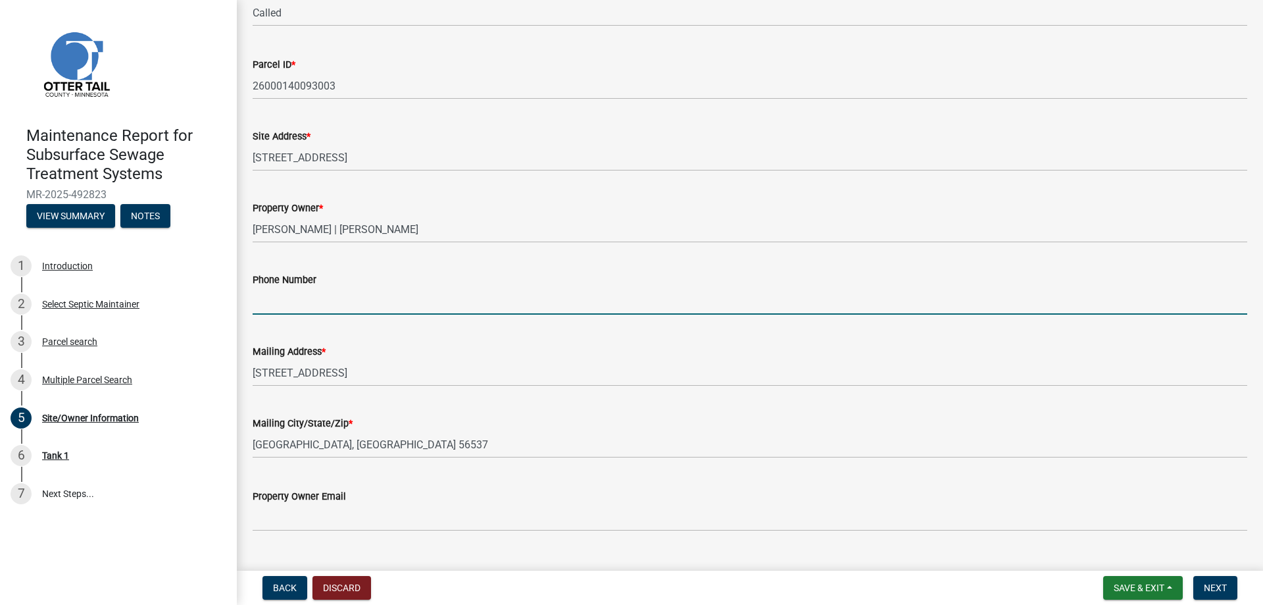
click at [291, 315] on input "Phone Number" at bounding box center [750, 301] width 995 height 27
type input "[PHONE_NUMBER]"
click at [1194, 578] on button "Next" at bounding box center [1216, 588] width 44 height 24
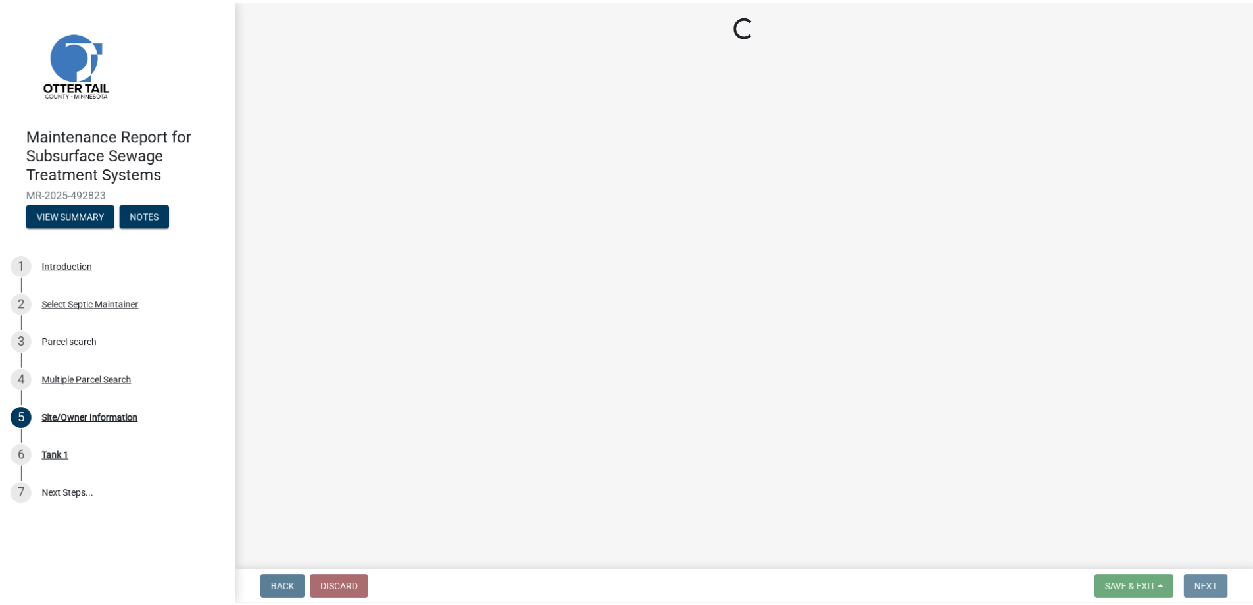
scroll to position [0, 0]
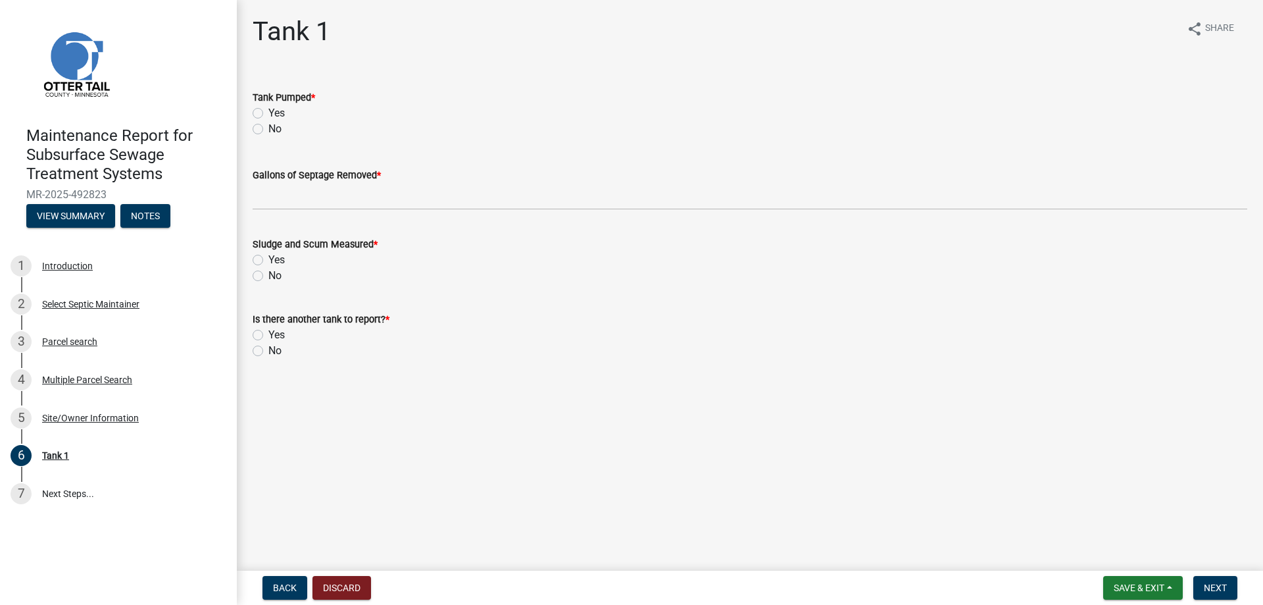
click at [282, 121] on label "Yes" at bounding box center [276, 113] width 16 height 16
click at [277, 114] on input "Yes" at bounding box center [272, 109] width 9 height 9
radio input "true"
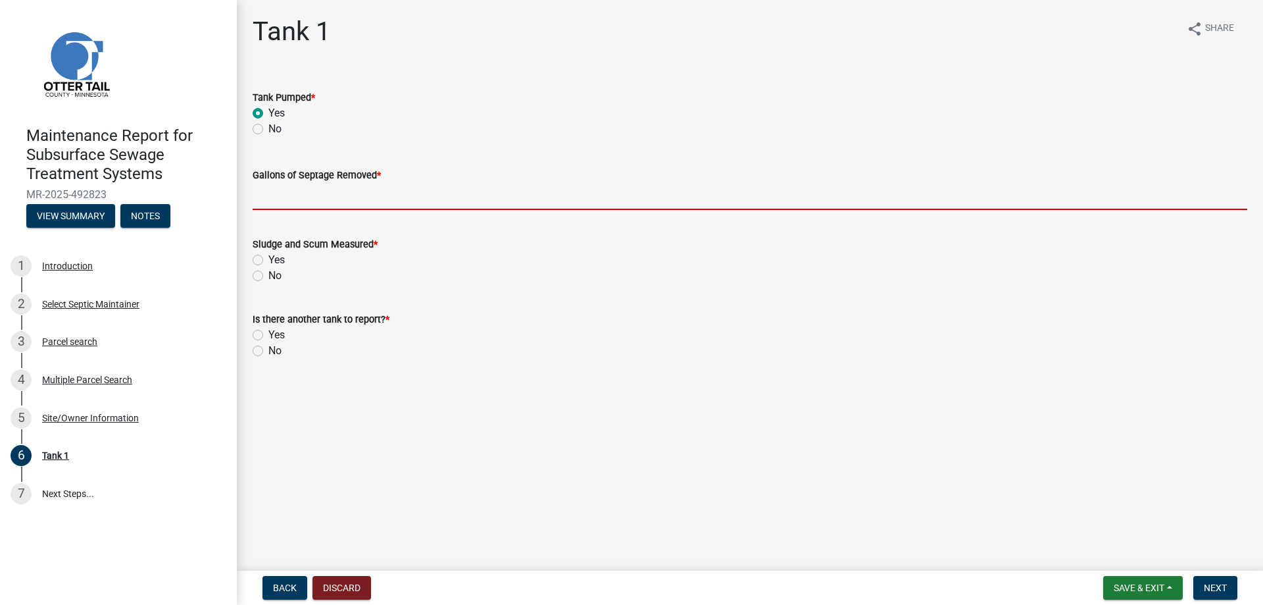
click at [286, 210] on input "Gallons of Septage Removed *" at bounding box center [750, 196] width 995 height 27
type input "1000"
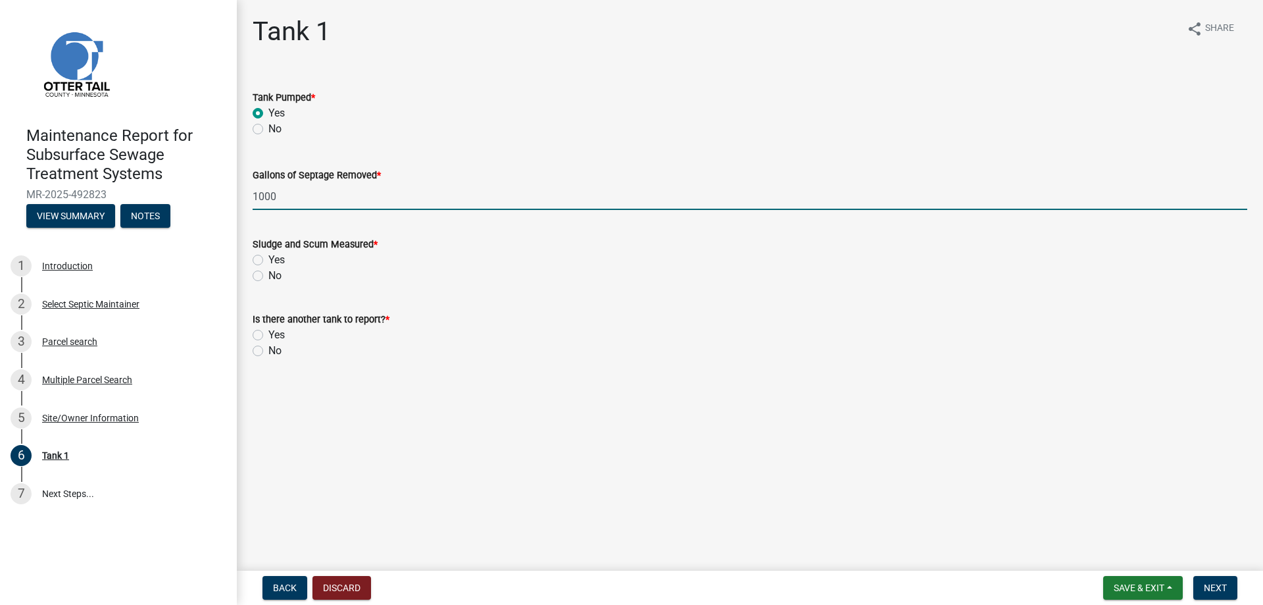
click at [268, 268] on label "Yes" at bounding box center [276, 260] width 16 height 16
click at [268, 261] on input "Yes" at bounding box center [272, 256] width 9 height 9
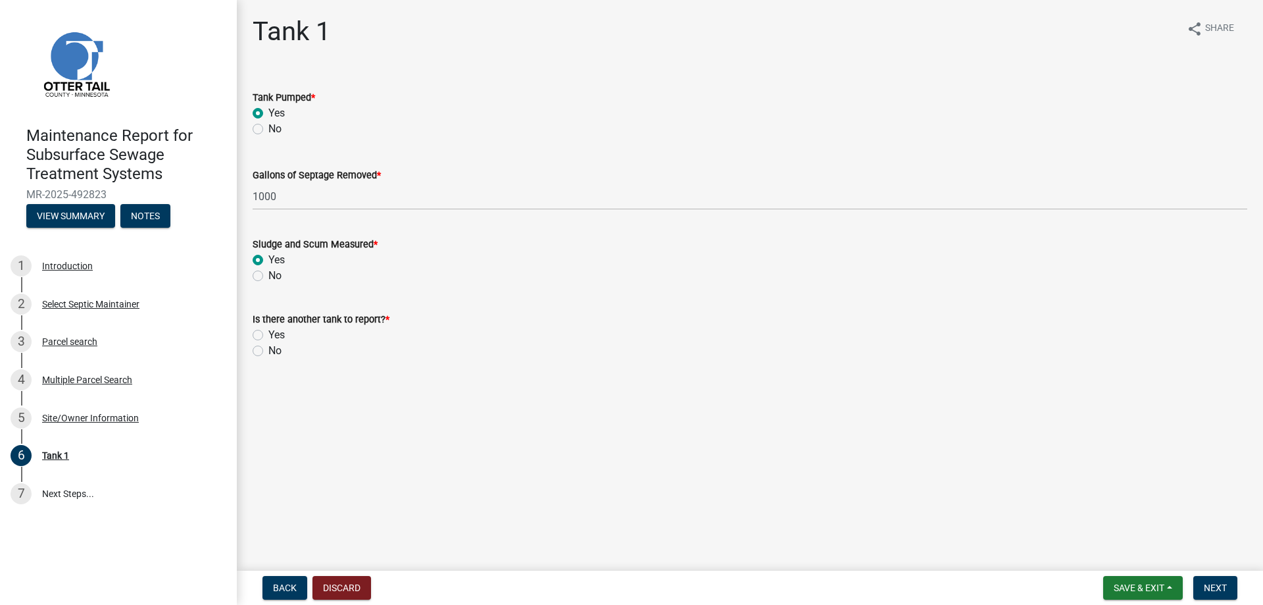
radio input "true"
click at [268, 359] on label "No" at bounding box center [274, 351] width 13 height 16
click at [268, 351] on input "No" at bounding box center [272, 347] width 9 height 9
radio input "true"
click at [1221, 580] on button "Next" at bounding box center [1216, 588] width 44 height 24
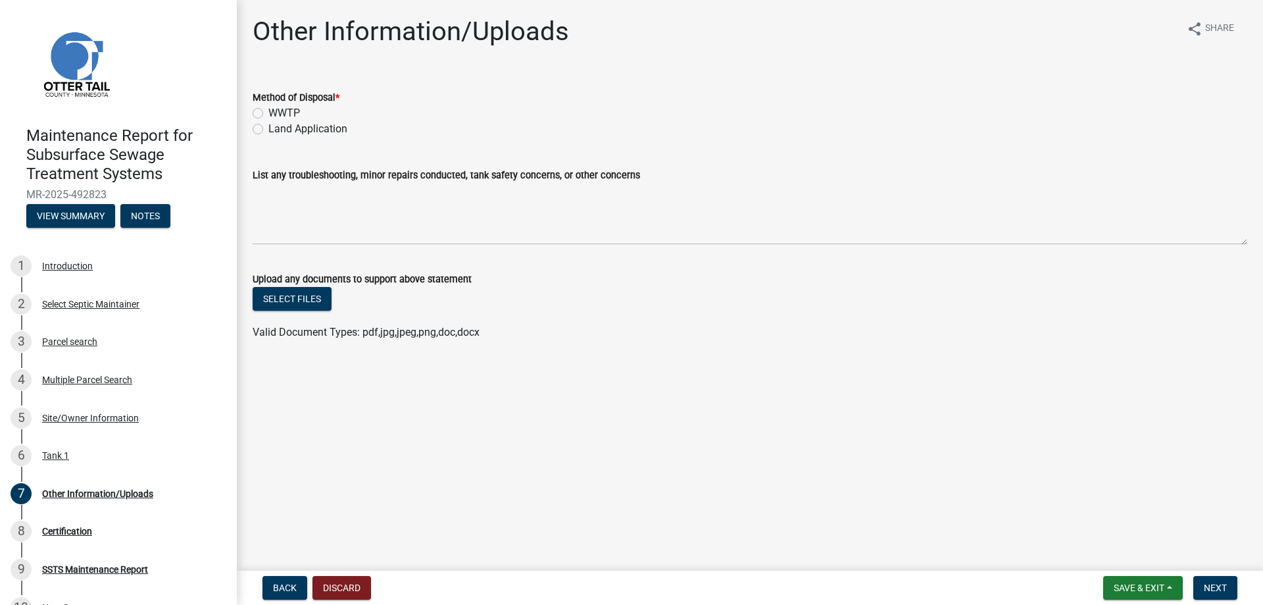
click at [294, 121] on label "WWTP" at bounding box center [284, 113] width 32 height 16
click at [277, 114] on input "WWTP" at bounding box center [272, 109] width 9 height 9
radio input "true"
drag, startPoint x: 1198, startPoint y: 588, endPoint x: 1009, endPoint y: 426, distance: 248.8
click at [1204, 586] on span "Next" at bounding box center [1215, 587] width 23 height 11
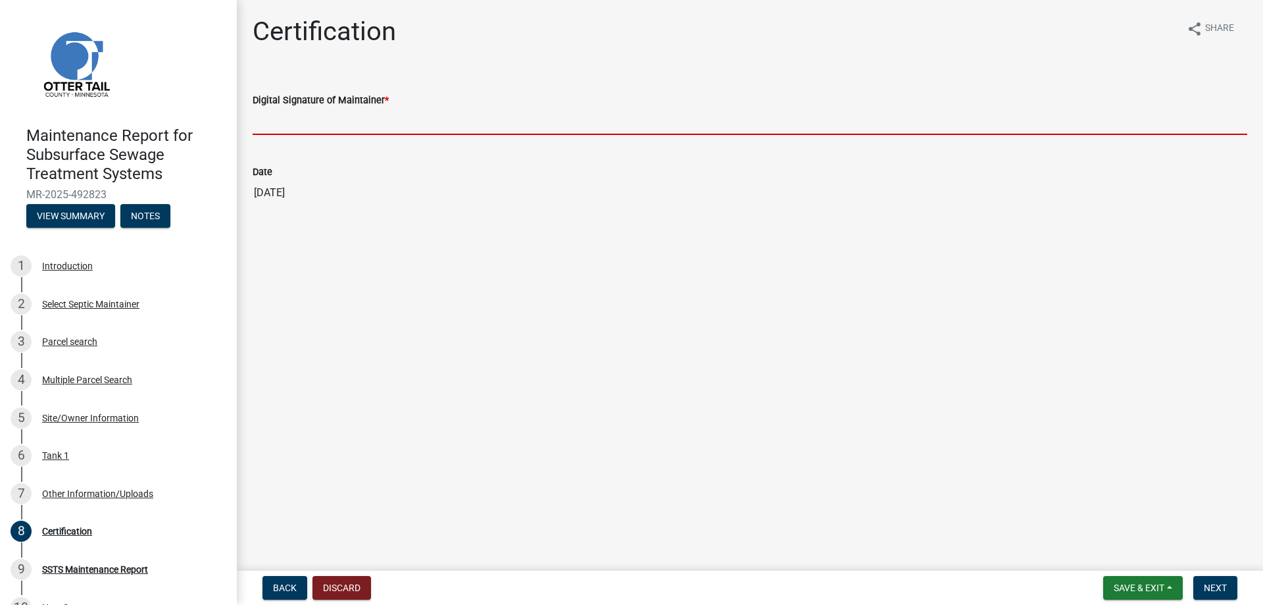
drag, startPoint x: 330, startPoint y: 155, endPoint x: 341, endPoint y: 165, distance: 14.9
click at [331, 135] on input "Digital Signature of Maintainer *" at bounding box center [750, 121] width 995 height 27
type input "[PERSON_NAME]/KG"
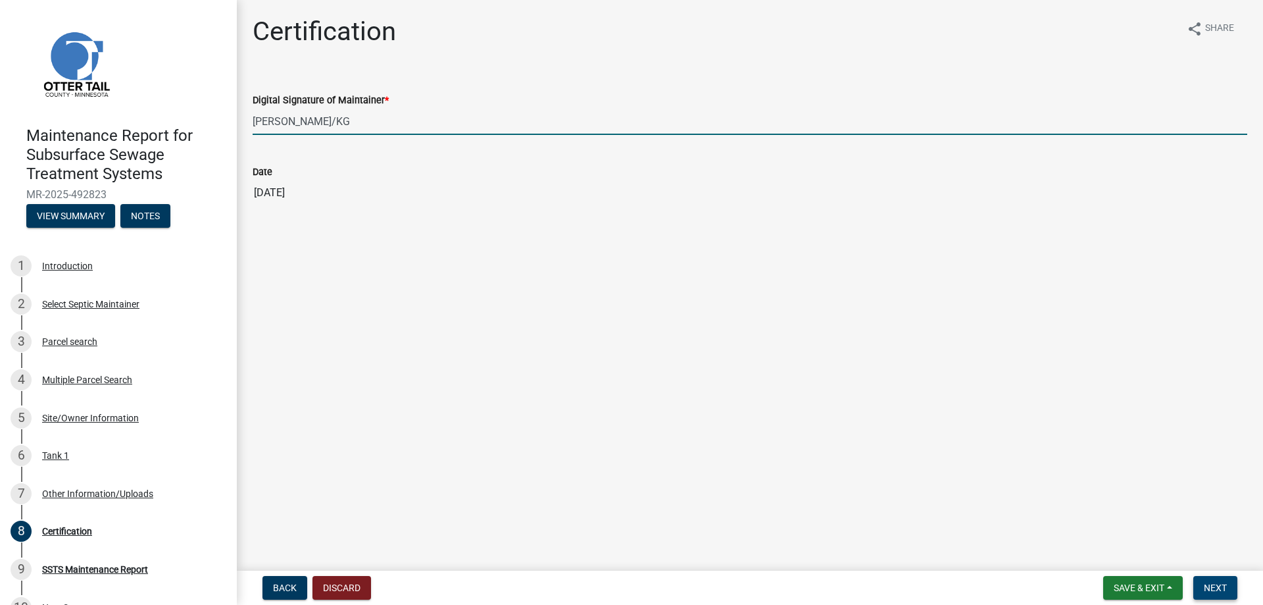
click at [1204, 582] on span "Next" at bounding box center [1215, 587] width 23 height 11
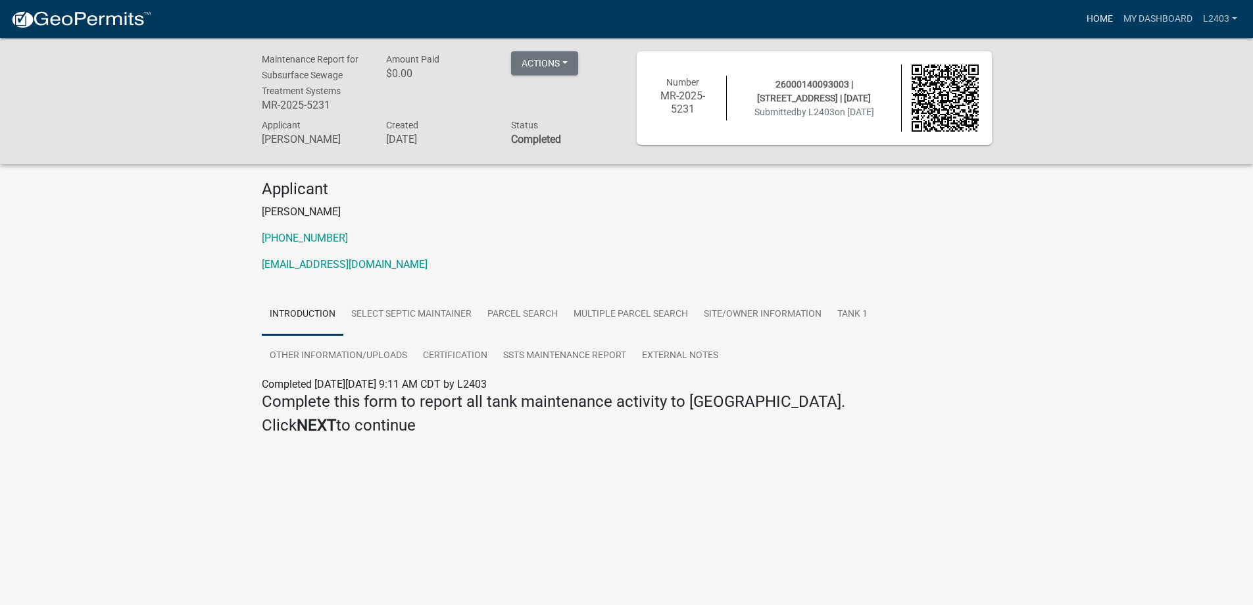
click at [1082, 22] on link "Home" at bounding box center [1100, 19] width 37 height 25
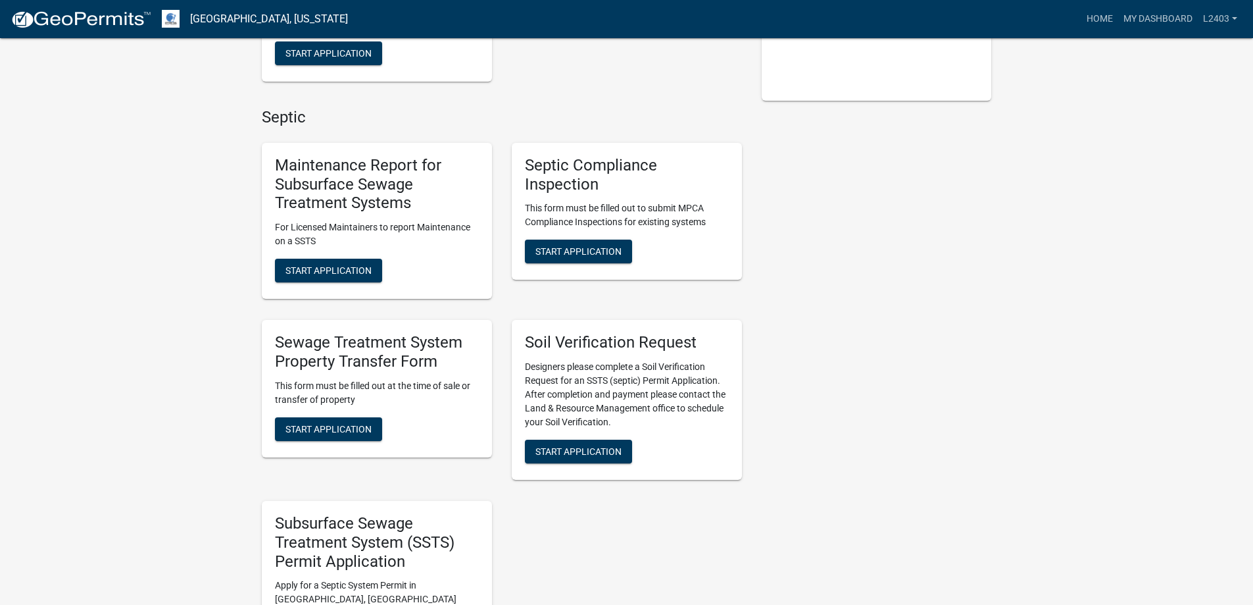
scroll to position [329, 0]
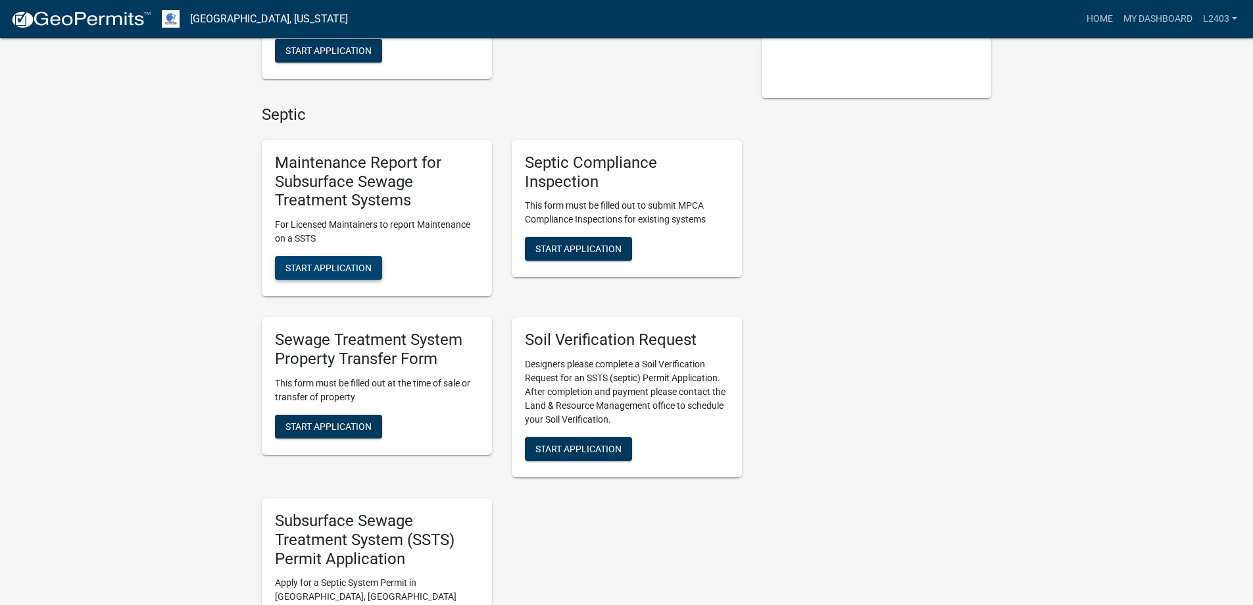
click at [343, 273] on span "Start Application" at bounding box center [329, 268] width 86 height 11
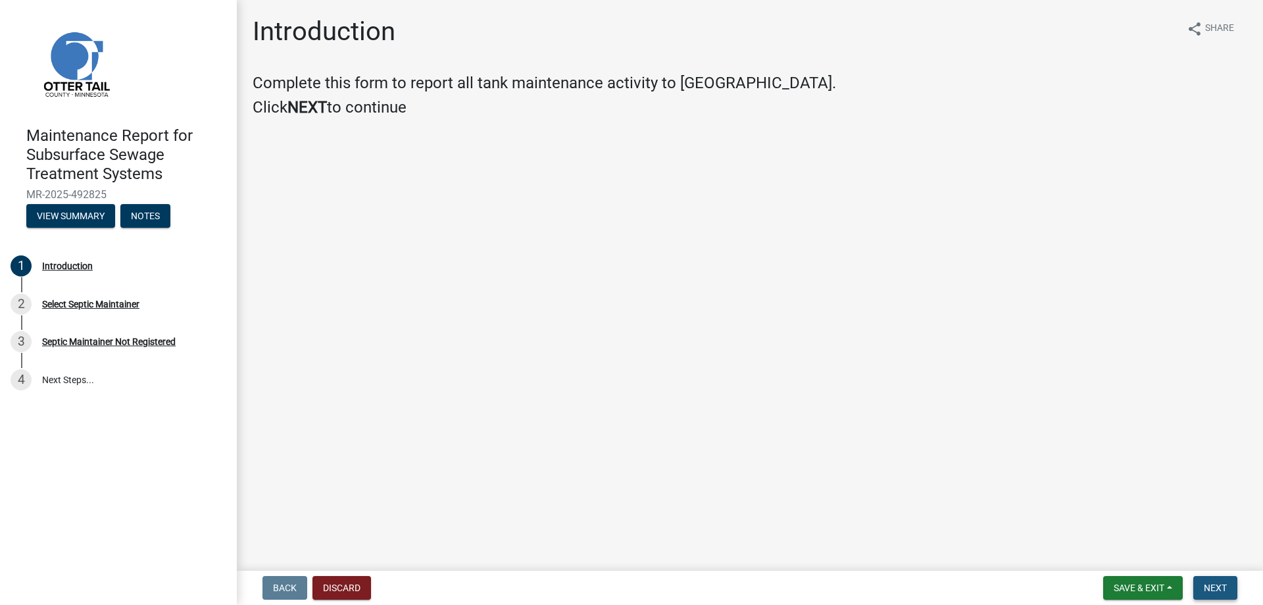
click at [1217, 585] on span "Next" at bounding box center [1215, 587] width 23 height 11
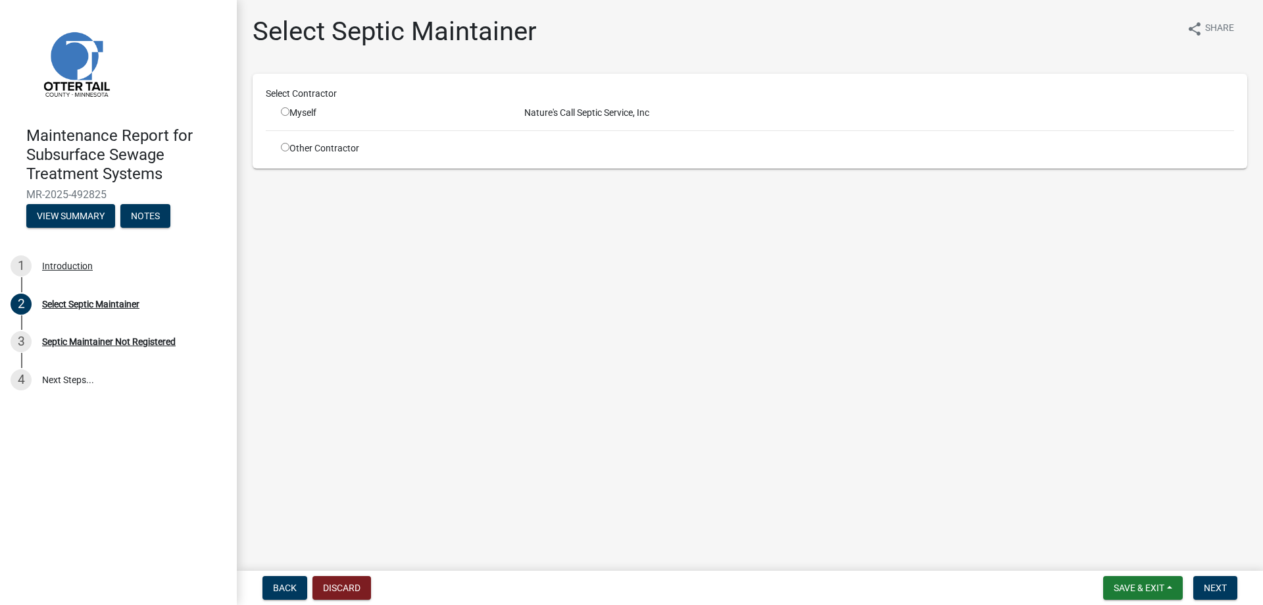
click at [290, 116] on input "radio" at bounding box center [285, 111] width 9 height 9
radio input "true"
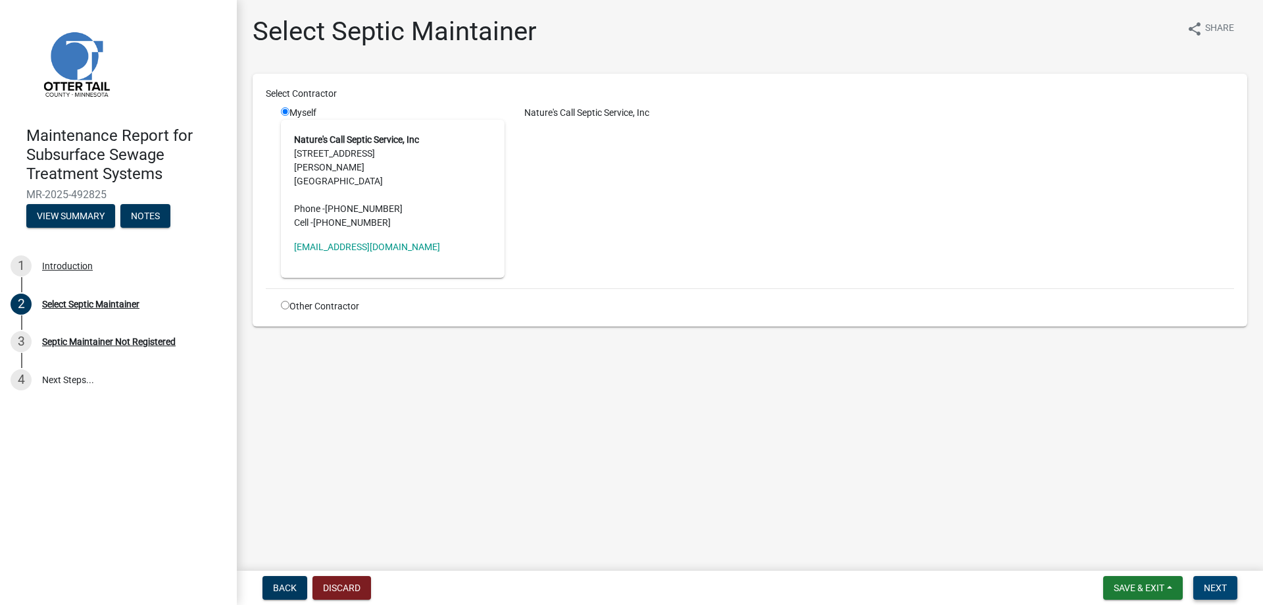
click at [1213, 588] on span "Next" at bounding box center [1215, 587] width 23 height 11
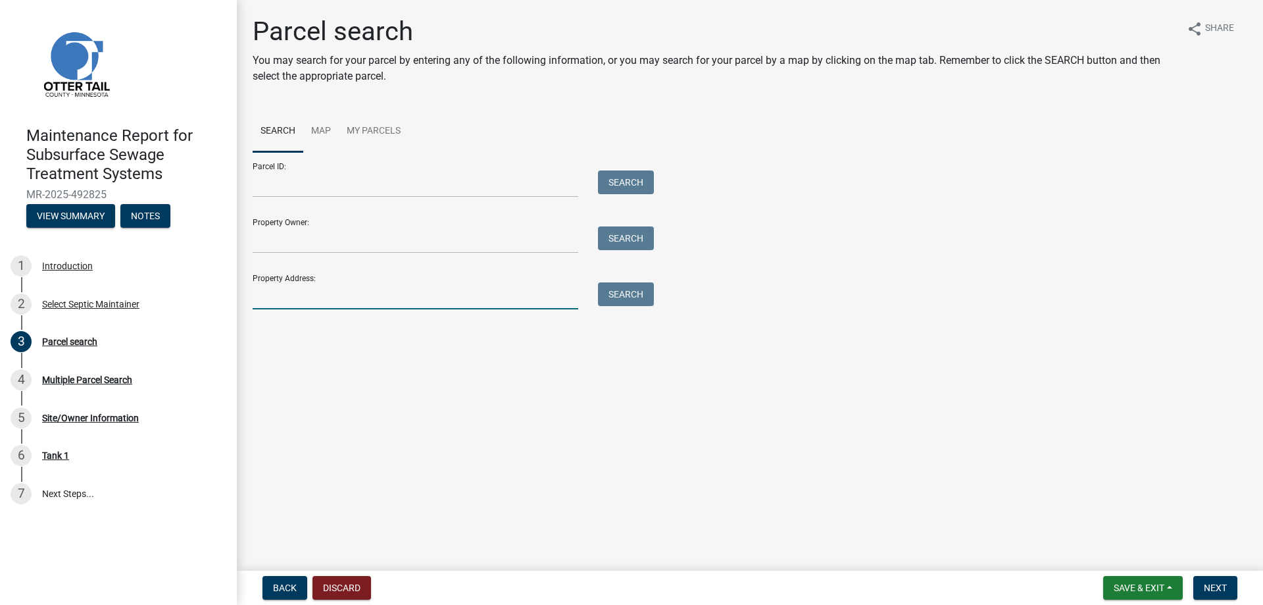
click at [284, 309] on input "Property Address:" at bounding box center [416, 295] width 326 height 27
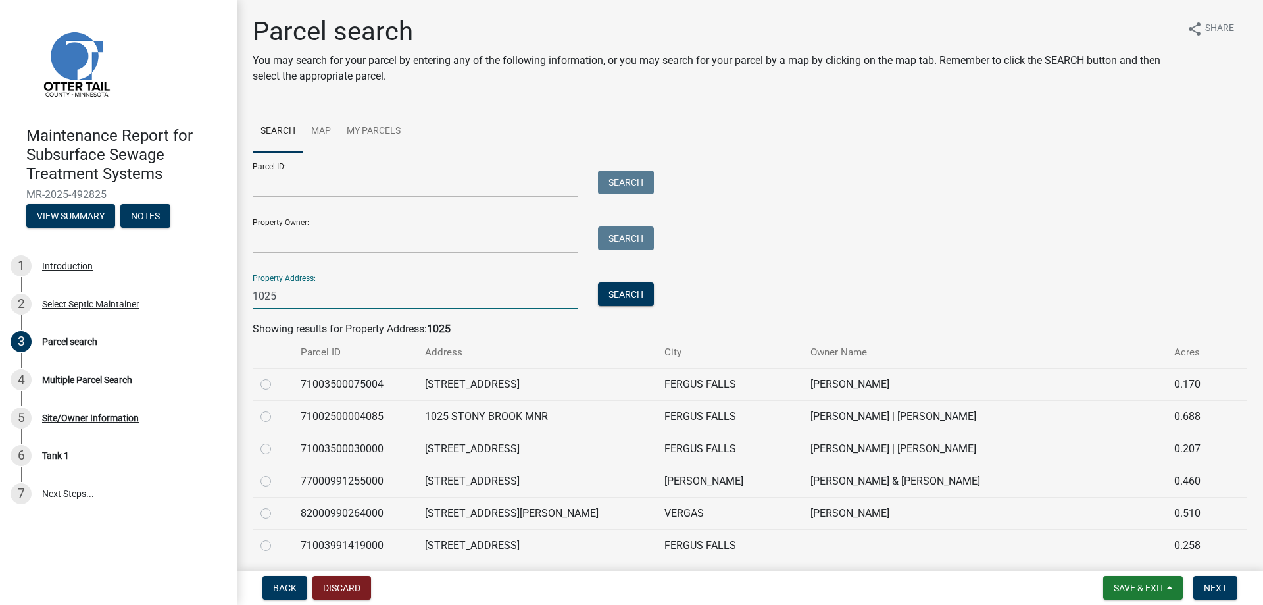
type input "1025"
click at [276, 409] on label at bounding box center [276, 409] width 0 height 0
click at [276, 417] on input "radio" at bounding box center [280, 413] width 9 height 9
radio input "true"
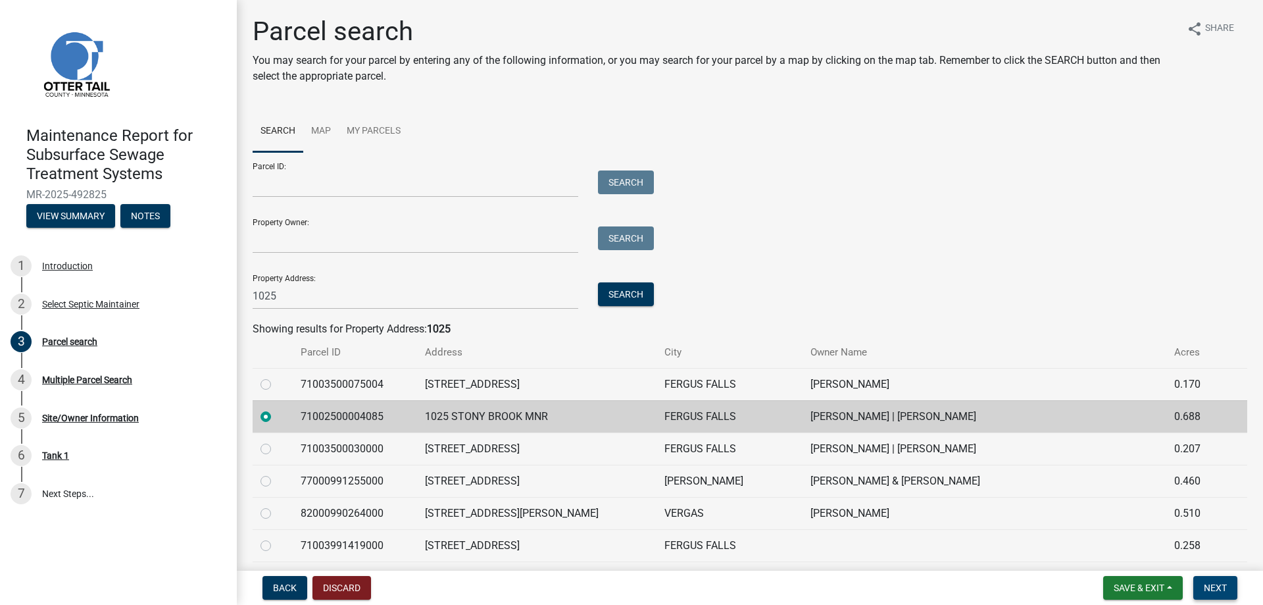
click at [1204, 582] on span "Next" at bounding box center [1215, 587] width 23 height 11
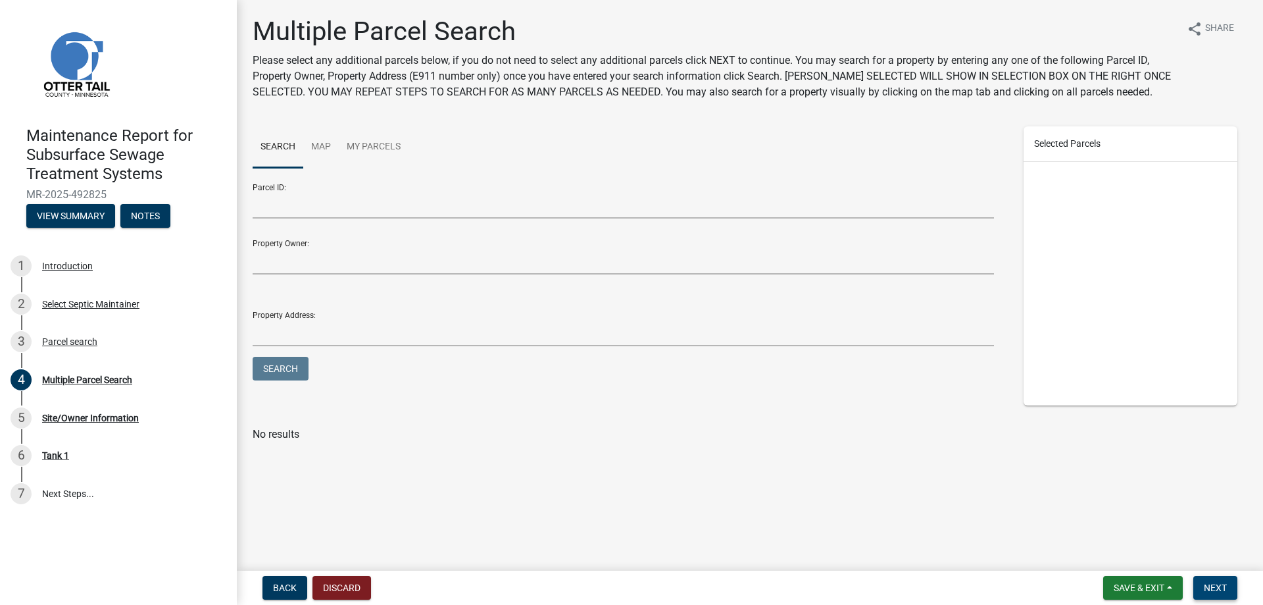
click at [1204, 582] on span "Next" at bounding box center [1215, 587] width 23 height 11
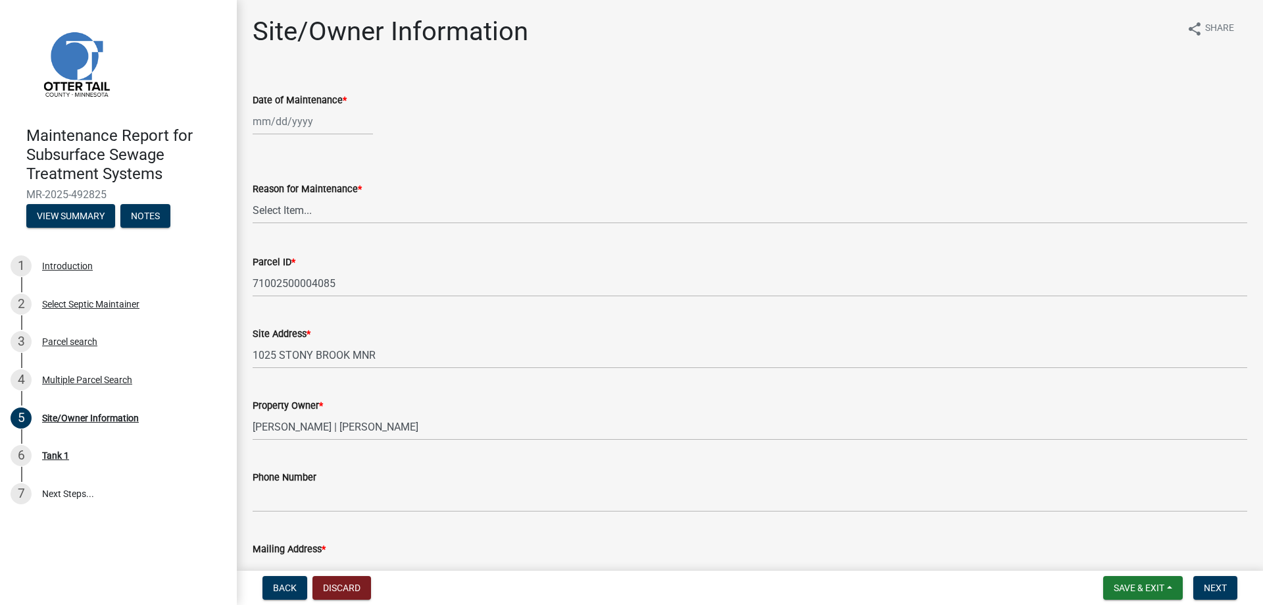
click at [316, 135] on div at bounding box center [313, 121] width 120 height 27
select select "10"
select select "2025"
click at [297, 259] on div "14" at bounding box center [286, 248] width 21 height 21
type input "[DATE]"
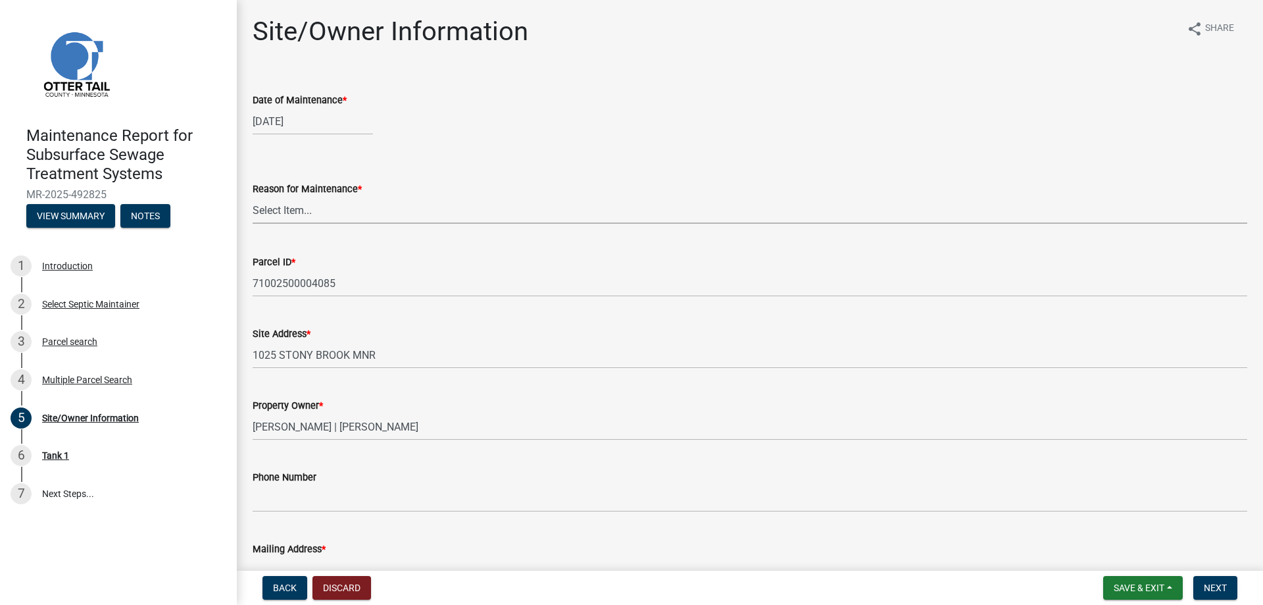
click at [299, 224] on select "Select Item... Called Routine Other" at bounding box center [750, 210] width 995 height 27
click at [257, 224] on select "Select Item... Called Routine Other" at bounding box center [750, 210] width 995 height 27
select select "3ac72b63-7b21-42e4-8192-806faae7a4f1"
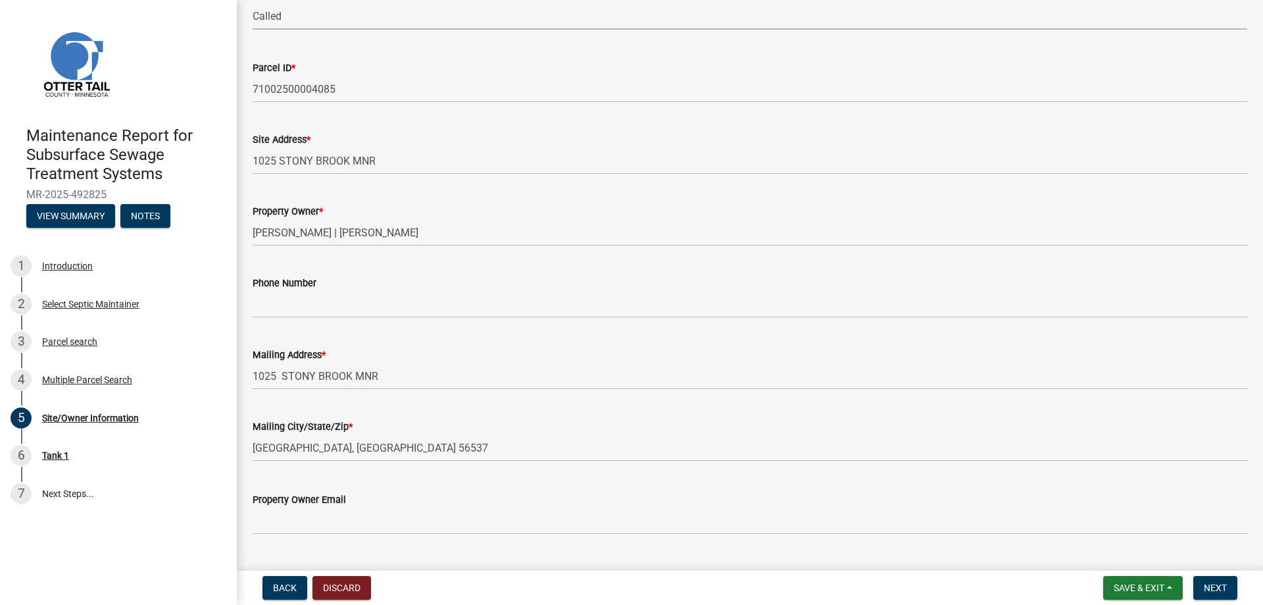
scroll to position [197, 0]
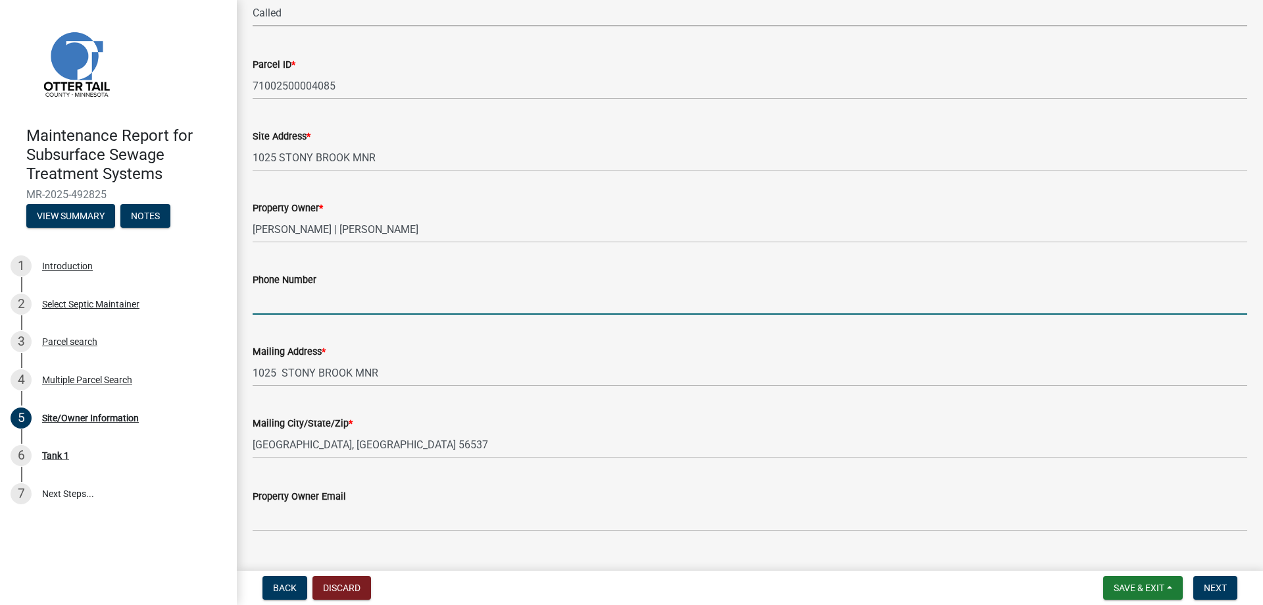
click at [292, 315] on input "Phone Number" at bounding box center [750, 301] width 995 height 27
type input "[PHONE_NUMBER]"
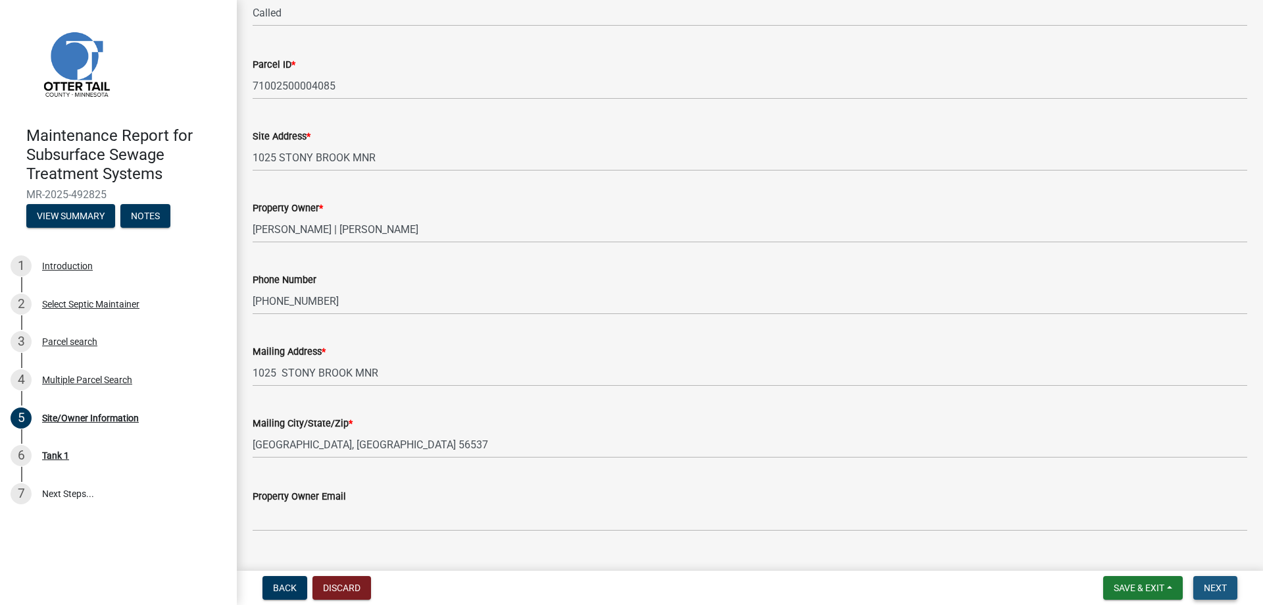
drag, startPoint x: 1209, startPoint y: 581, endPoint x: 1171, endPoint y: 559, distance: 44.8
click at [1210, 582] on span "Next" at bounding box center [1215, 587] width 23 height 11
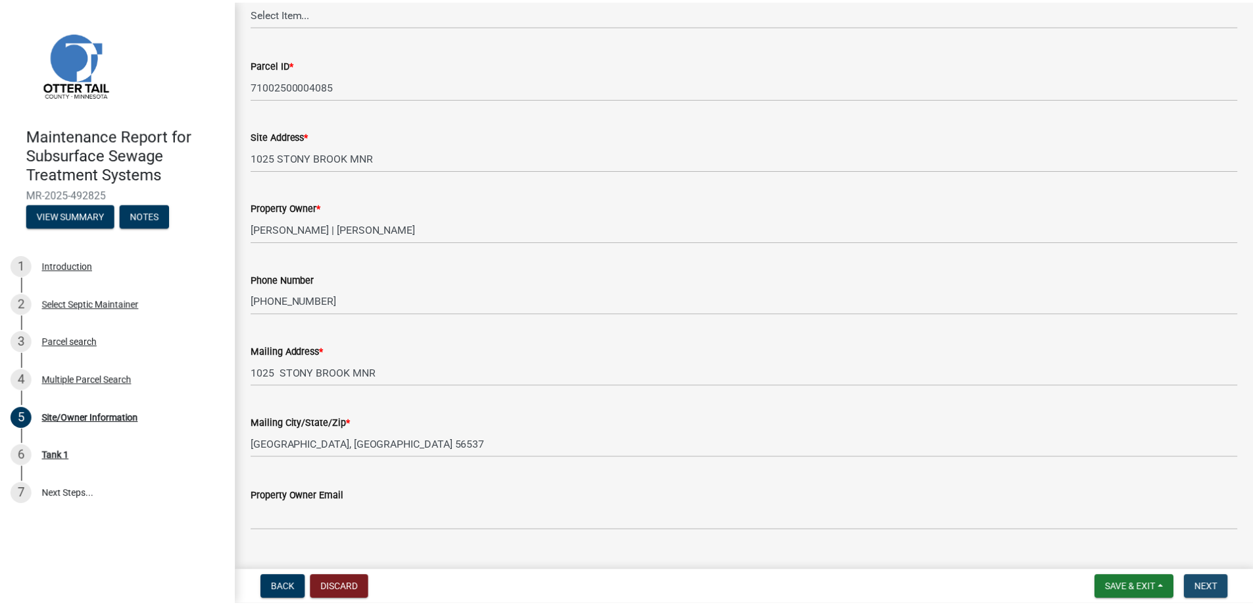
scroll to position [0, 0]
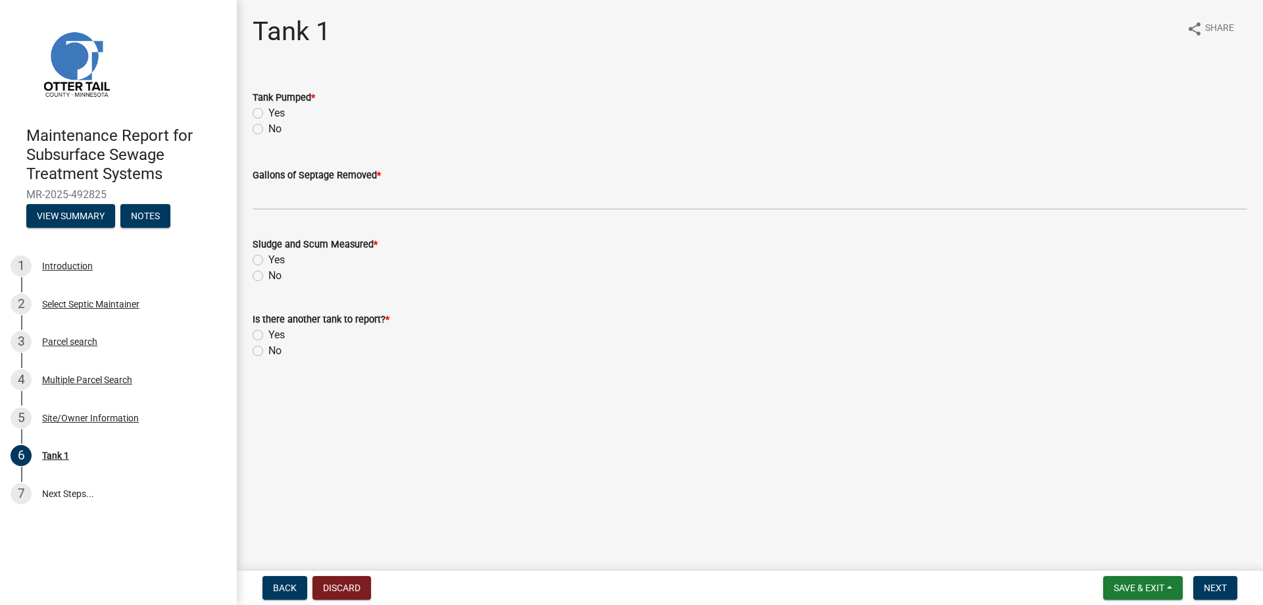
click at [285, 121] on label "Yes" at bounding box center [276, 113] width 16 height 16
click at [277, 114] on input "Yes" at bounding box center [272, 109] width 9 height 9
radio input "true"
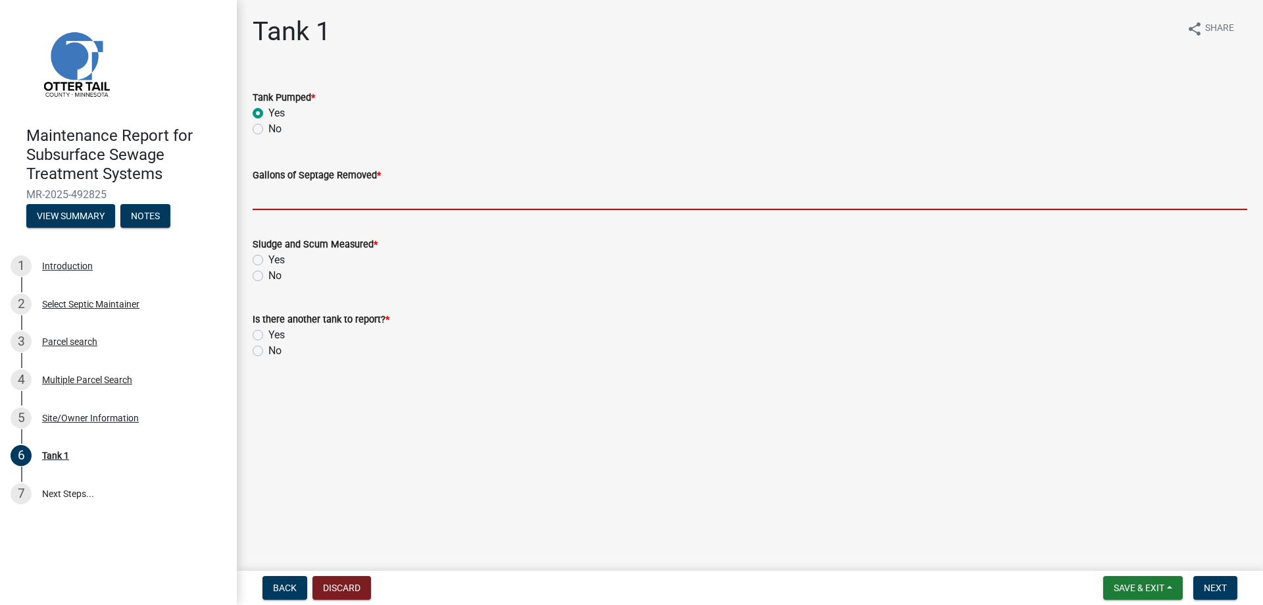
click at [300, 210] on input "Gallons of Septage Removed *" at bounding box center [750, 196] width 995 height 27
type input "1500"
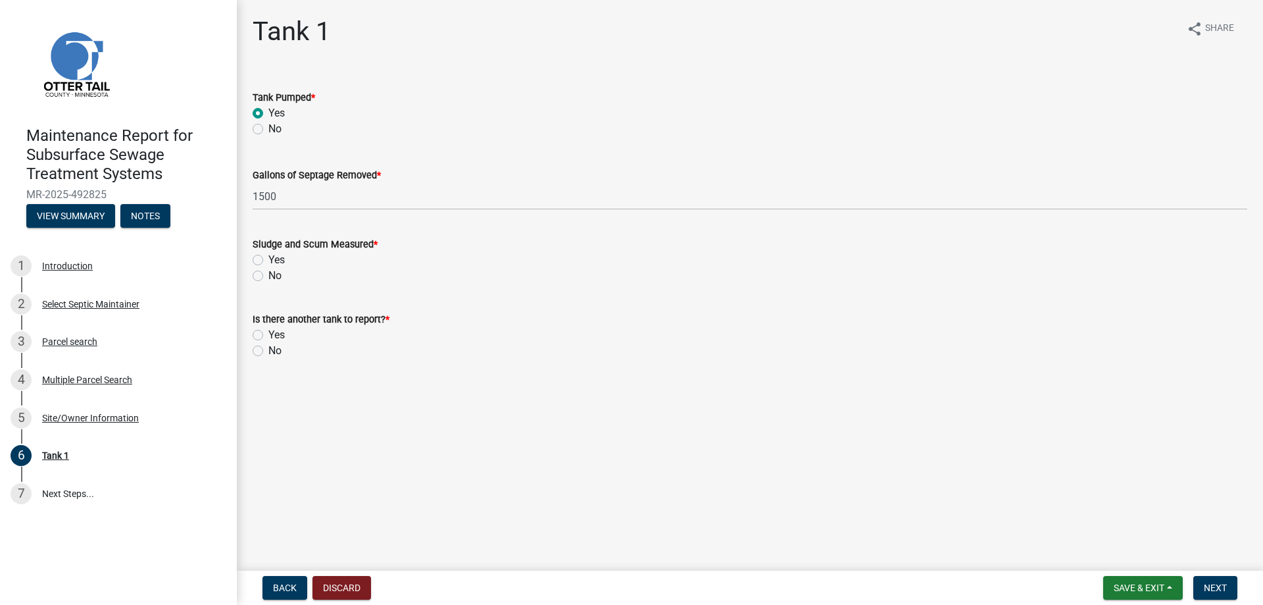
click at [285, 268] on label "Yes" at bounding box center [276, 260] width 16 height 16
click at [277, 261] on input "Yes" at bounding box center [272, 256] width 9 height 9
radio input "true"
click at [278, 359] on label "No" at bounding box center [274, 351] width 13 height 16
click at [277, 351] on input "No" at bounding box center [272, 347] width 9 height 9
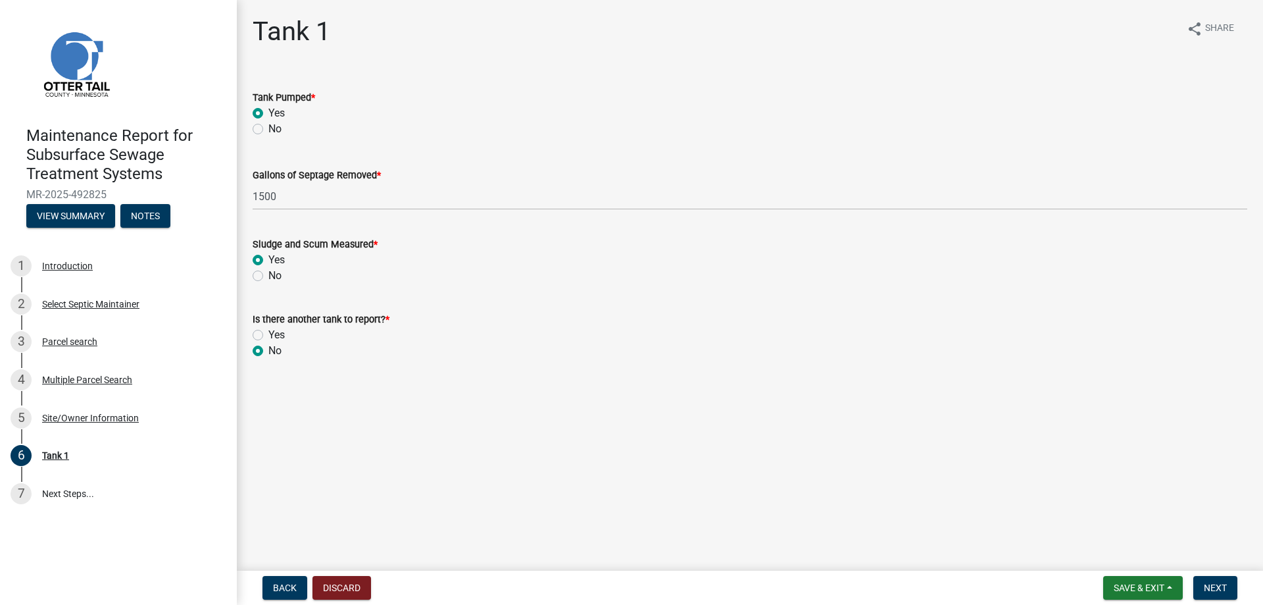
radio input "true"
click at [1213, 582] on span "Next" at bounding box center [1215, 587] width 23 height 11
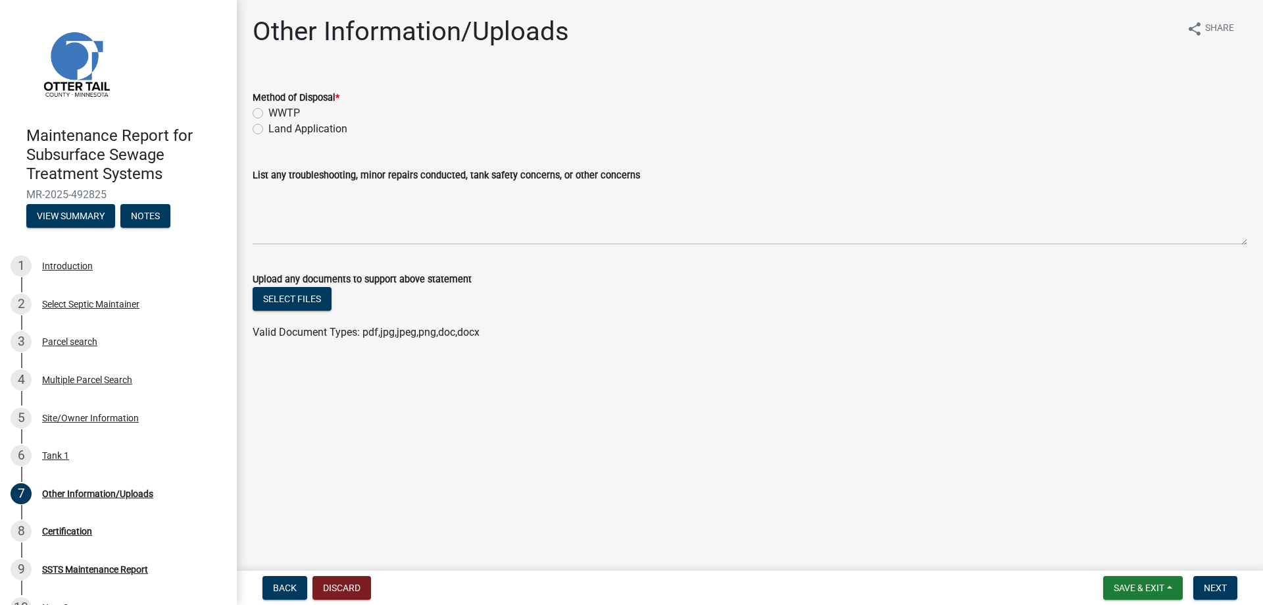
click at [347, 137] on label "Land Application" at bounding box center [307, 129] width 79 height 16
click at [277, 130] on input "Land Application" at bounding box center [272, 125] width 9 height 9
radio input "true"
click at [1204, 586] on span "Next" at bounding box center [1215, 587] width 23 height 11
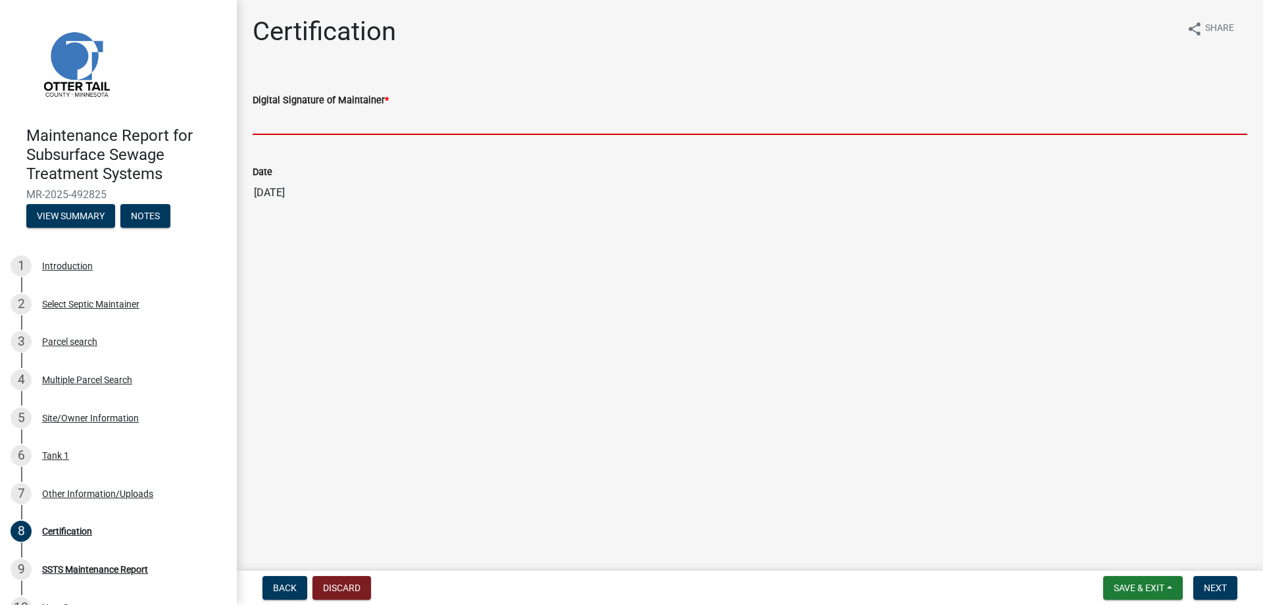
click at [354, 135] on input "Digital Signature of Maintainer *" at bounding box center [750, 121] width 995 height 27
type input "[PERSON_NAME]/KG"
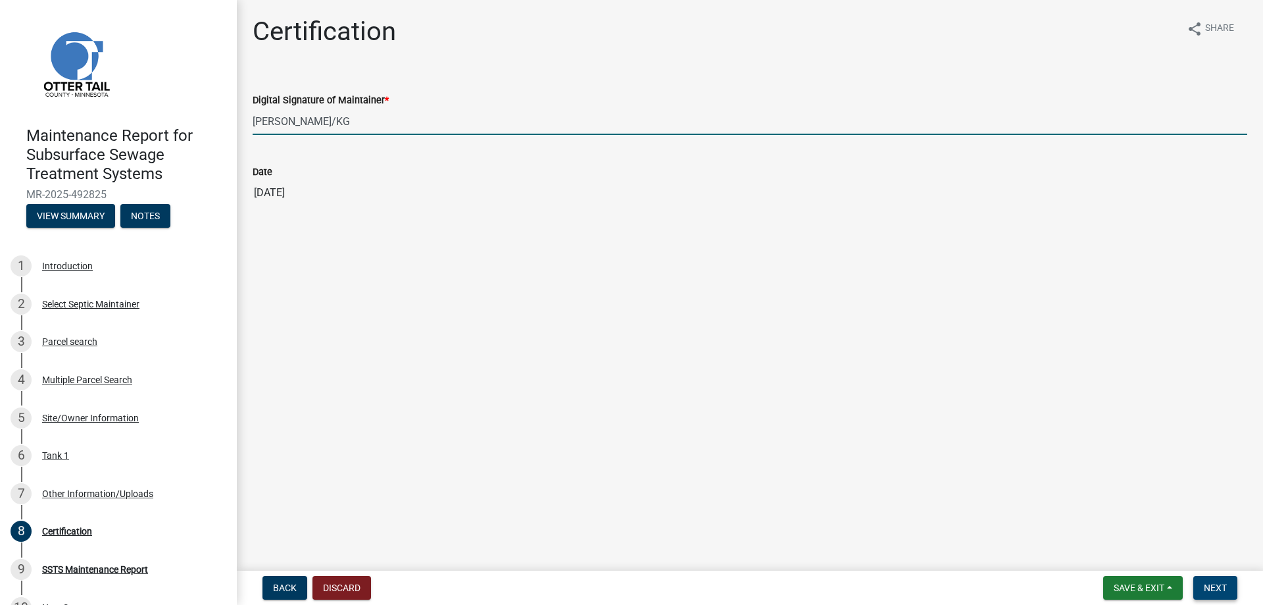
click at [1213, 582] on span "Next" at bounding box center [1215, 587] width 23 height 11
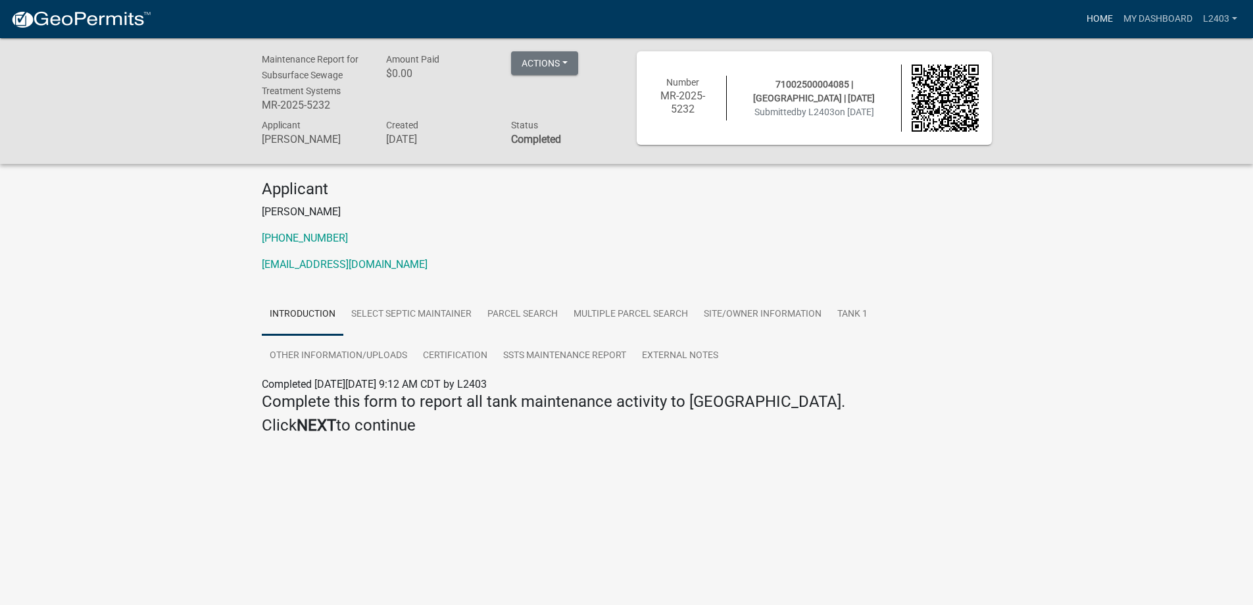
click at [1082, 16] on link "Home" at bounding box center [1100, 19] width 37 height 25
